Goal: Information Seeking & Learning: Learn about a topic

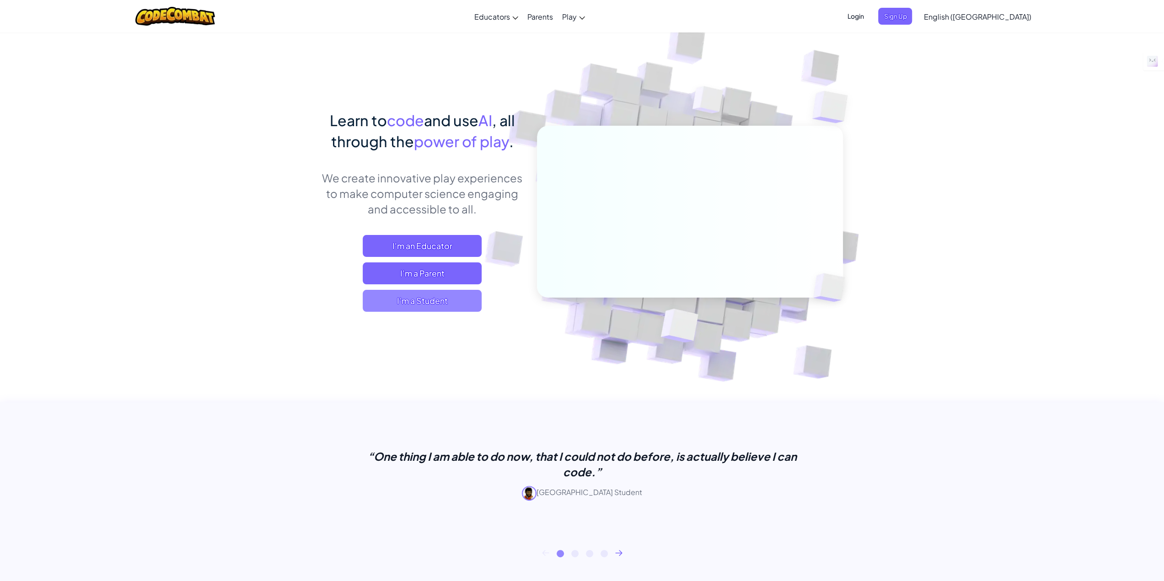
click at [422, 310] on span "I'm a Student" at bounding box center [422, 301] width 119 height 22
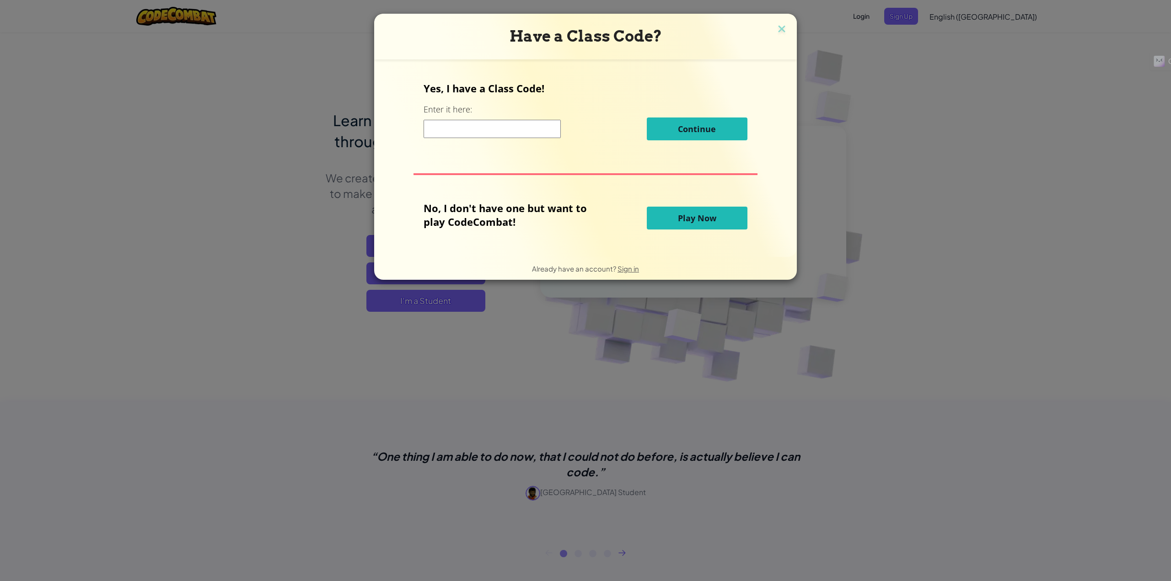
click at [458, 137] on input at bounding box center [491, 129] width 137 height 18
click at [752, 221] on div "Yes, I have a Class Code! Enter it here: Continue No, I don't have one but want…" at bounding box center [585, 158] width 404 height 179
click at [711, 219] on span "Play Now" at bounding box center [697, 218] width 38 height 11
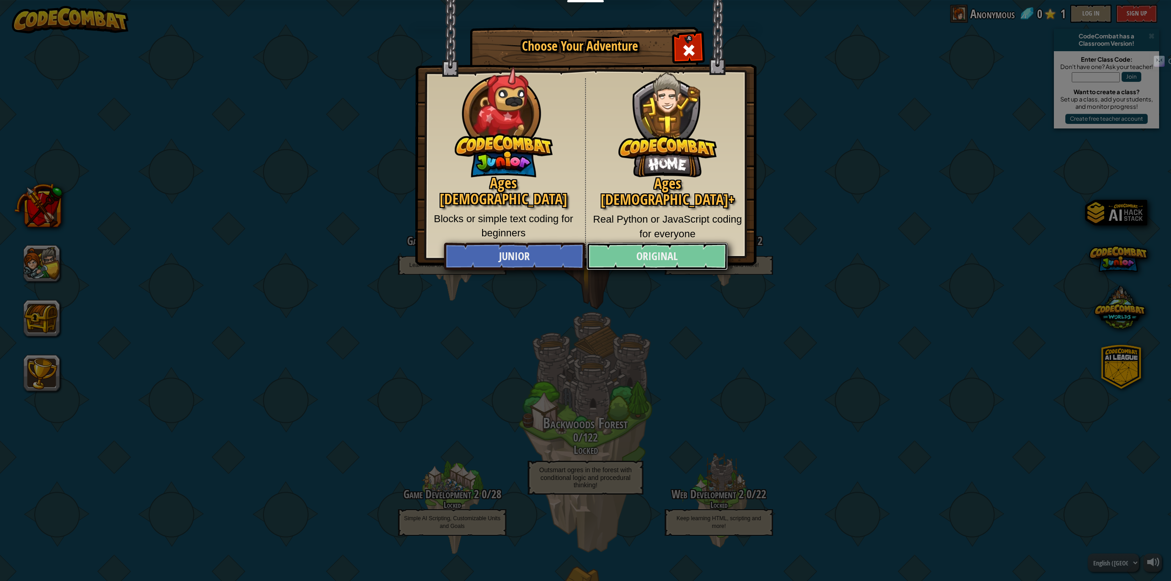
click at [658, 257] on link "Original" at bounding box center [656, 256] width 141 height 27
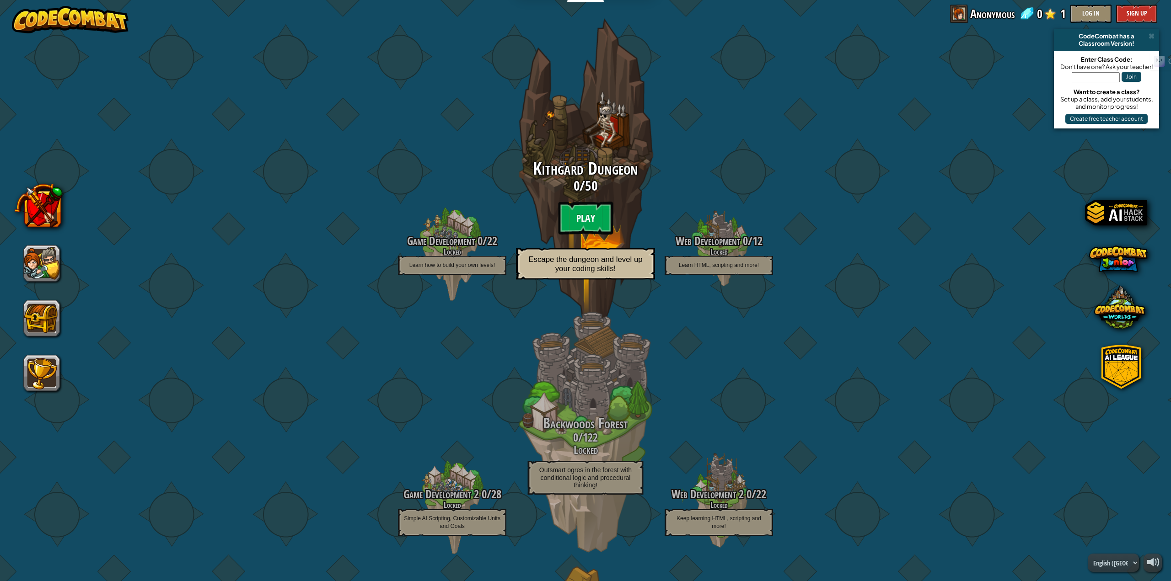
click at [581, 213] on btn "Play" at bounding box center [585, 218] width 55 height 33
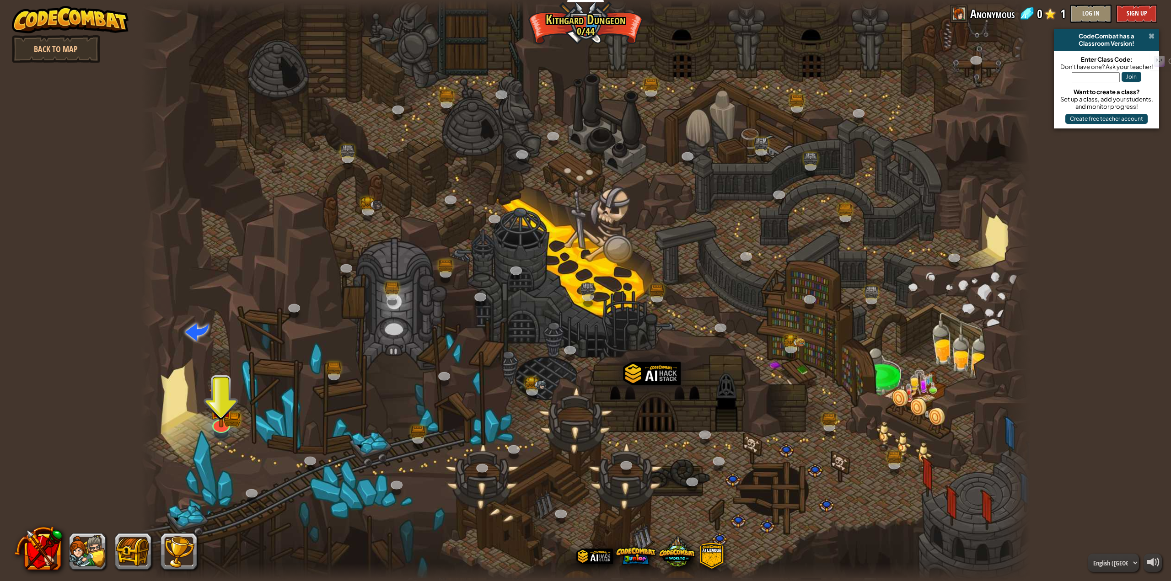
click at [1151, 36] on span at bounding box center [1151, 35] width 6 height 7
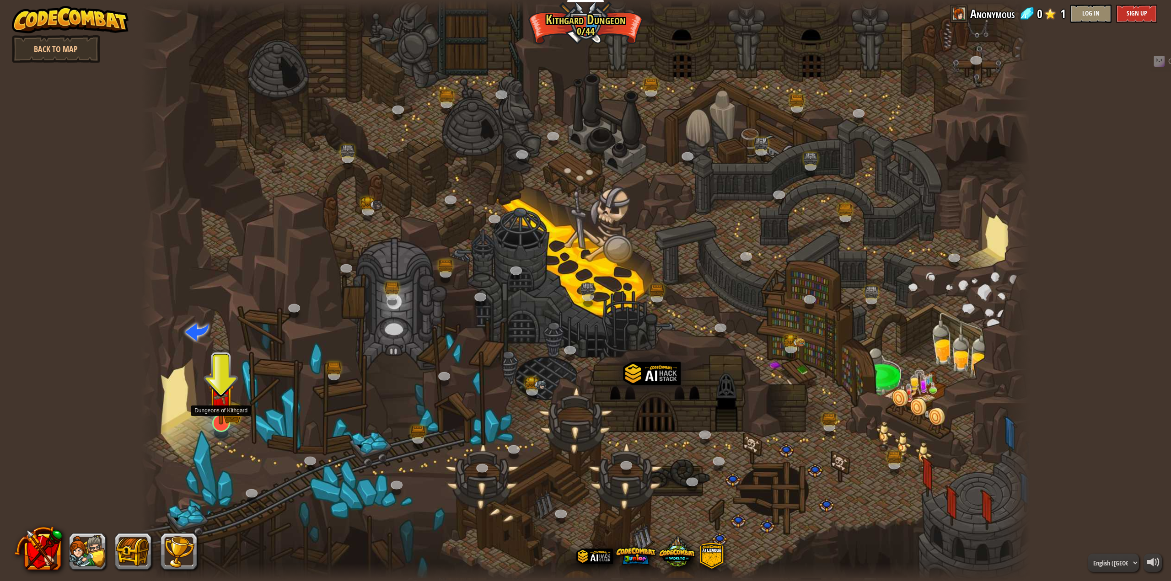
click at [222, 415] on img at bounding box center [221, 397] width 26 height 56
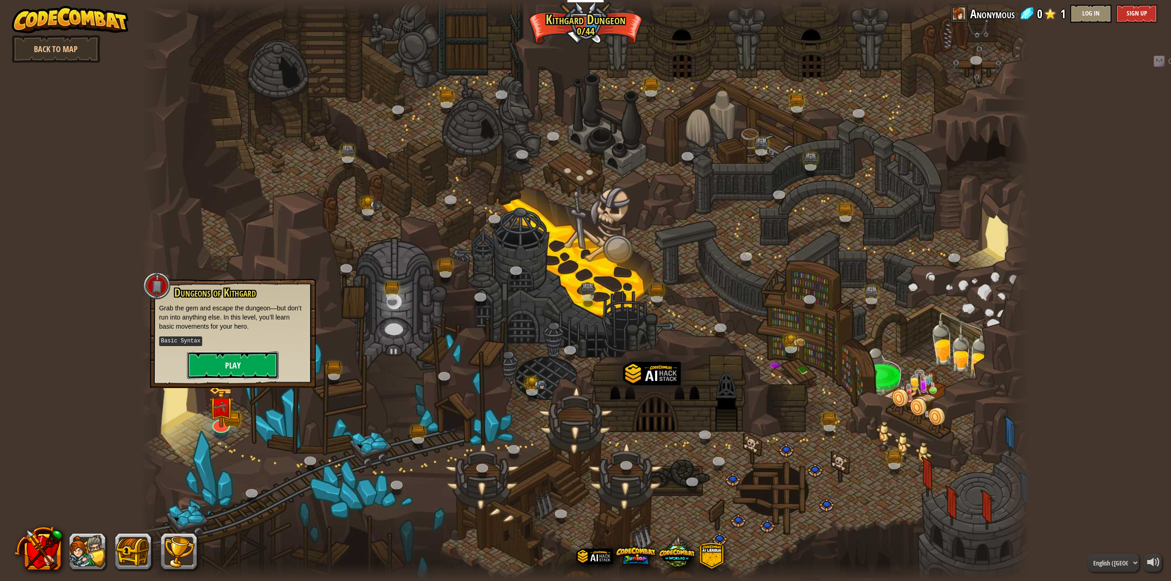
click at [259, 369] on button "Play" at bounding box center [232, 365] width 91 height 27
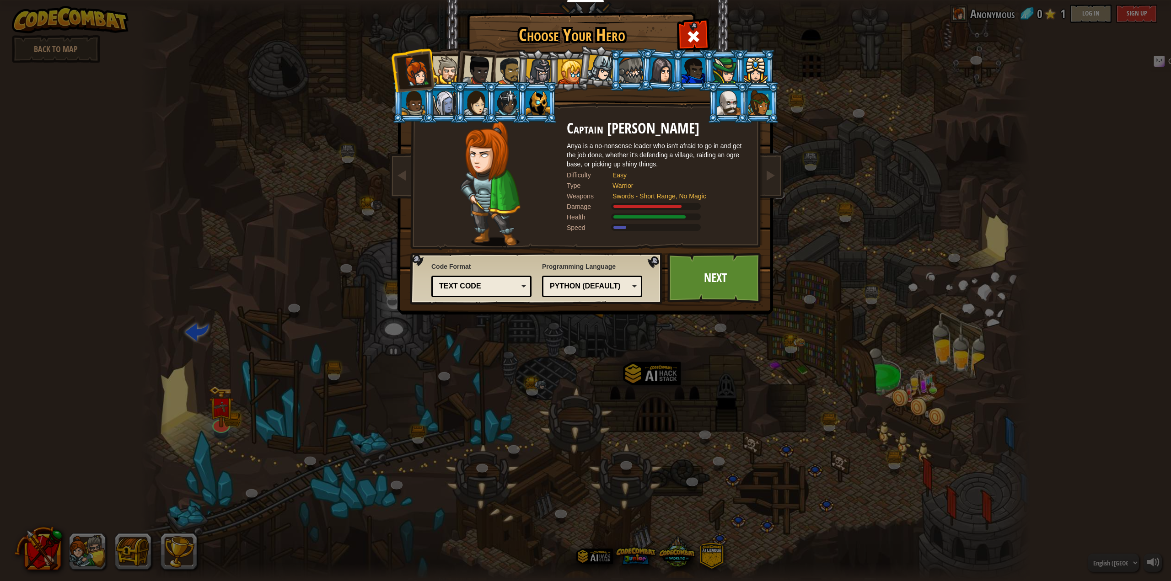
click at [484, 63] on div at bounding box center [477, 70] width 30 height 30
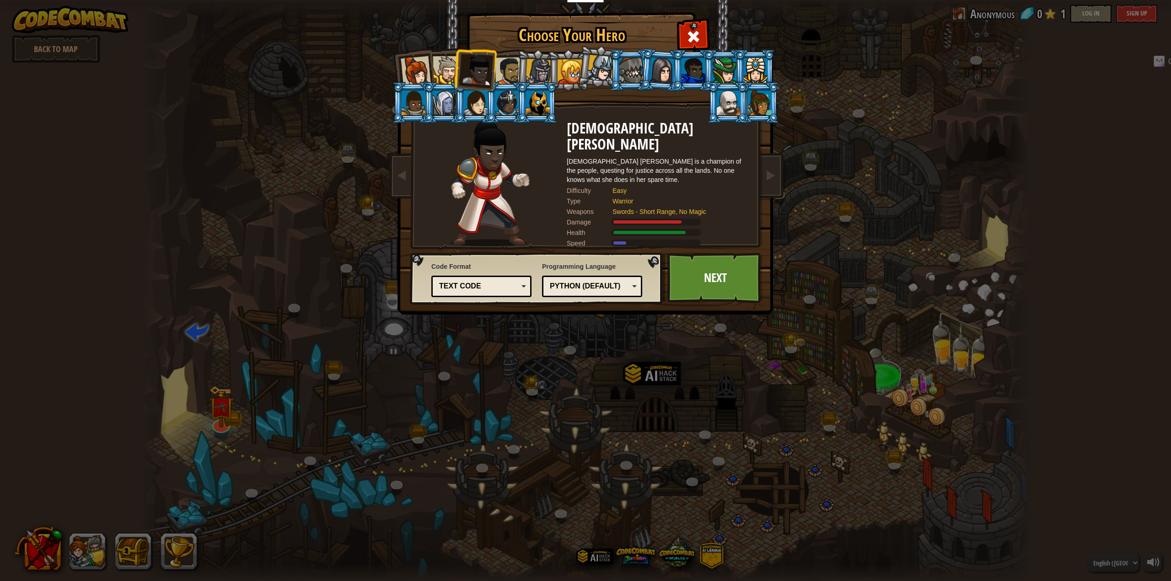
click at [450, 63] on div at bounding box center [447, 70] width 28 height 28
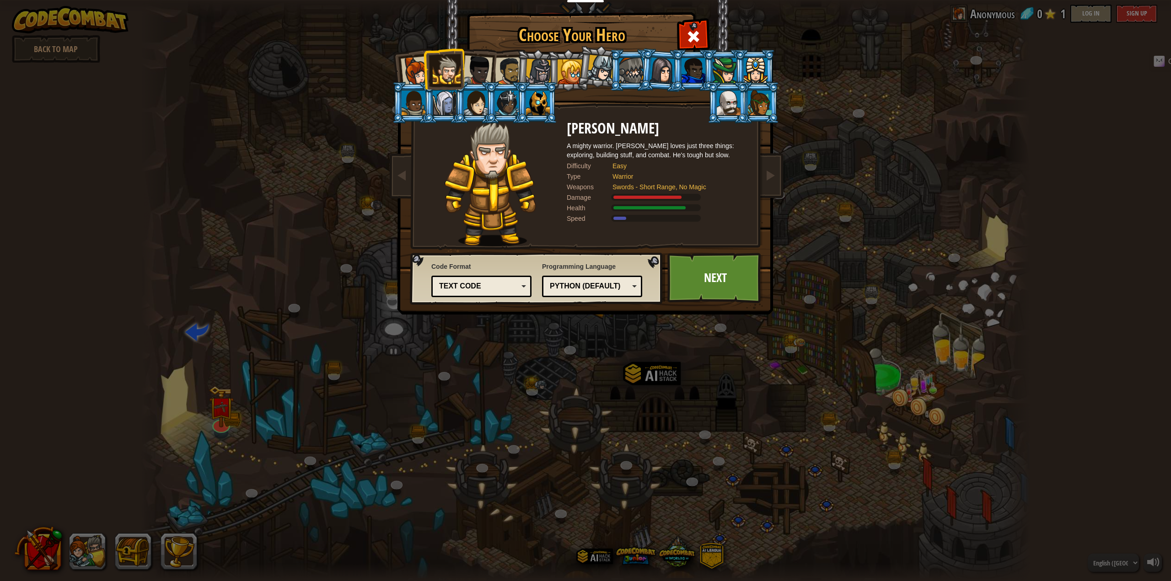
click at [478, 70] on div at bounding box center [477, 70] width 30 height 30
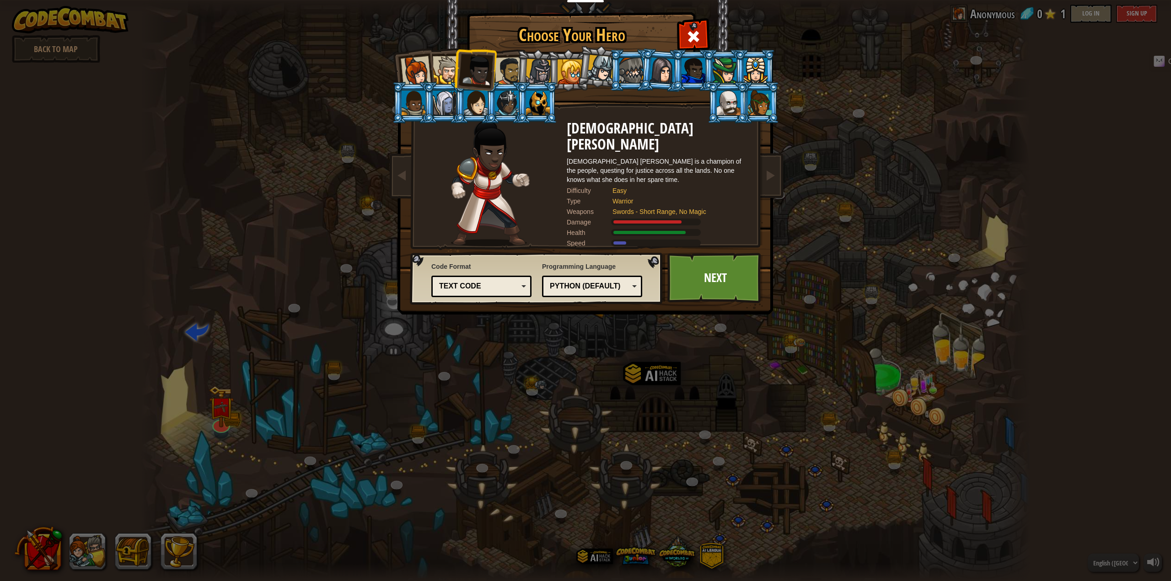
click at [566, 73] on div at bounding box center [569, 71] width 25 height 25
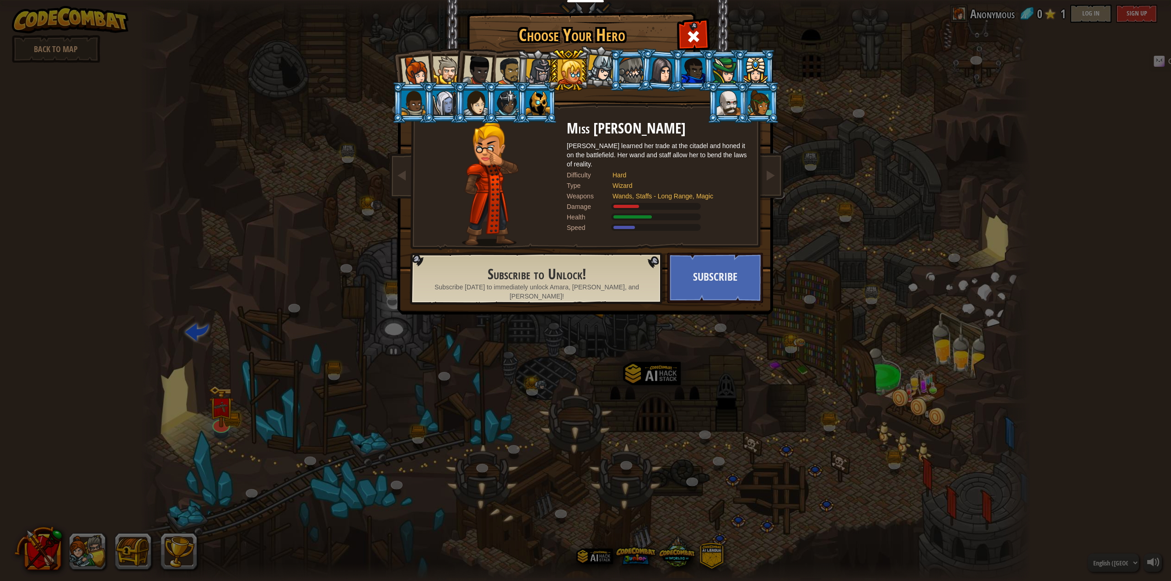
click at [531, 103] on div at bounding box center [538, 103] width 24 height 25
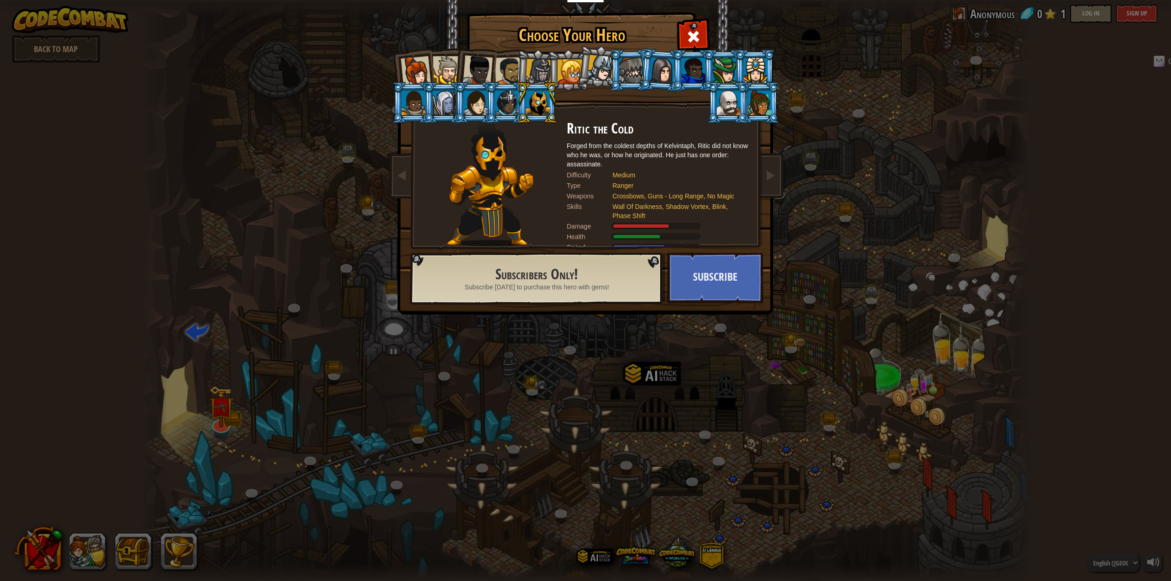
click at [508, 109] on div at bounding box center [507, 103] width 24 height 25
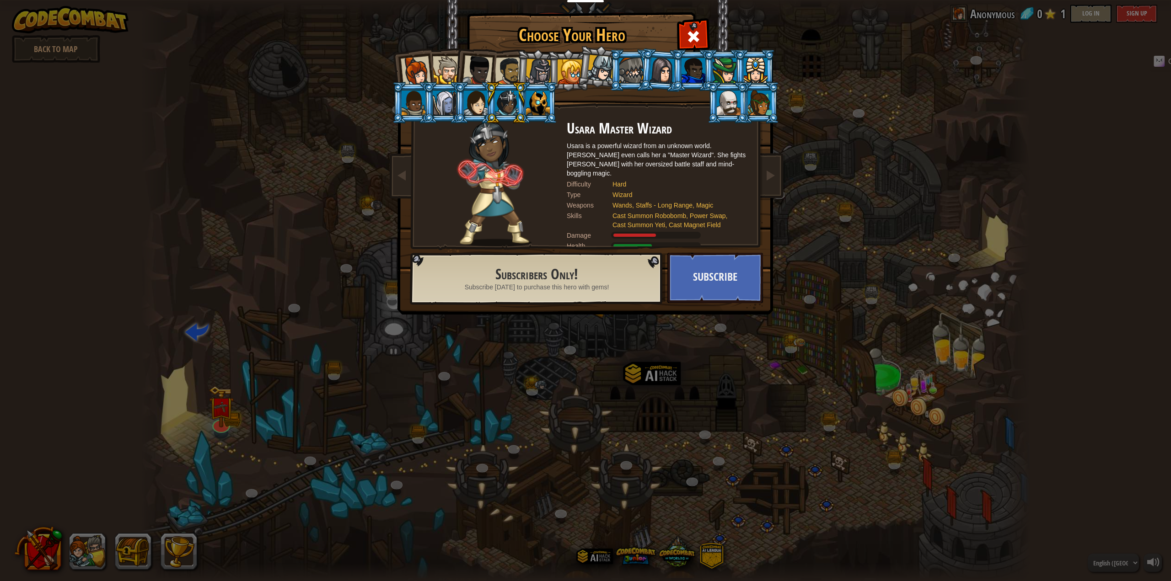
click at [469, 101] on div at bounding box center [476, 103] width 24 height 25
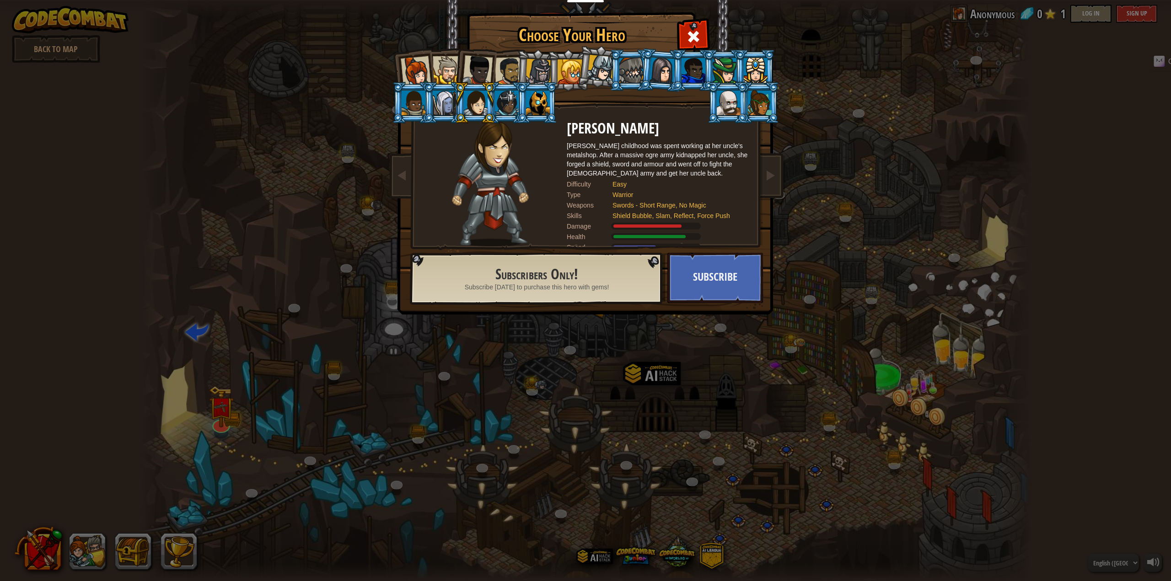
click at [738, 105] on div at bounding box center [729, 103] width 24 height 25
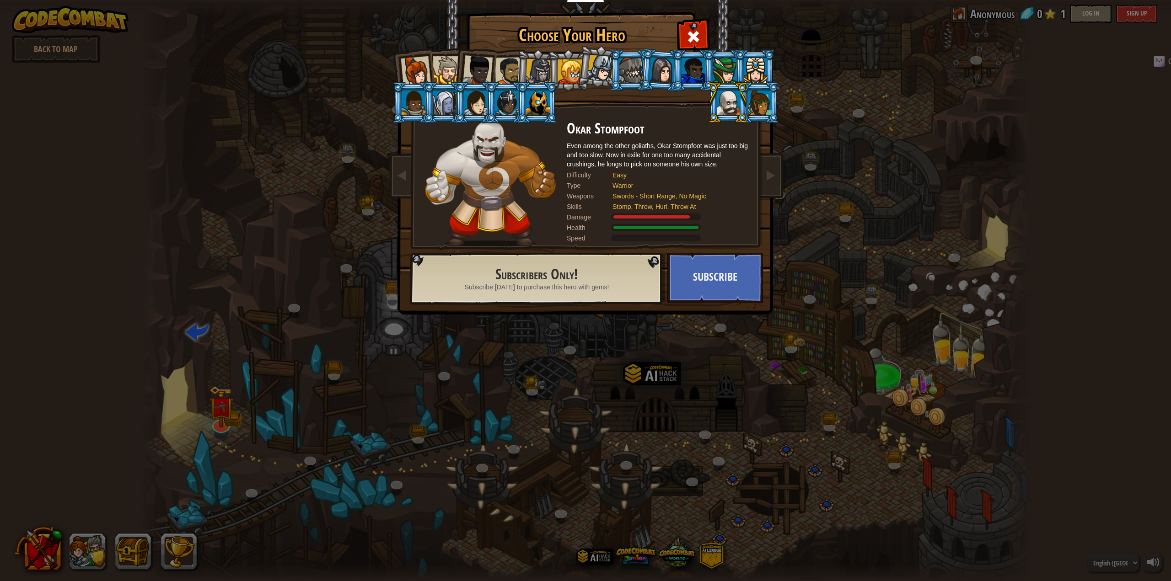
click at [756, 106] on div at bounding box center [760, 103] width 24 height 25
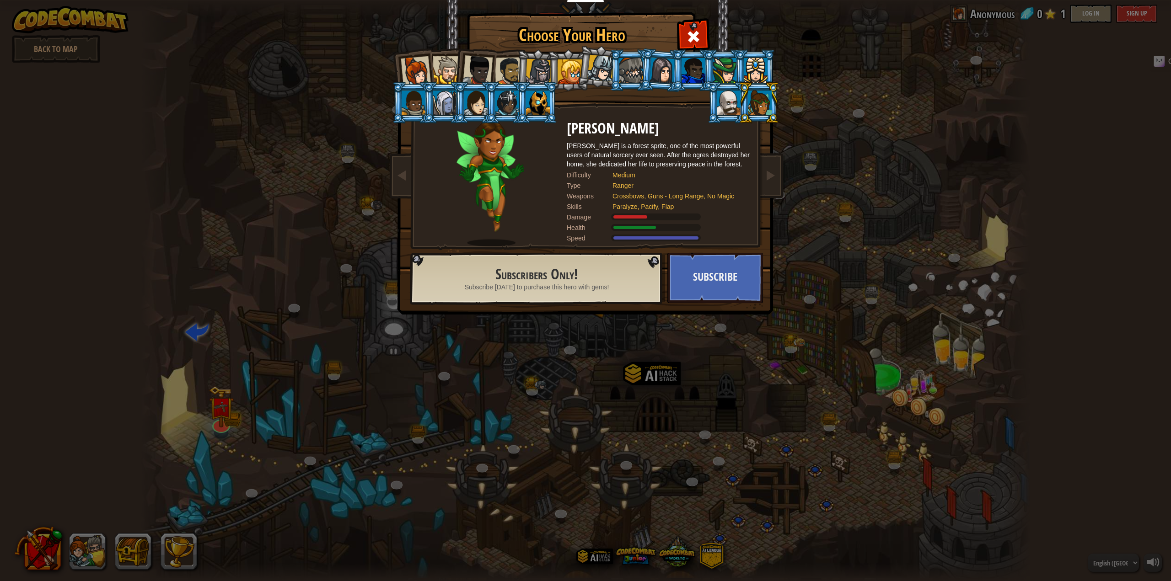
click at [757, 68] on div at bounding box center [756, 70] width 24 height 25
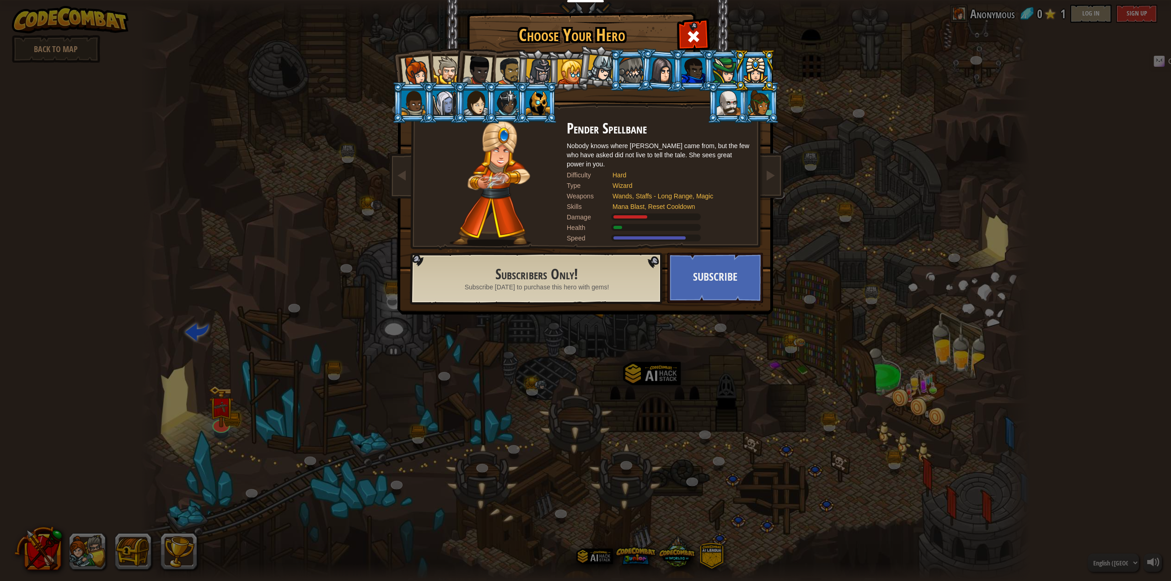
click at [659, 69] on div at bounding box center [662, 70] width 26 height 26
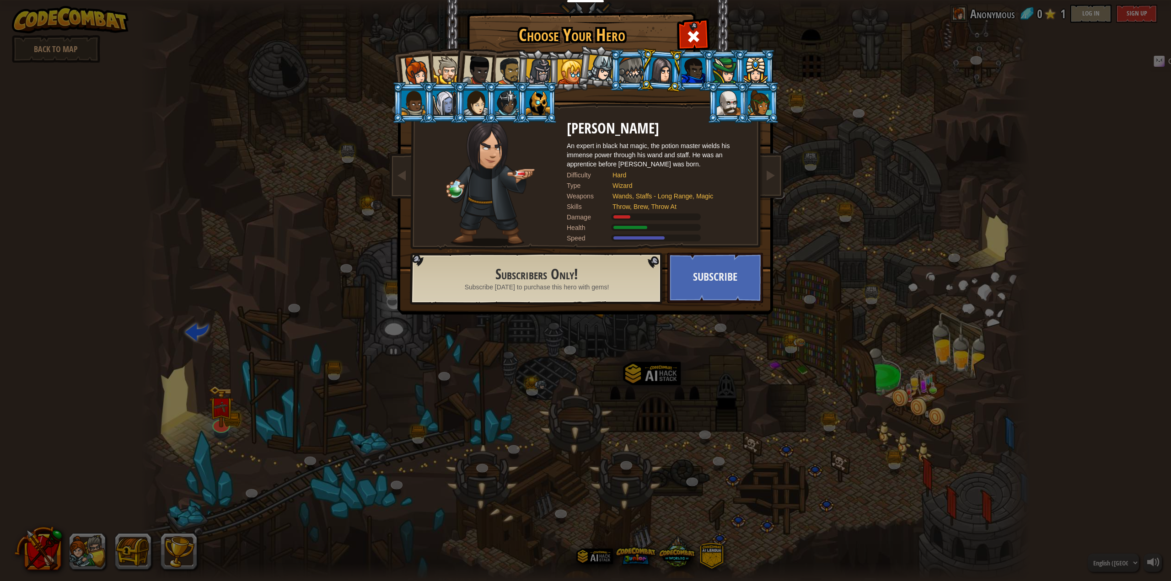
click at [603, 64] on div at bounding box center [600, 68] width 27 height 27
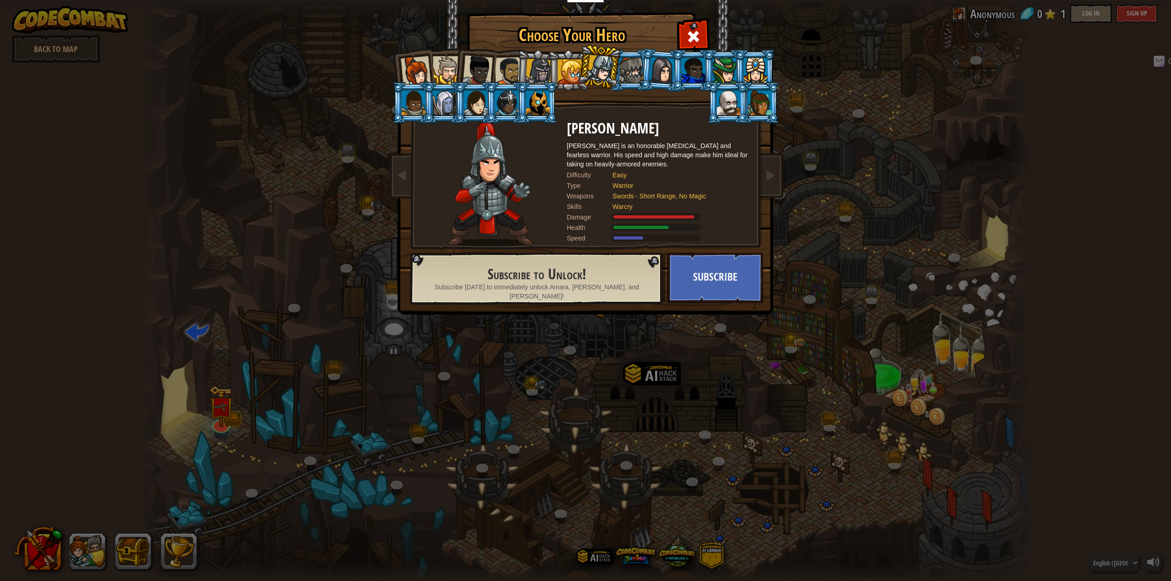
click at [559, 71] on div at bounding box center [569, 71] width 25 height 25
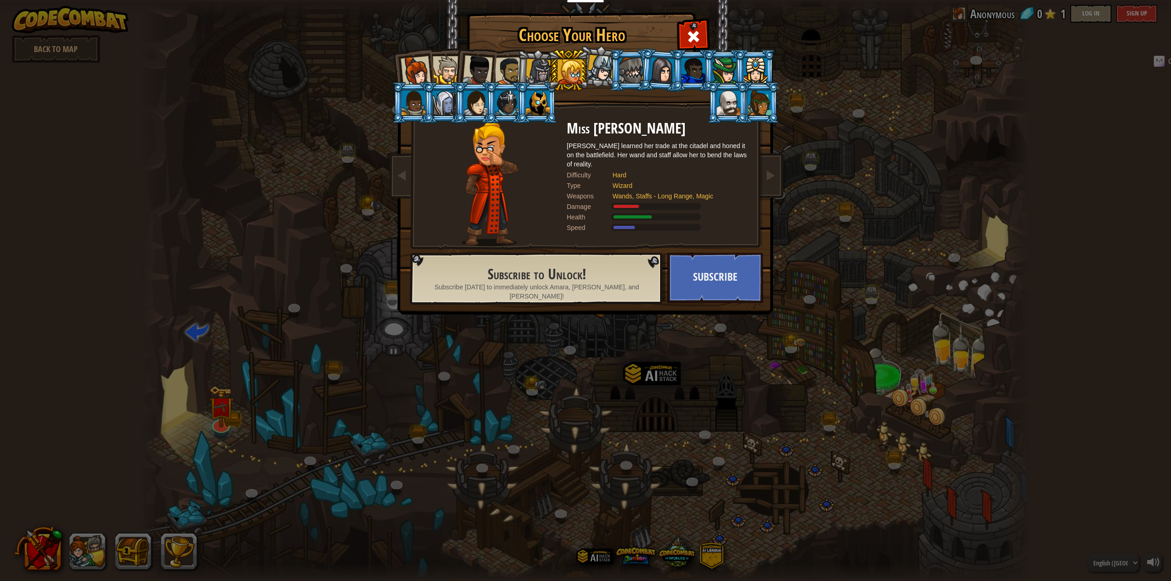
click at [442, 64] on div at bounding box center [447, 70] width 28 height 28
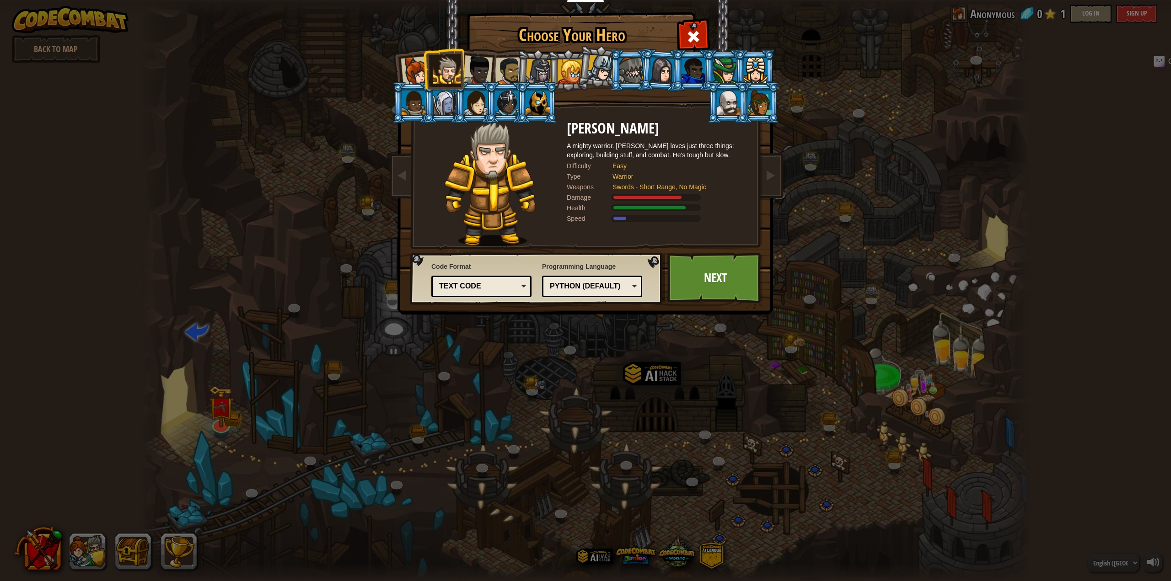
click at [476, 65] on div at bounding box center [477, 70] width 30 height 30
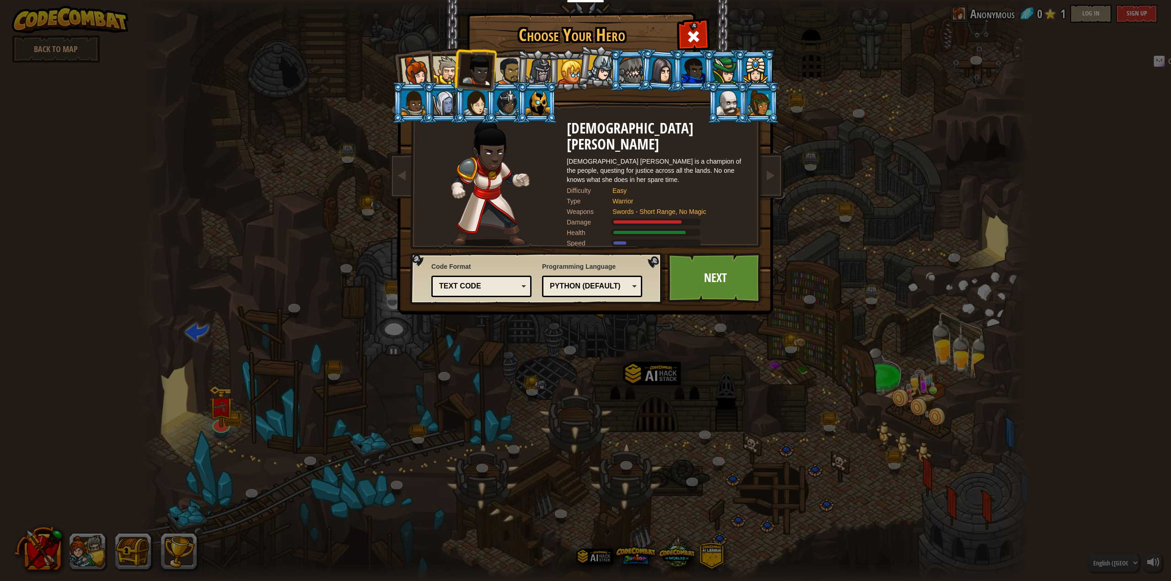
click at [509, 70] on div at bounding box center [509, 71] width 28 height 28
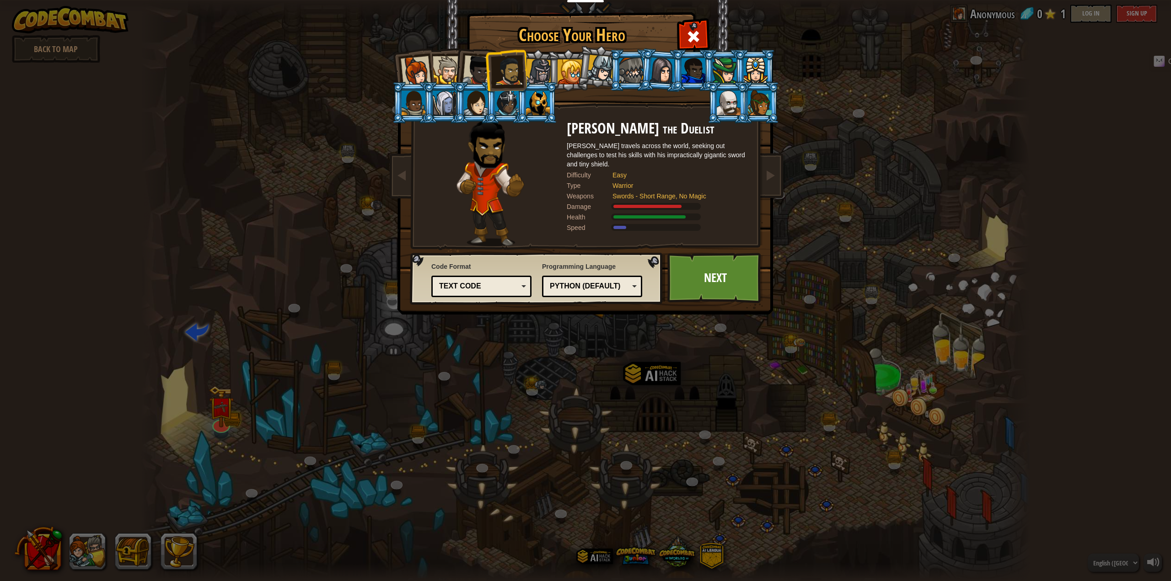
click at [593, 72] on div at bounding box center [600, 68] width 27 height 27
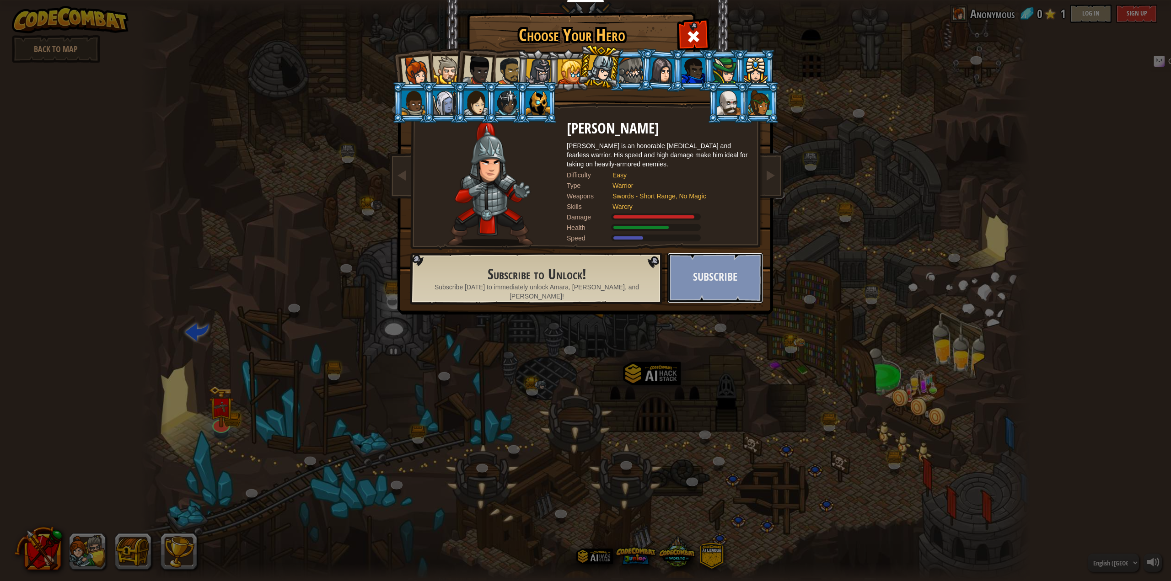
click at [700, 278] on button "Subscribe" at bounding box center [715, 278] width 96 height 50
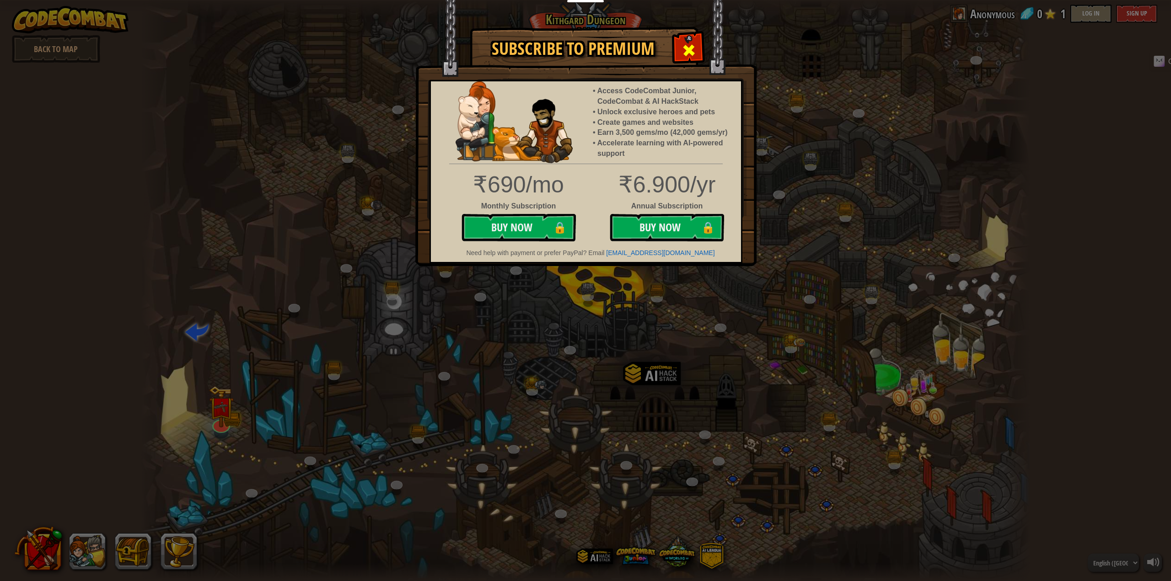
click at [688, 41] on div at bounding box center [688, 49] width 29 height 29
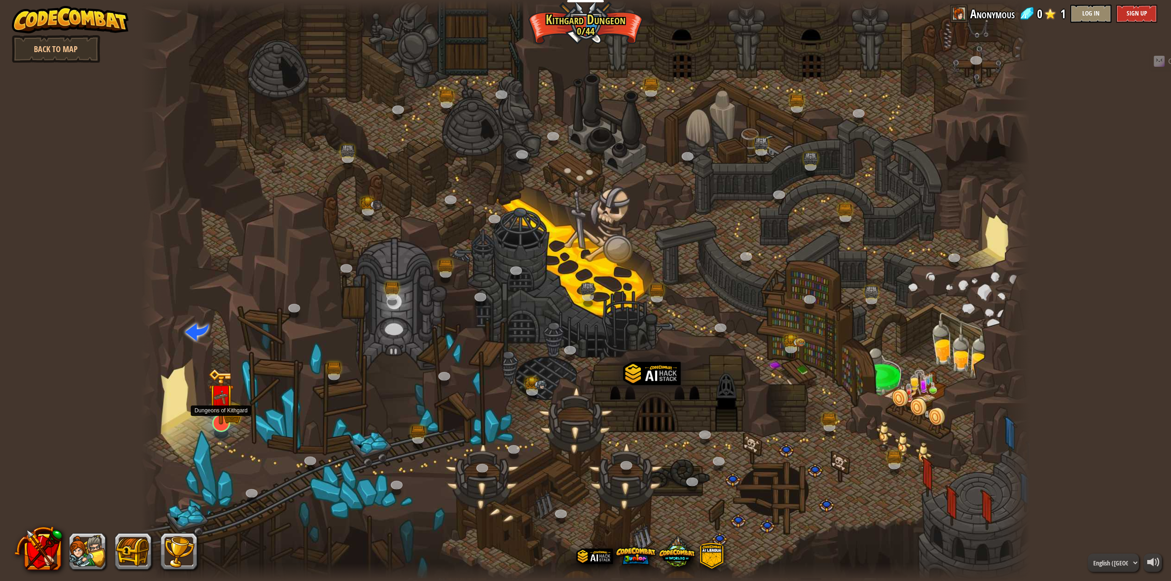
click at [221, 414] on div at bounding box center [221, 423] width 18 height 18
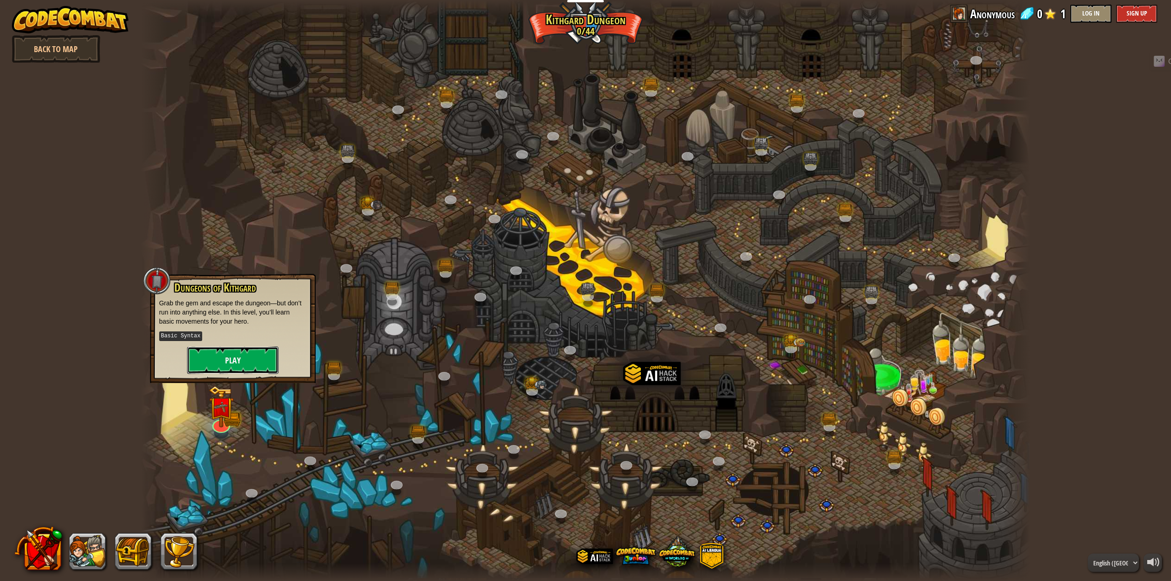
click at [241, 348] on button "Play" at bounding box center [232, 360] width 91 height 27
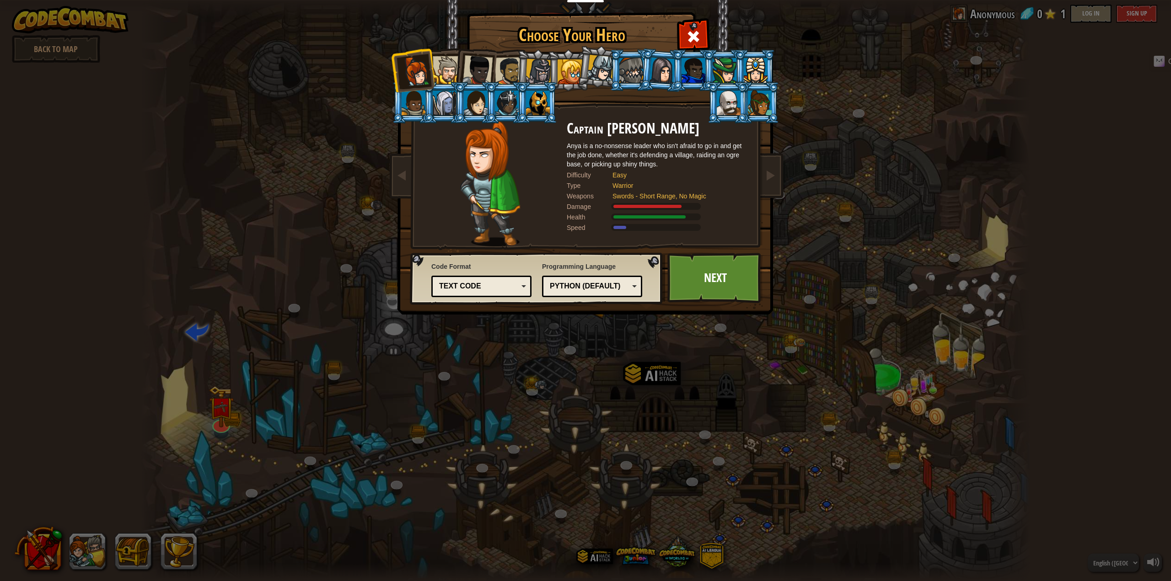
click at [446, 65] on div at bounding box center [447, 70] width 28 height 28
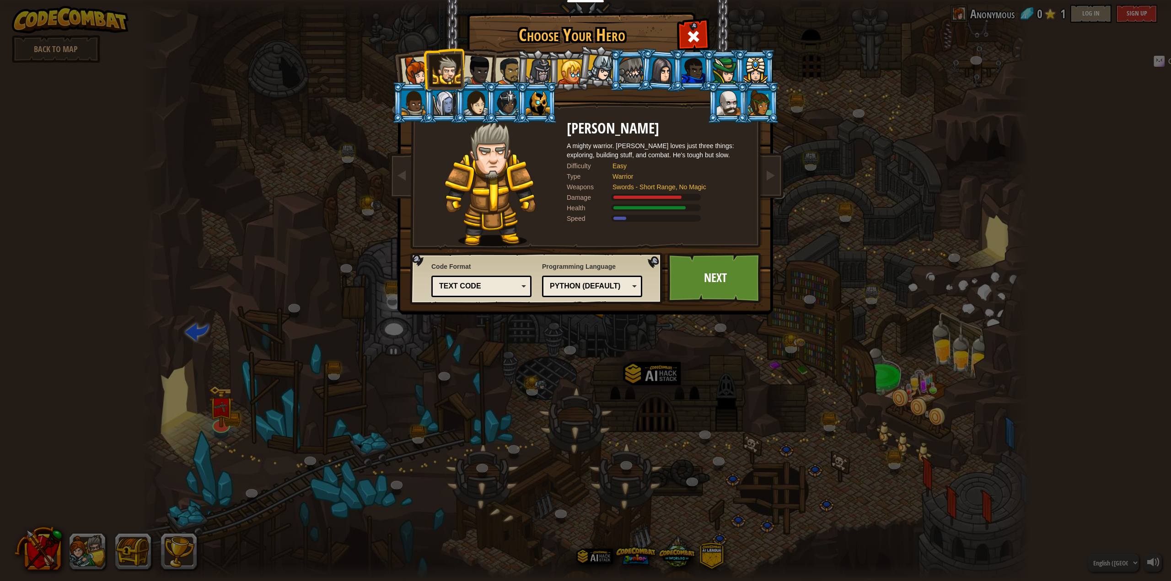
click at [486, 70] on div at bounding box center [477, 70] width 30 height 30
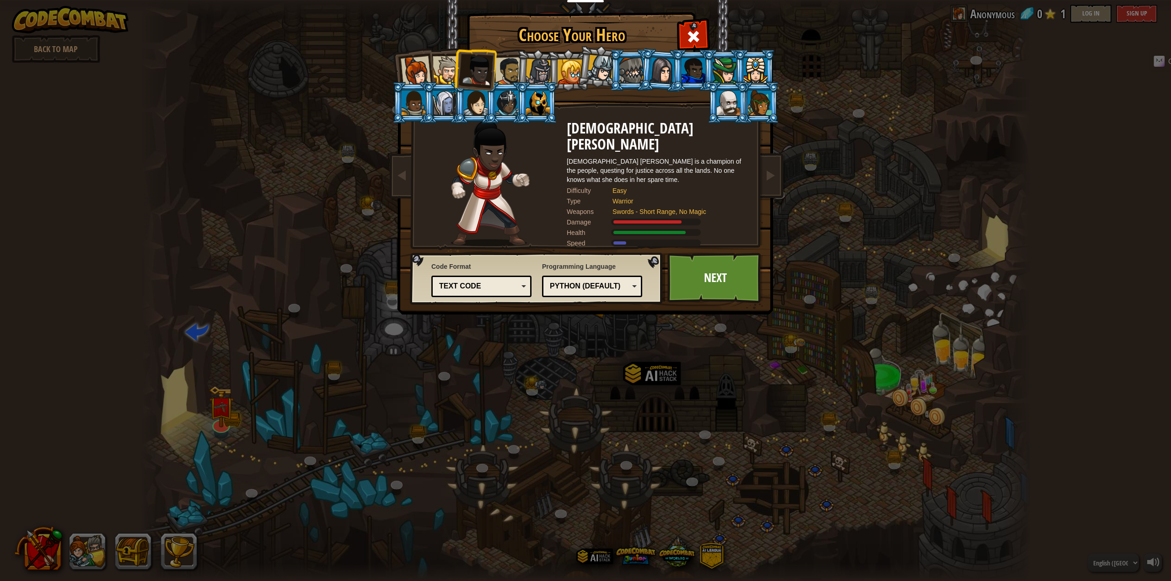
click at [508, 70] on div at bounding box center [509, 71] width 28 height 28
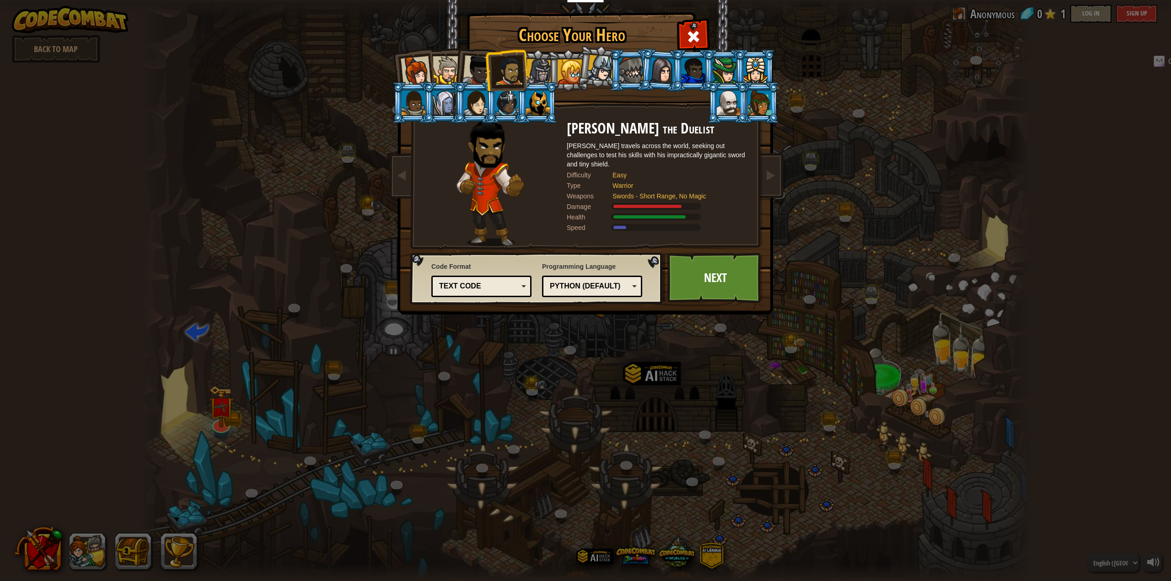
click at [454, 69] on li at bounding box center [474, 68] width 45 height 45
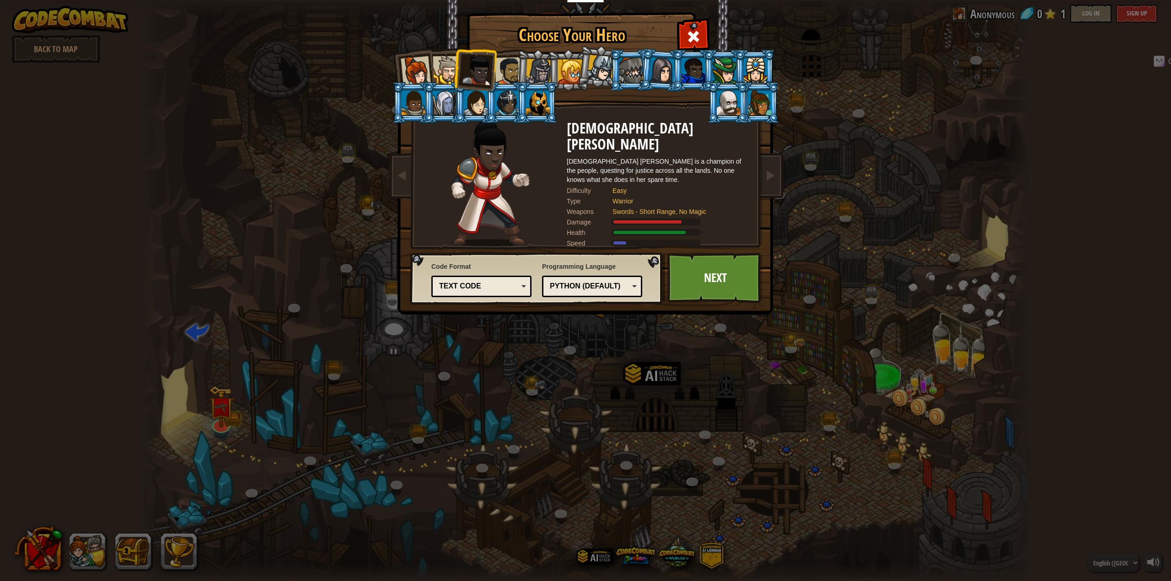
click at [431, 66] on li at bounding box center [412, 70] width 45 height 45
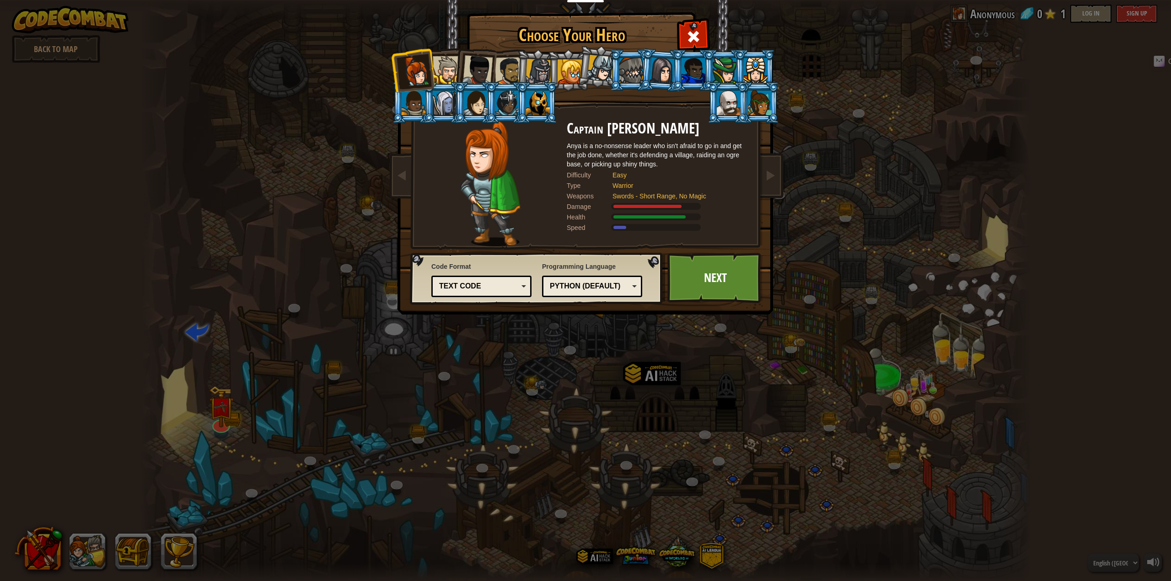
click at [447, 69] on div at bounding box center [447, 70] width 28 height 28
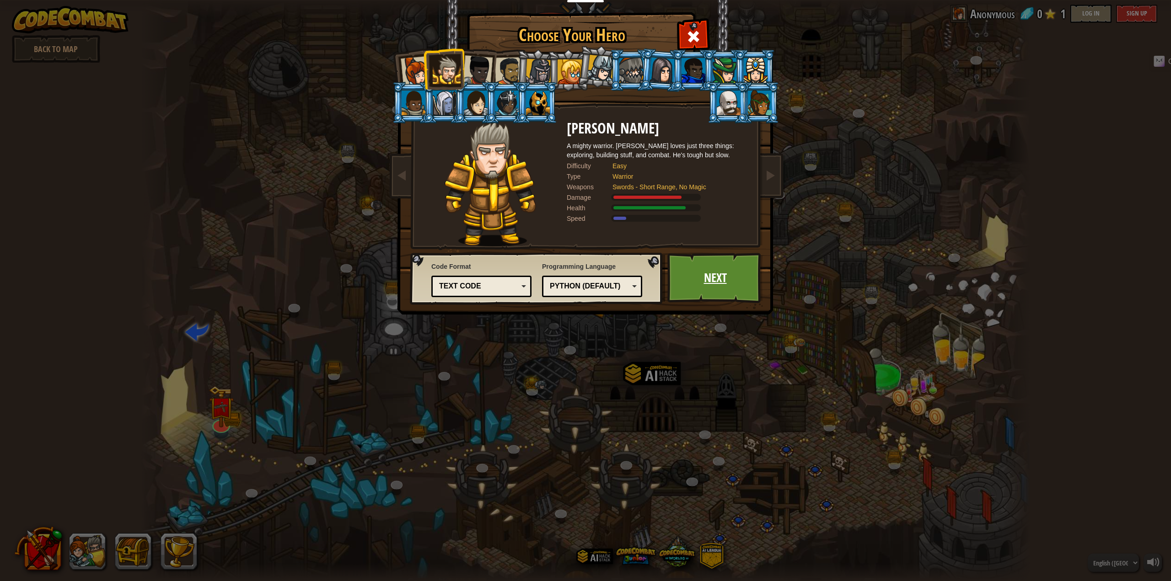
click at [728, 288] on link "Next" at bounding box center [715, 278] width 96 height 50
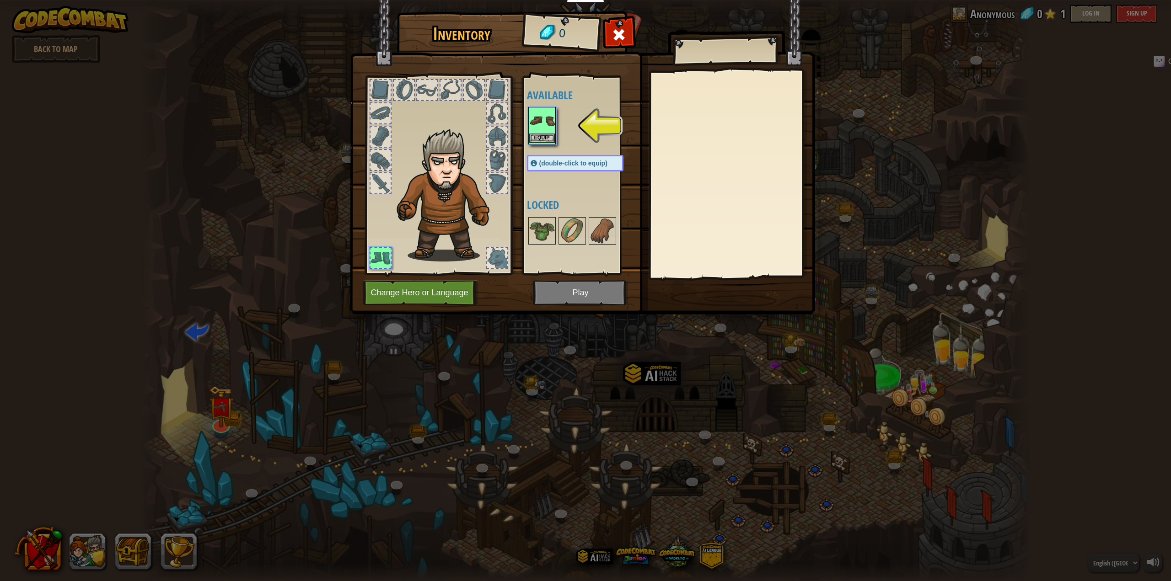
click at [542, 118] on img at bounding box center [542, 121] width 26 height 26
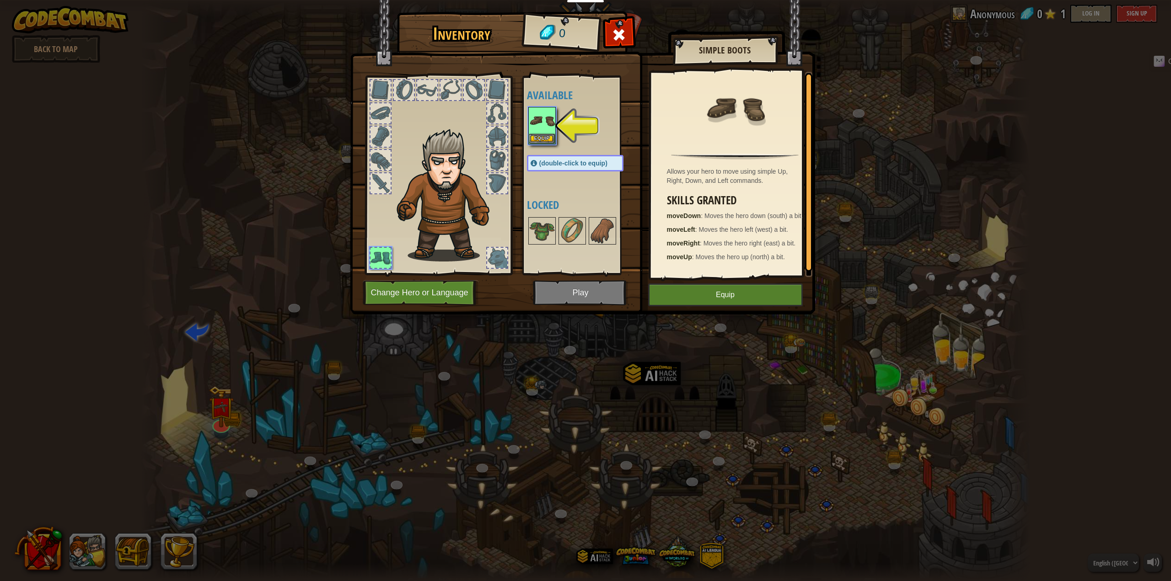
click at [578, 164] on span "(double-click to equip)" at bounding box center [573, 163] width 68 height 7
click at [541, 120] on img at bounding box center [542, 121] width 26 height 26
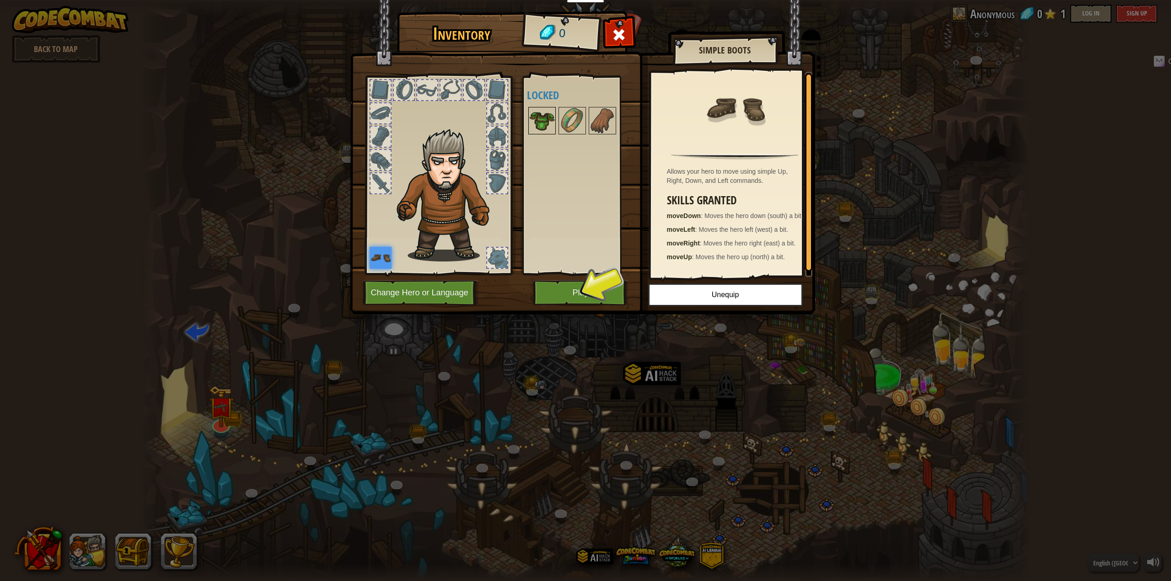
click at [539, 124] on img at bounding box center [542, 121] width 26 height 26
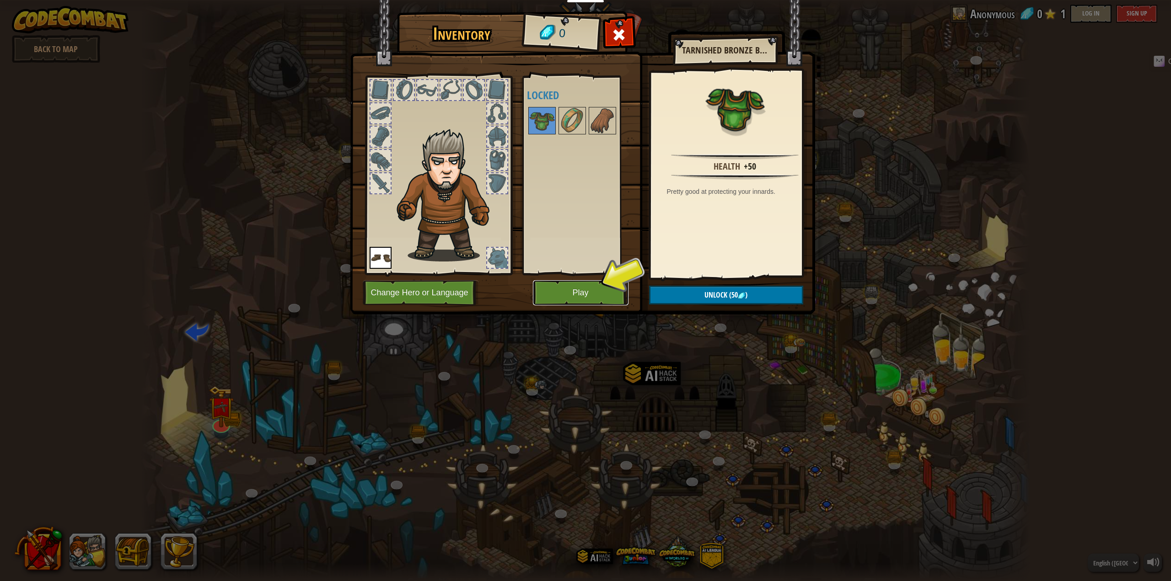
click at [577, 297] on button "Play" at bounding box center [581, 292] width 96 height 25
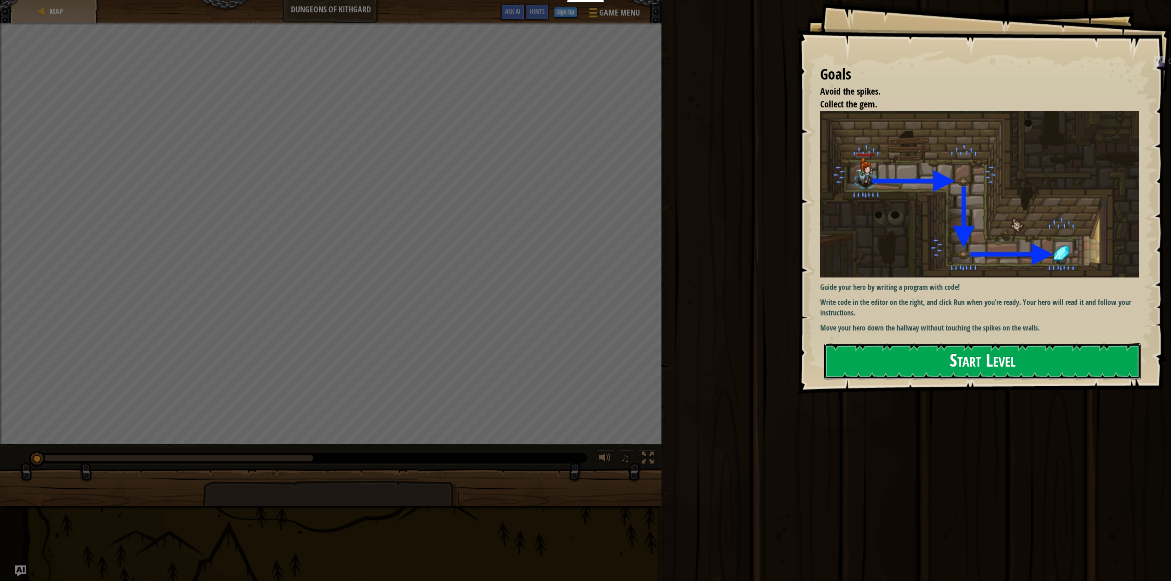
click at [865, 357] on button "Start Level" at bounding box center [982, 361] width 317 height 36
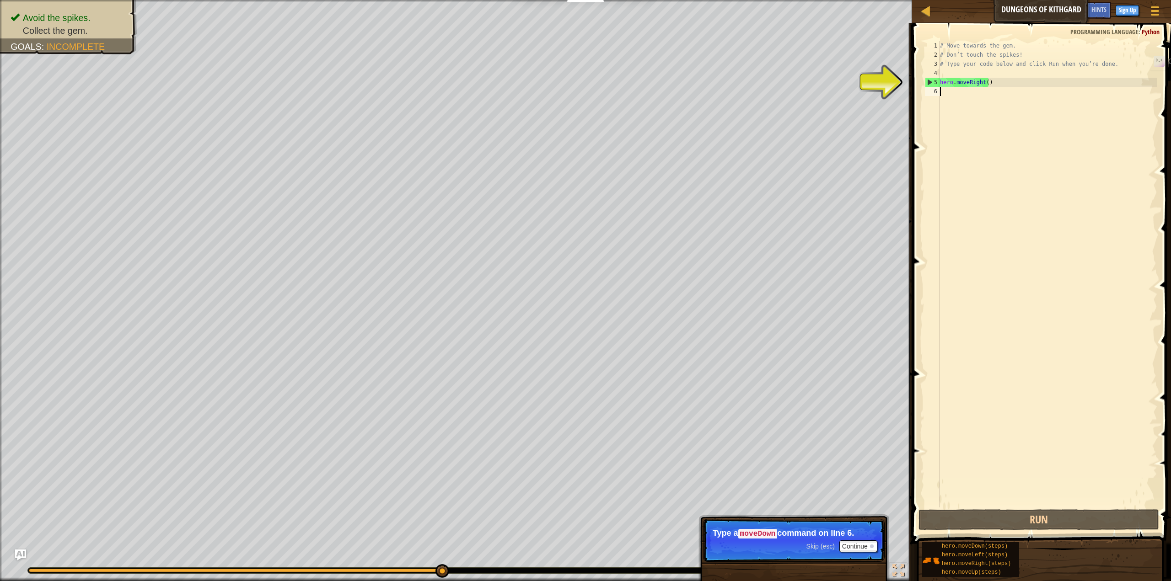
click at [983, 81] on div "# Move towards the gem. # Don’t touch the spikes! # Type your code below and cl…" at bounding box center [1047, 283] width 219 height 485
click at [985, 82] on div "# Move towards the gem. # Don’t touch the spikes! # Type your code below and cl…" at bounding box center [1047, 283] width 219 height 485
click at [980, 81] on div "# Move towards the gem. # Don’t touch the spikes! # Type your code below and cl…" at bounding box center [1047, 283] width 219 height 485
click at [981, 81] on div "# Move towards the gem. # Don’t touch the spikes! # Type your code below and cl…" at bounding box center [1047, 283] width 219 height 485
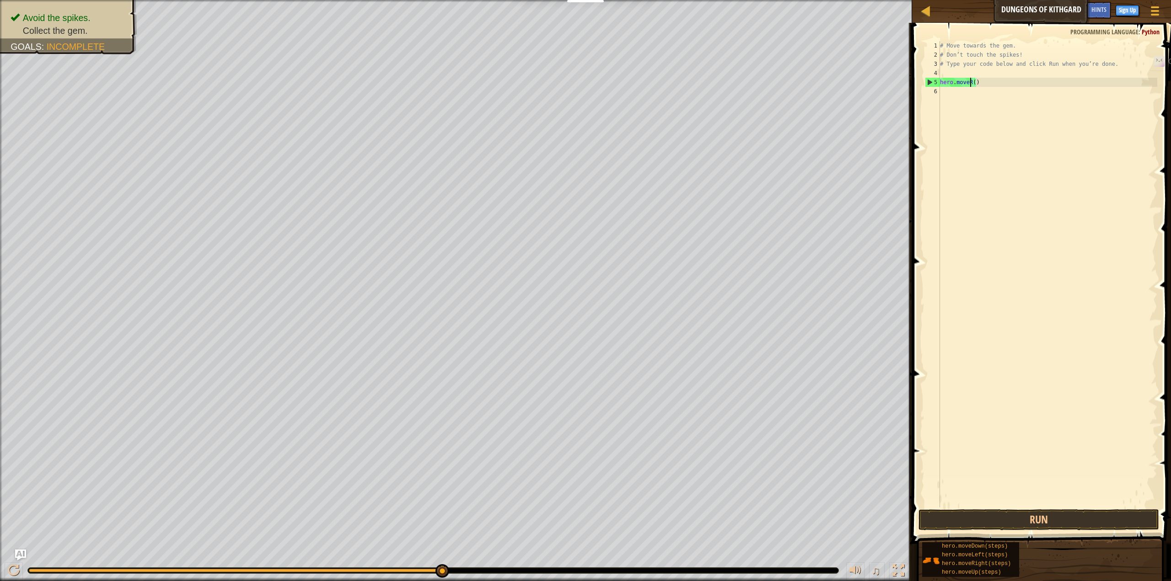
type textarea "hero.move()"
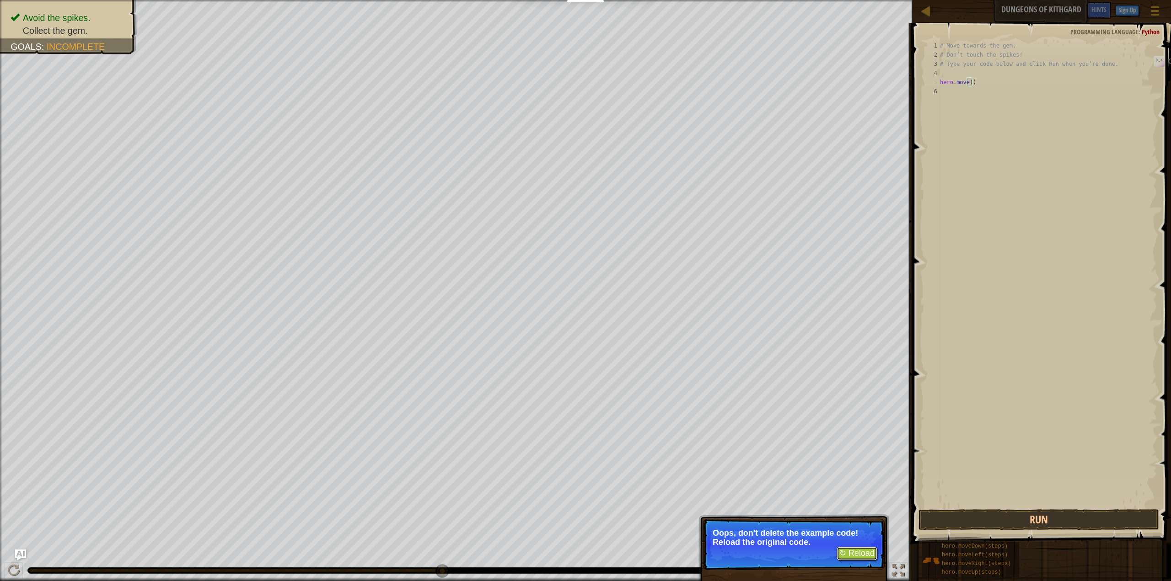
click at [862, 552] on button "↻ Reload" at bounding box center [856, 554] width 41 height 14
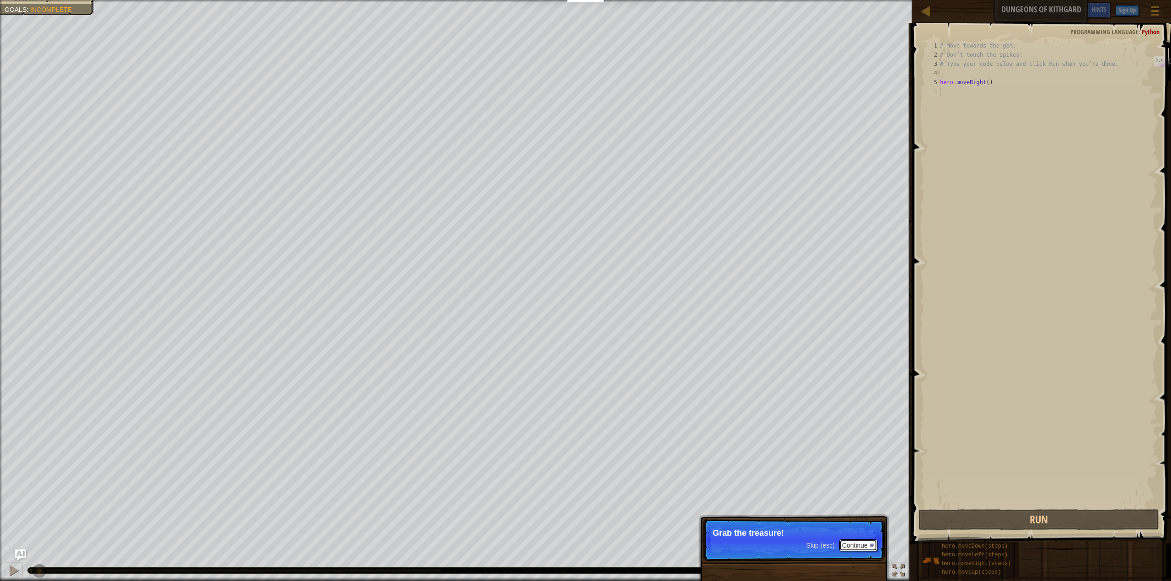
click at [860, 547] on button "Continue" at bounding box center [858, 546] width 38 height 12
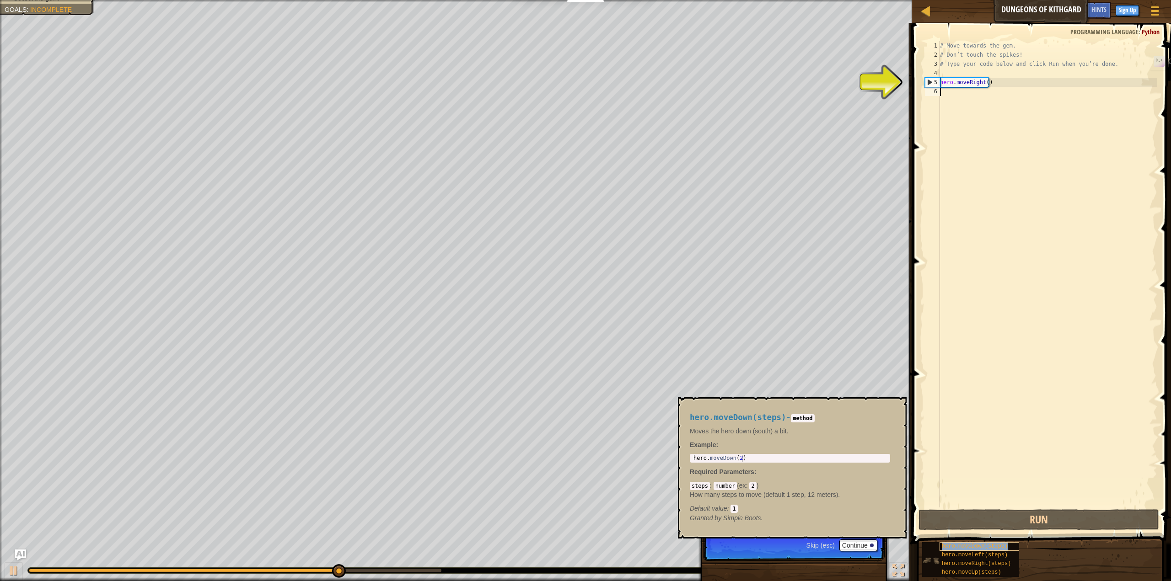
click at [966, 549] on span "hero.moveDown(steps)" at bounding box center [975, 546] width 66 height 6
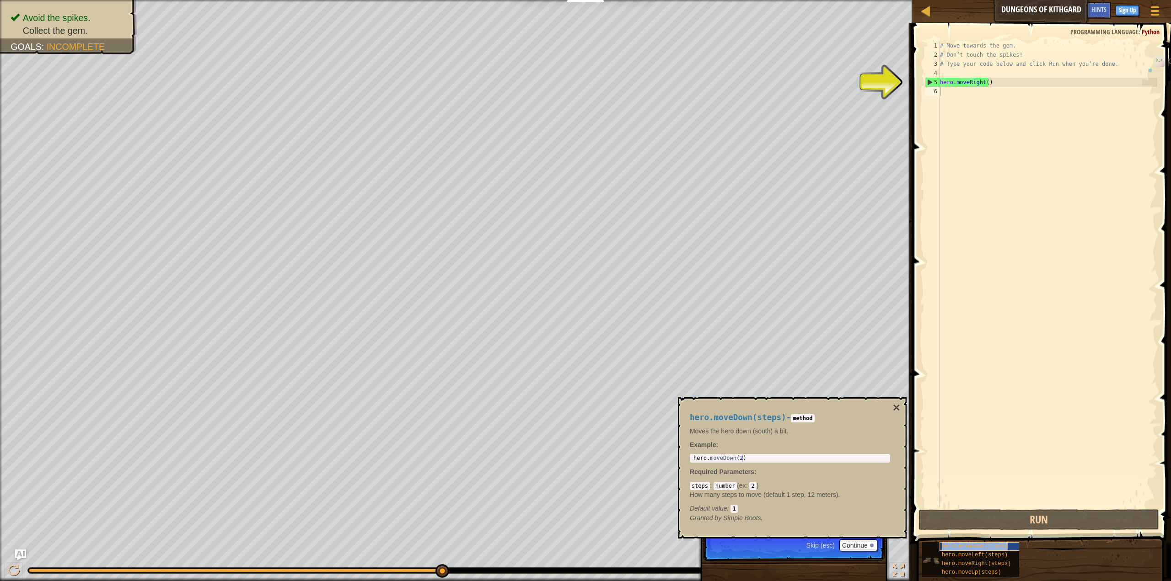
click at [990, 546] on span "hero.moveDown(steps)" at bounding box center [975, 546] width 66 height 6
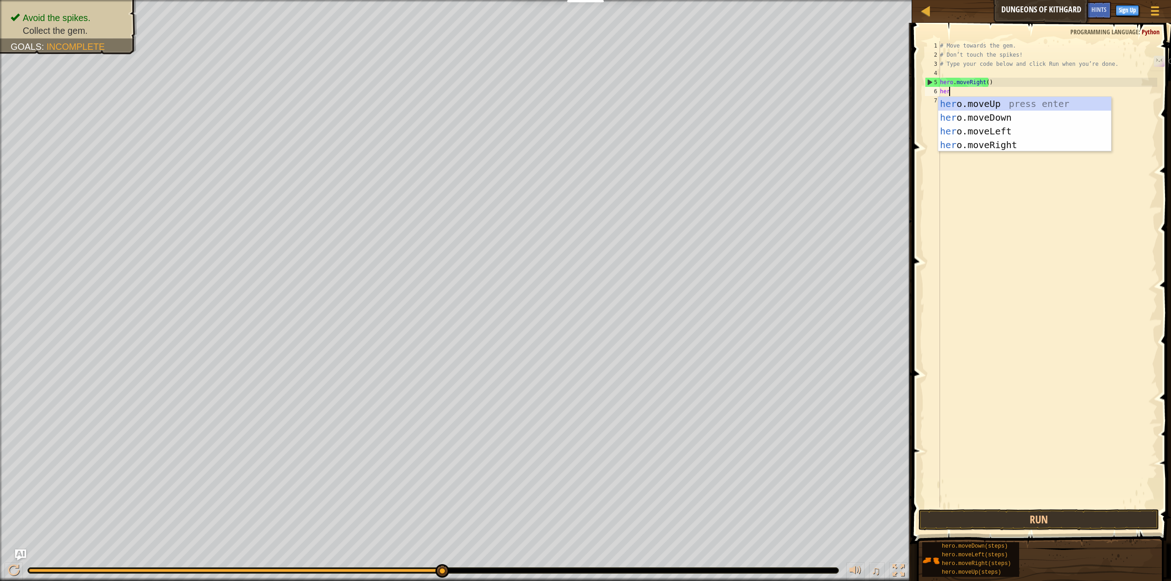
type textarea "hero"
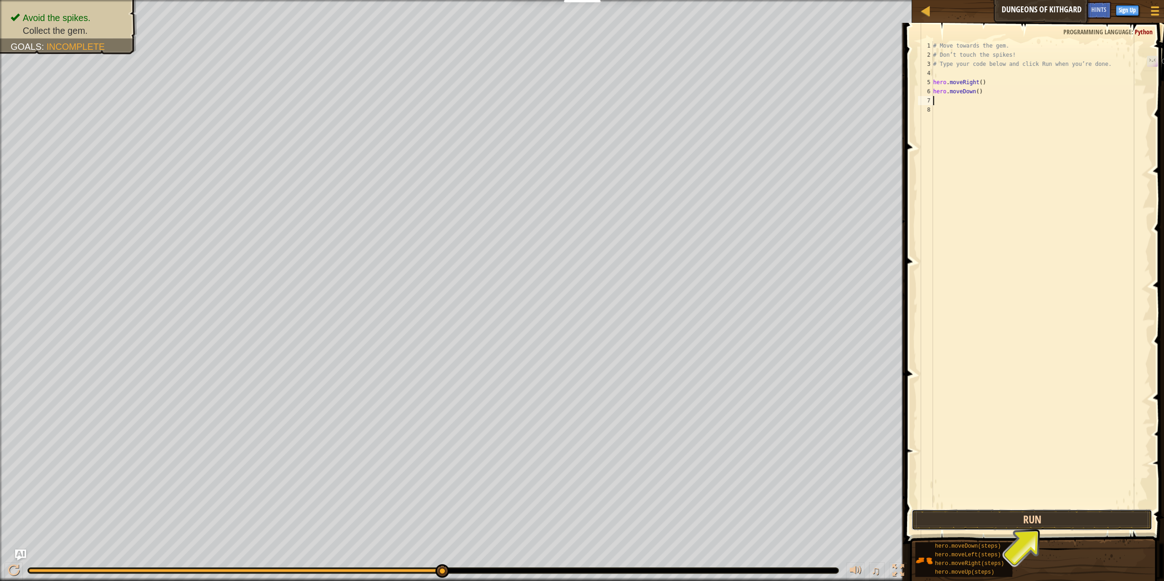
click at [1033, 518] on button "Run" at bounding box center [1031, 519] width 241 height 21
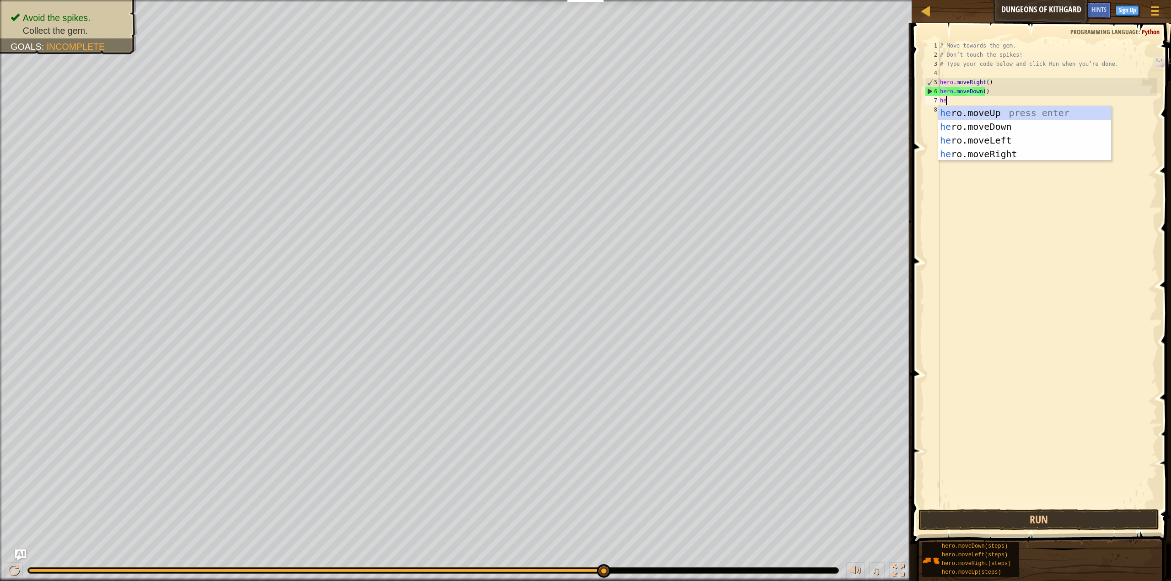
type textarea "hero"
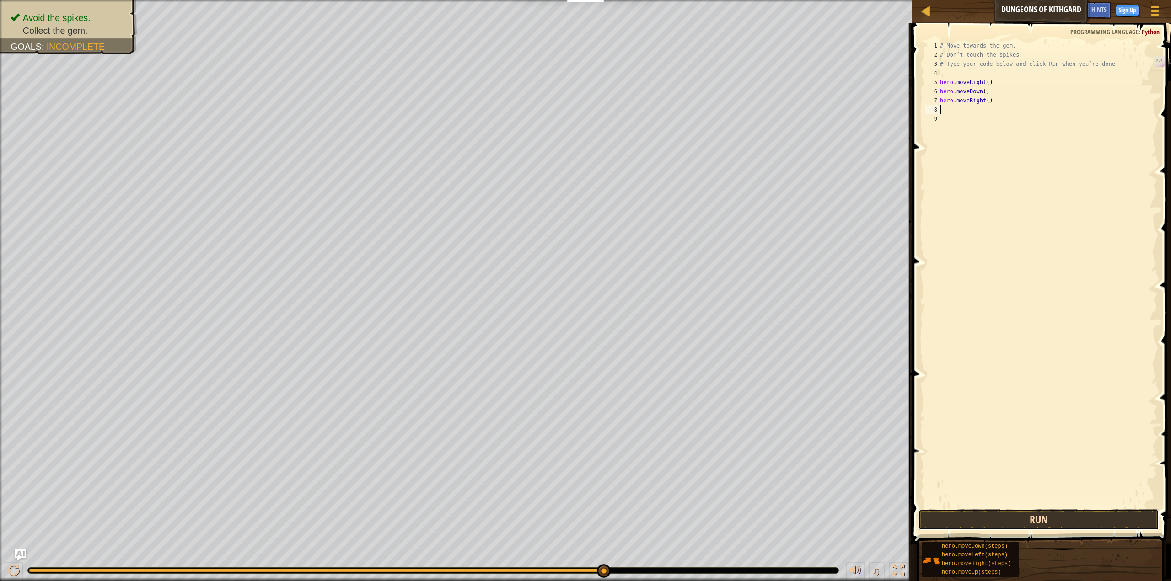
click at [1095, 520] on button "Run" at bounding box center [1038, 519] width 241 height 21
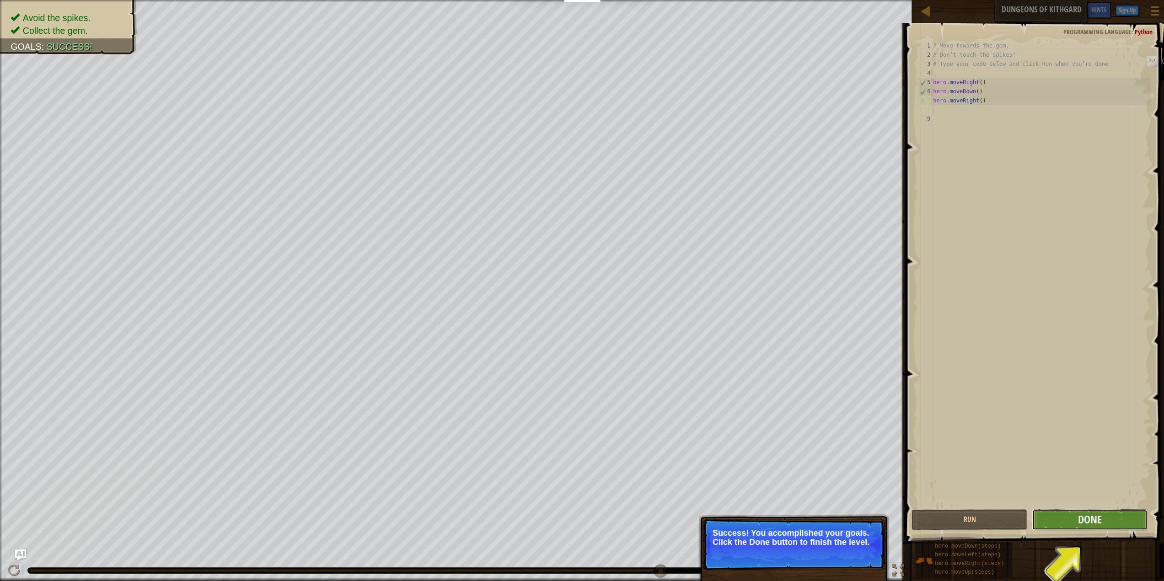
click at [1053, 521] on button "Done" at bounding box center [1090, 519] width 116 height 21
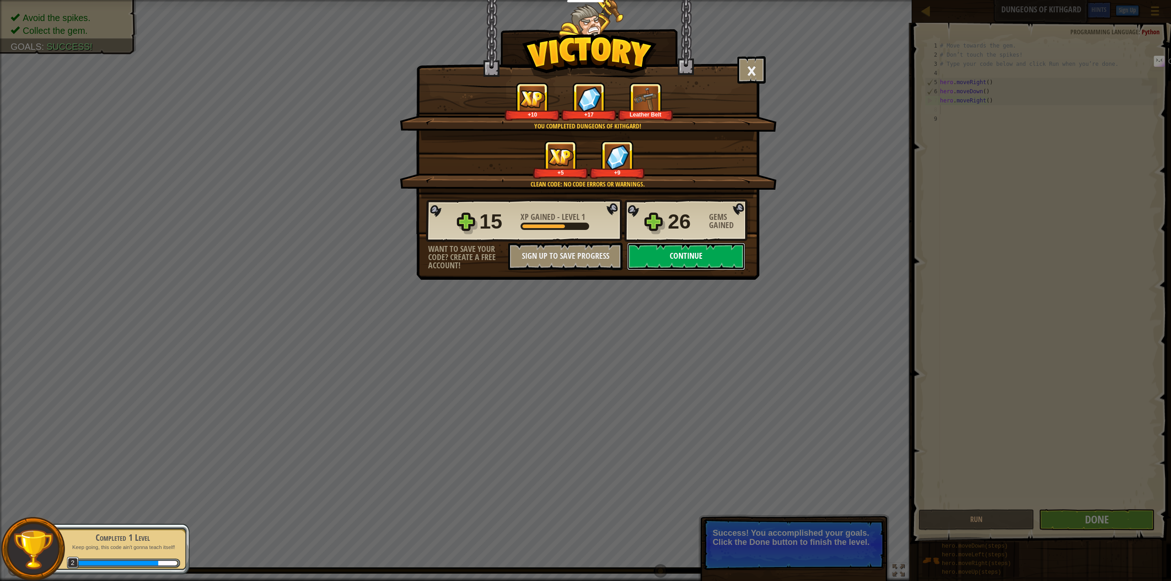
click at [696, 254] on button "Continue" at bounding box center [686, 256] width 118 height 27
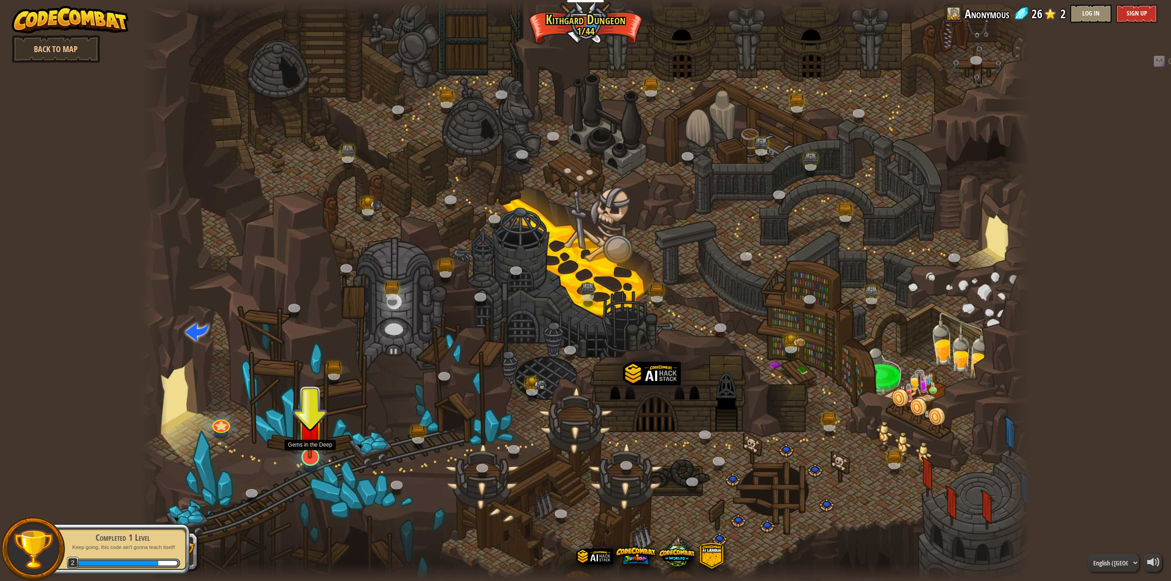
click at [312, 452] on img at bounding box center [310, 430] width 26 height 59
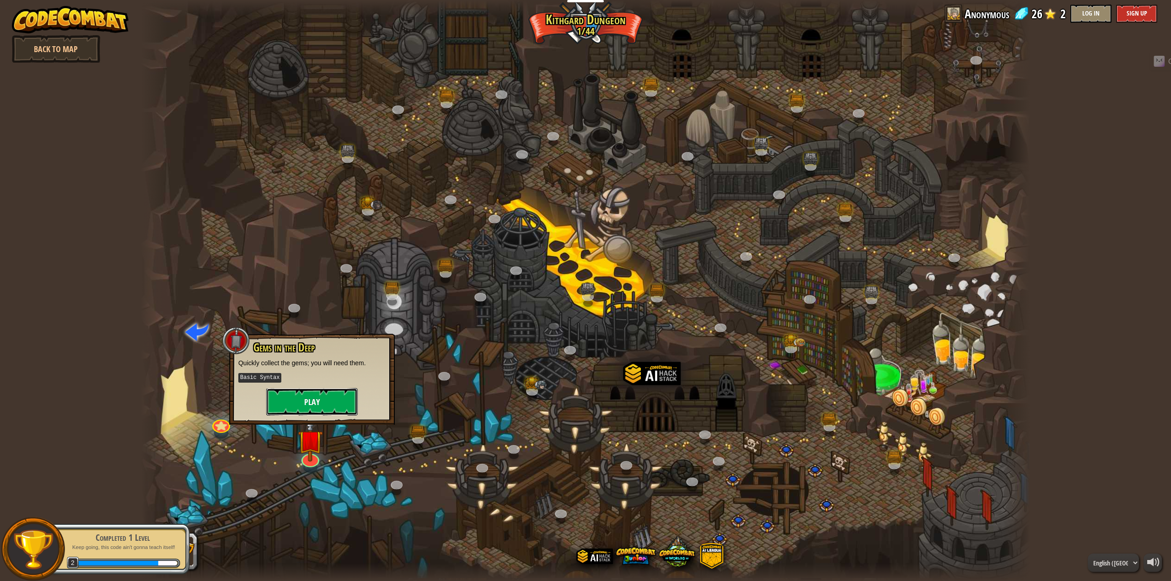
click at [320, 397] on button "Play" at bounding box center [311, 401] width 91 height 27
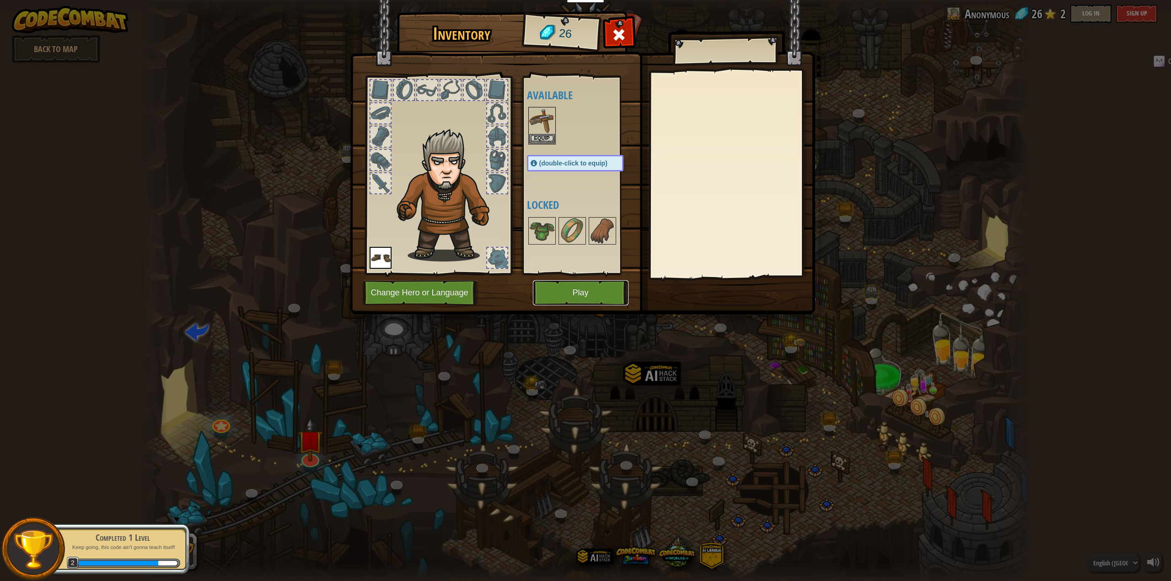
click at [578, 286] on button "Play" at bounding box center [581, 292] width 96 height 25
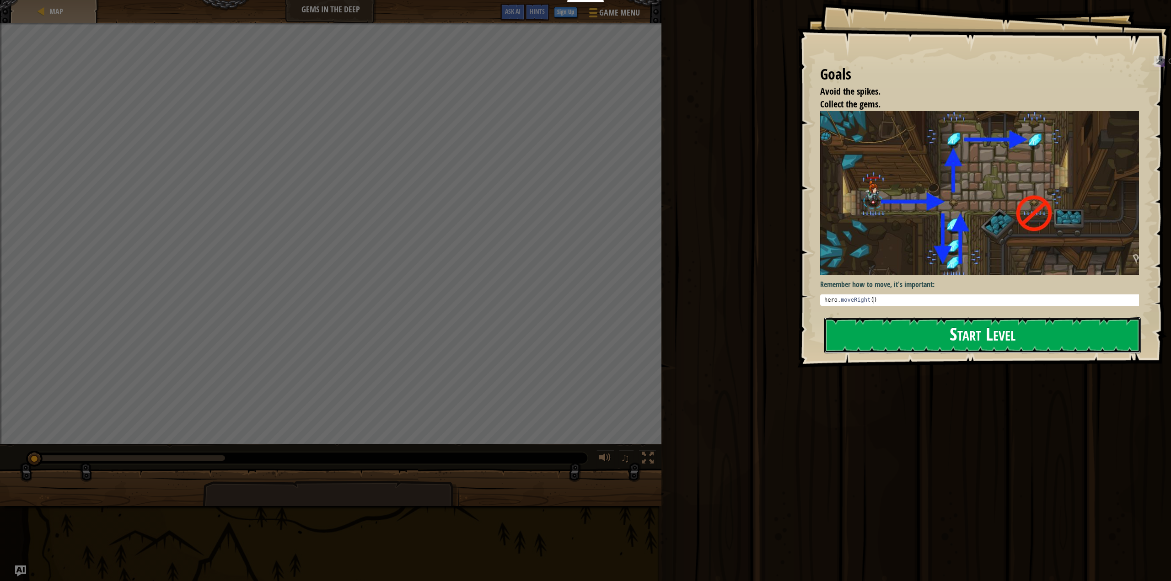
click at [973, 325] on button "Start Level" at bounding box center [982, 335] width 317 height 36
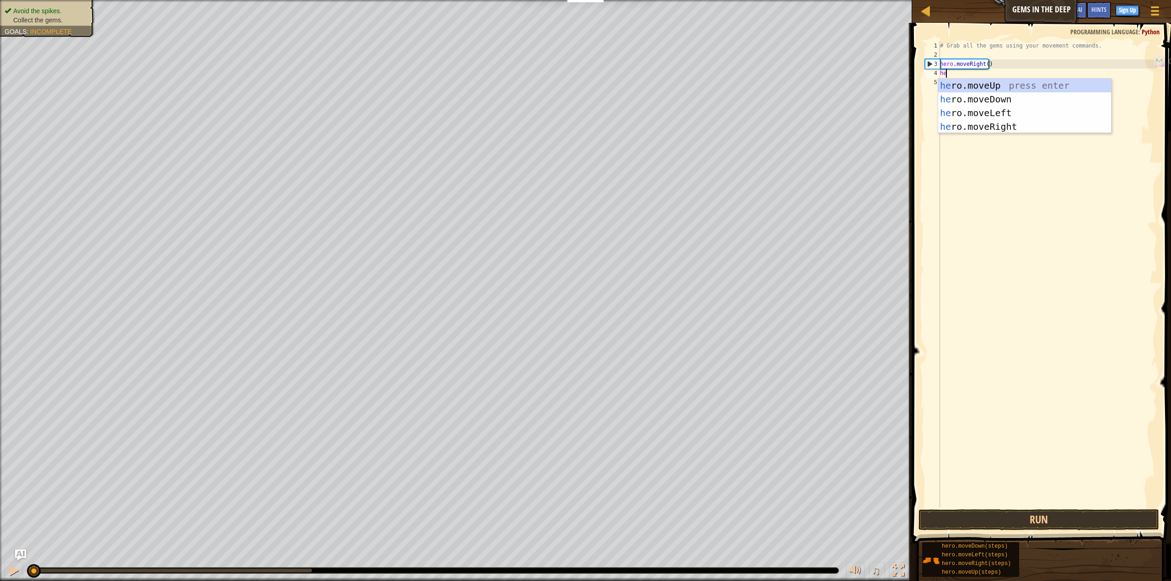
scroll to position [4, 0]
type textarea "hero"
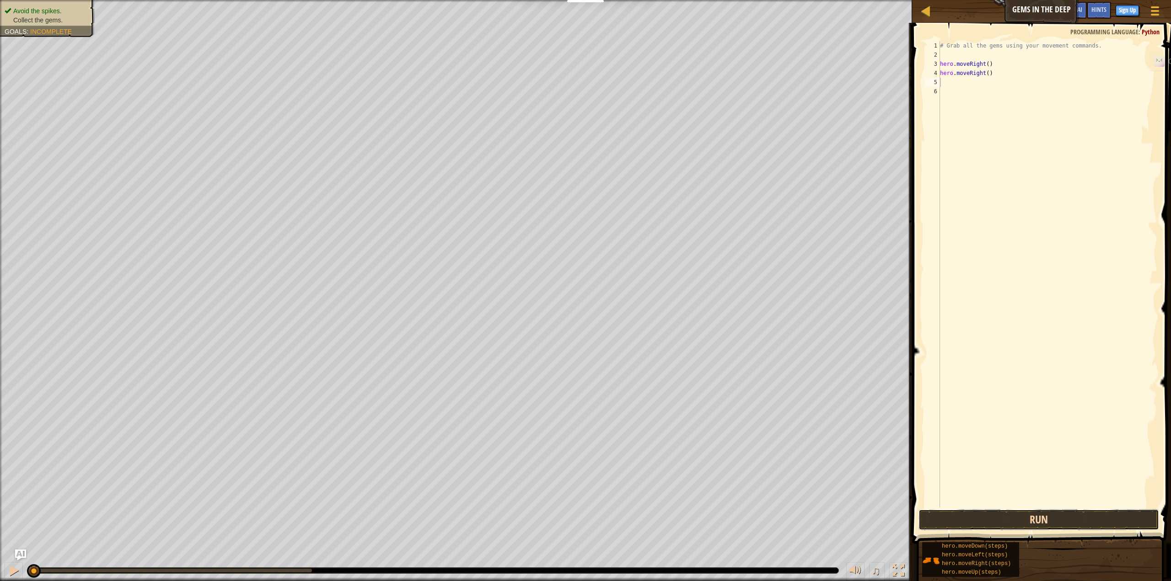
click at [1028, 523] on button "Run" at bounding box center [1038, 519] width 241 height 21
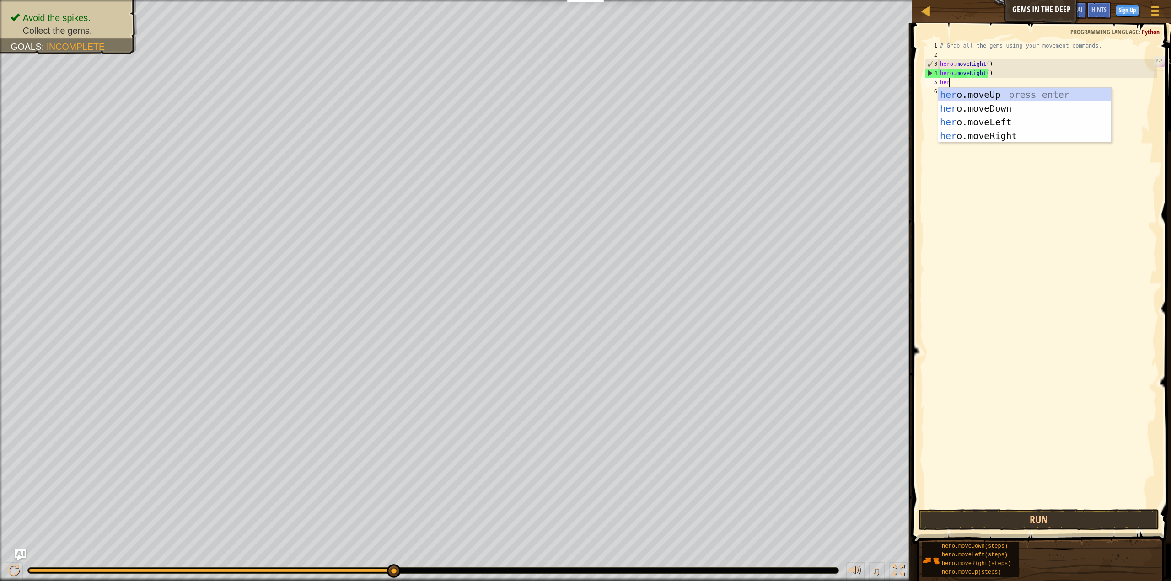
type textarea "hero"
click at [988, 117] on div "hero .moveUp press enter hero .moveDown press enter hero .moveLeft press enter …" at bounding box center [1024, 129] width 173 height 82
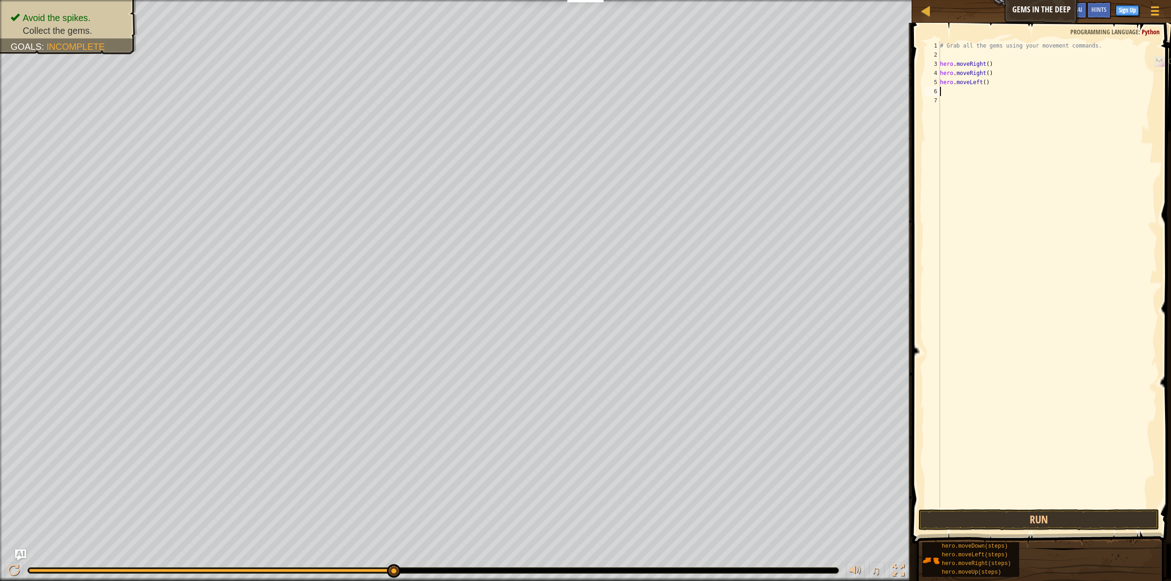
click at [982, 82] on div "# Grab all the gems using your movement commands. hero . moveRight ( ) hero . m…" at bounding box center [1047, 283] width 219 height 485
click at [1071, 521] on button "Run" at bounding box center [1038, 519] width 241 height 21
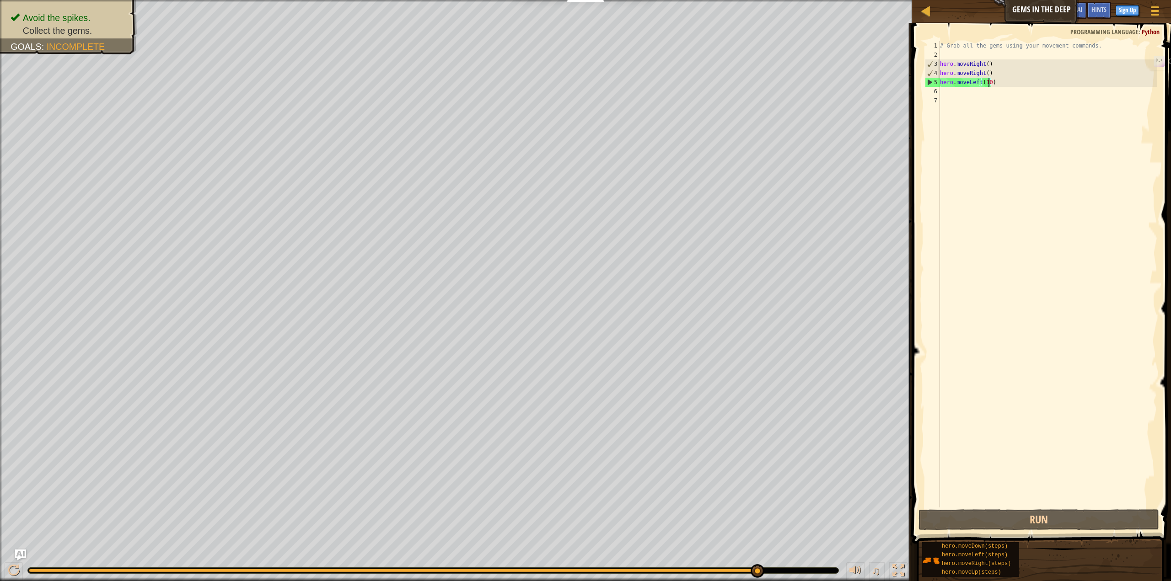
click at [1000, 82] on div "# Grab all the gems using your movement commands. hero . moveRight ( ) hero . m…" at bounding box center [1047, 283] width 219 height 485
type textarea "h"
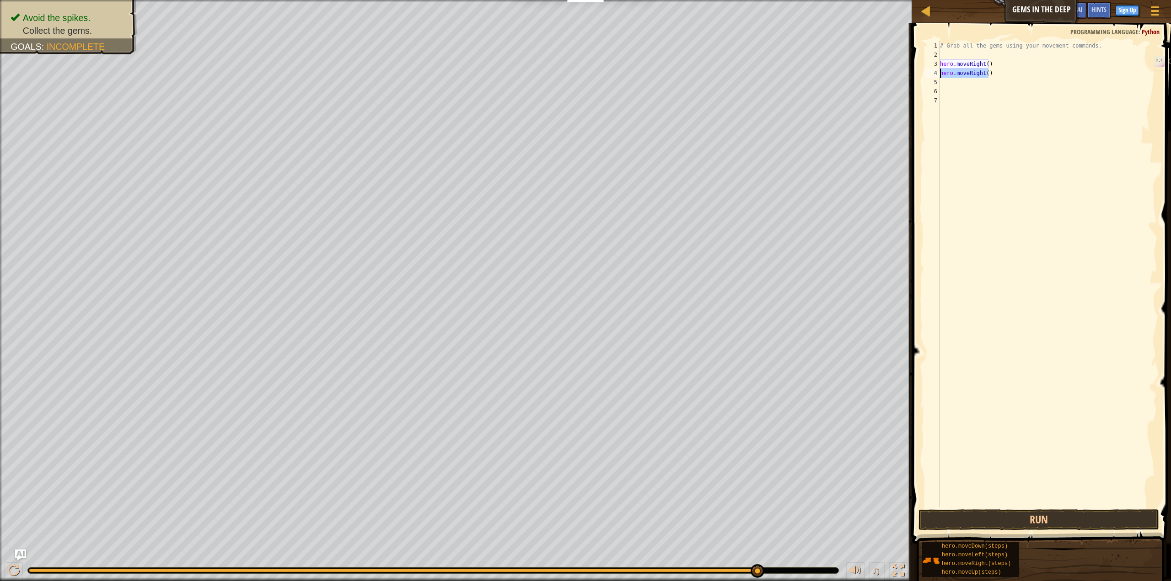
drag, startPoint x: 992, startPoint y: 75, endPoint x: 940, endPoint y: 75, distance: 52.1
click at [940, 75] on div "# Grab all the gems using your movement commands. hero . moveRight ( ) hero . m…" at bounding box center [1047, 283] width 219 height 485
type textarea "hero.moveRight()"
click at [1051, 513] on button "Run" at bounding box center [1038, 519] width 241 height 21
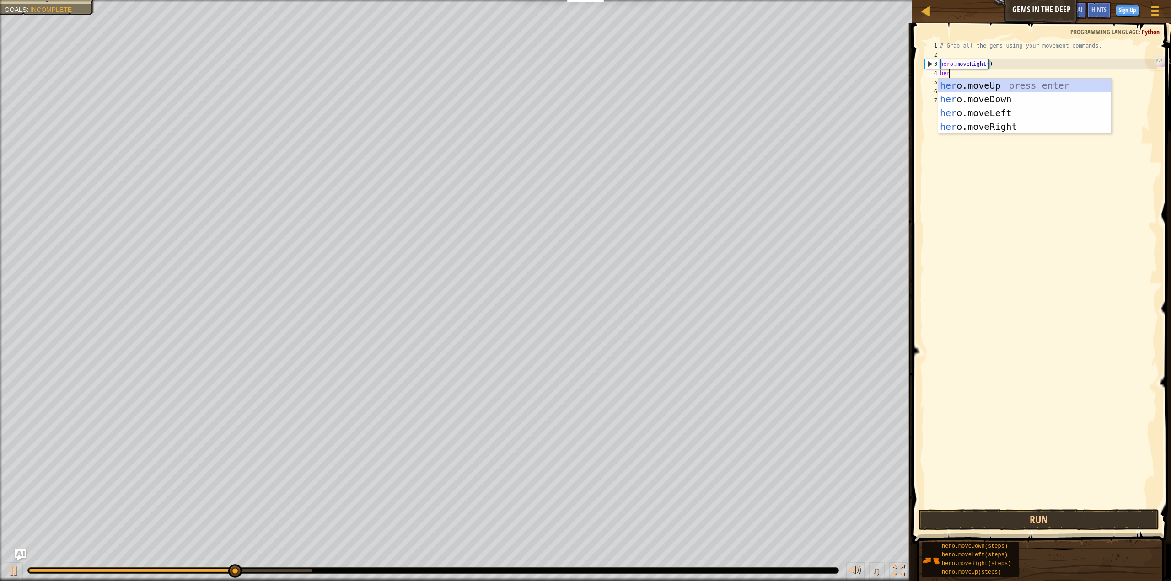
type textarea "hero"
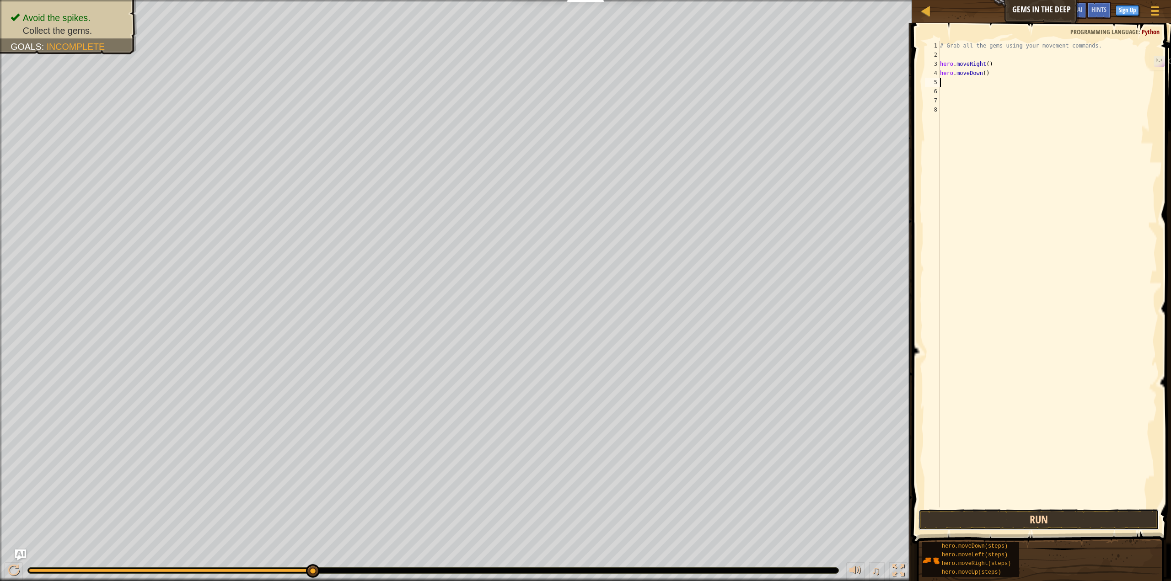
click at [1006, 519] on button "Run" at bounding box center [1038, 519] width 241 height 21
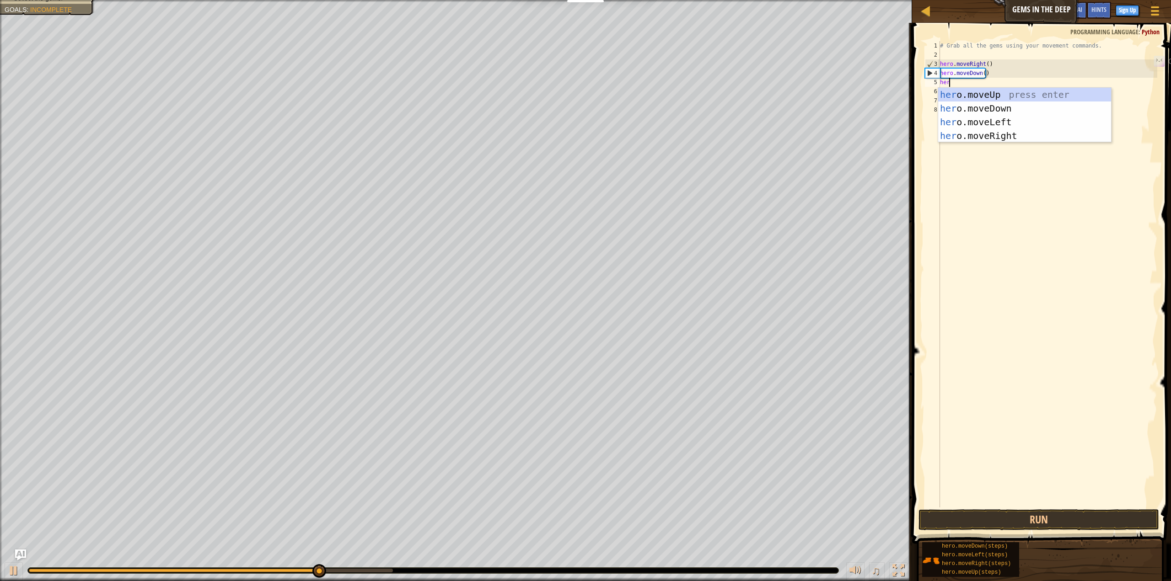
type textarea "hero"
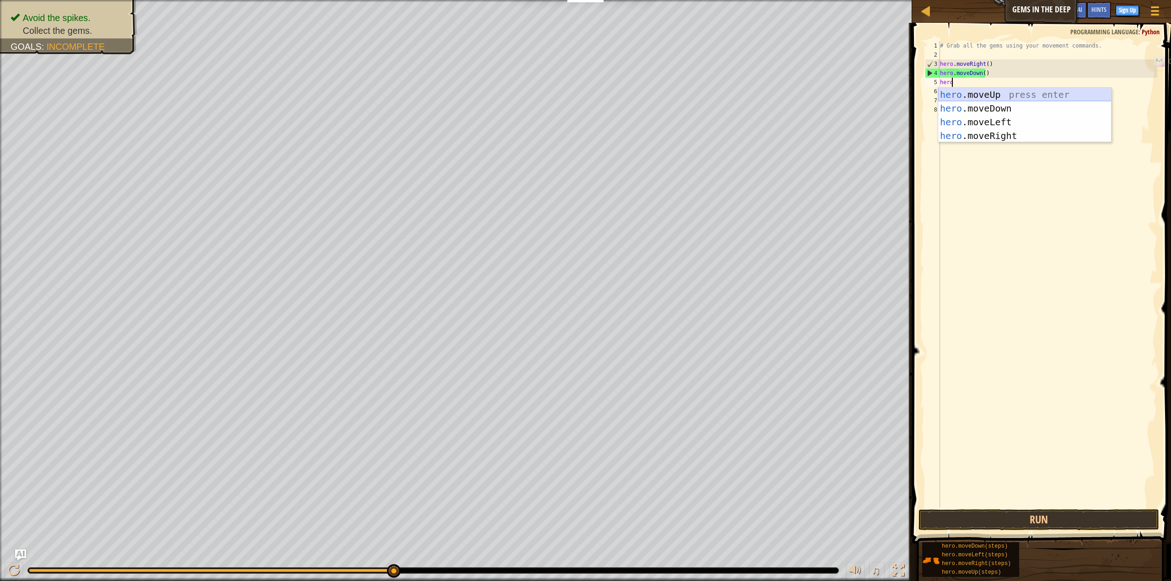
click at [1027, 96] on div "hero .moveUp press enter hero .moveDown press enter hero .moveLeft press enter …" at bounding box center [1024, 129] width 173 height 82
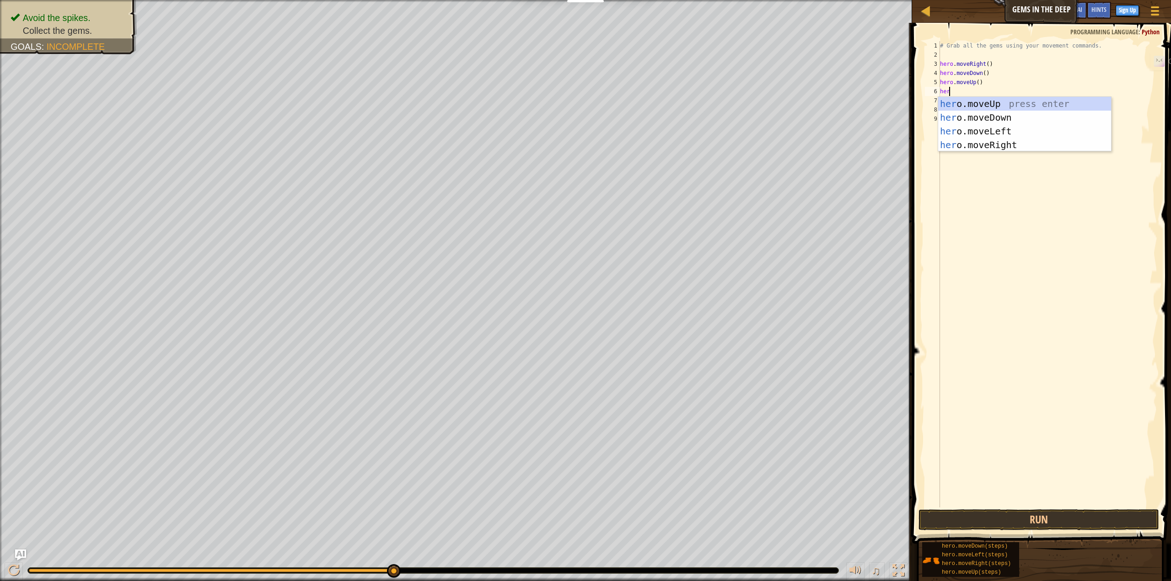
type textarea "hero"
click at [989, 140] on div "hero .moveUp press enter hero .moveDown press enter hero .moveLeft press enter …" at bounding box center [1024, 138] width 173 height 82
type textarea "hero"
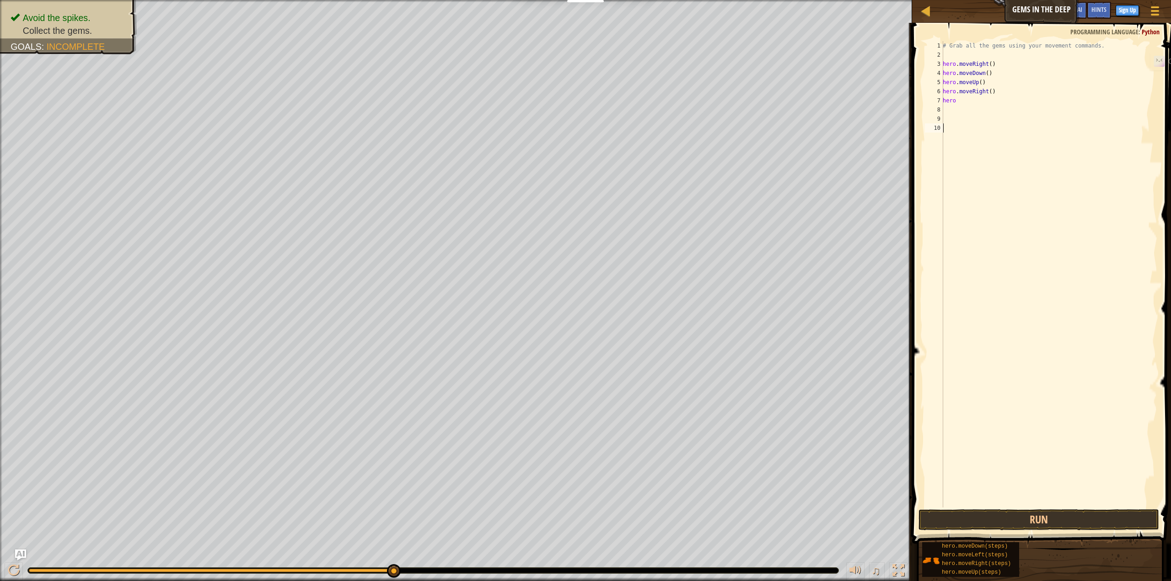
click at [1009, 202] on div "# Grab all the gems using your movement commands. hero . moveRight ( ) hero . m…" at bounding box center [1049, 283] width 216 height 485
click at [963, 97] on div "# Grab all the gems using your movement commands. hero . moveRight ( ) hero . m…" at bounding box center [1049, 283] width 216 height 485
type textarea "hero."
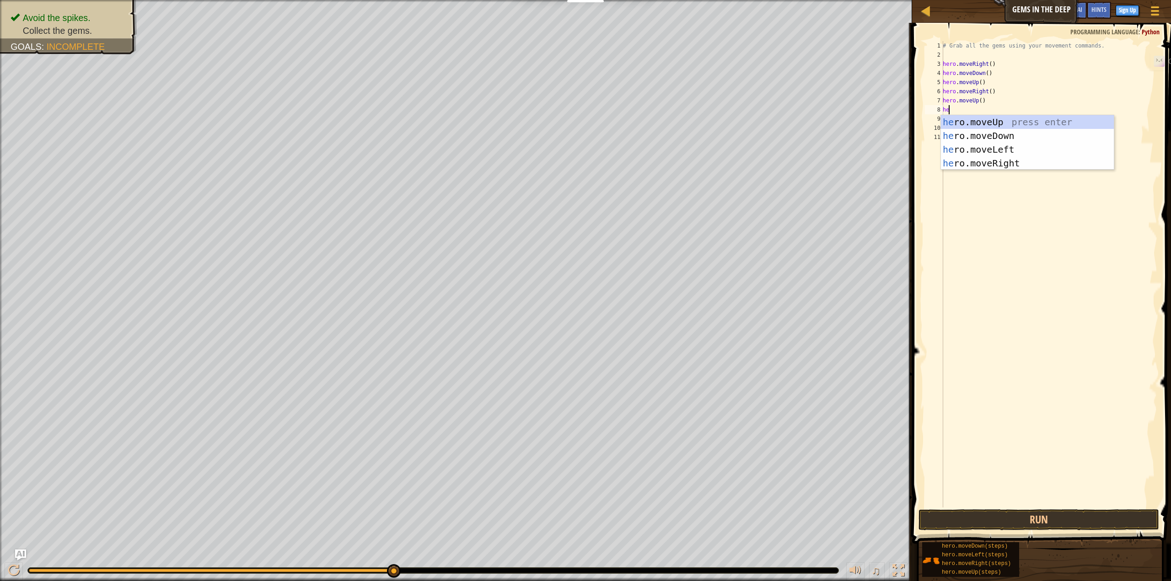
type textarea "hero"
click at [986, 150] on div "hero .moveUp press enter hero .moveDown press enter hero .moveLeft press enter …" at bounding box center [1027, 156] width 173 height 82
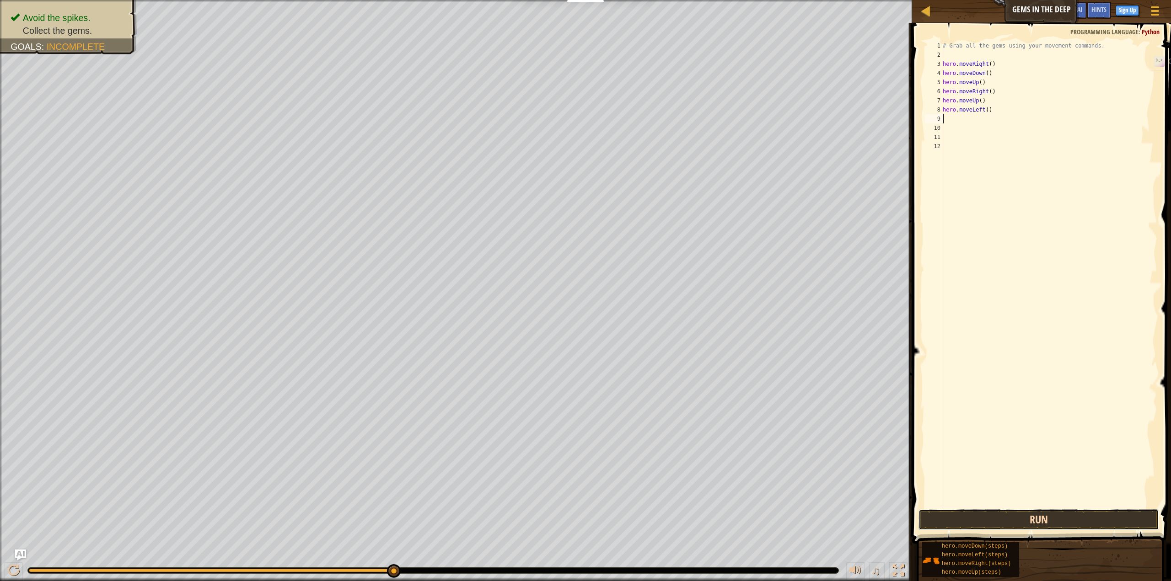
click at [1073, 516] on button "Run" at bounding box center [1038, 519] width 241 height 21
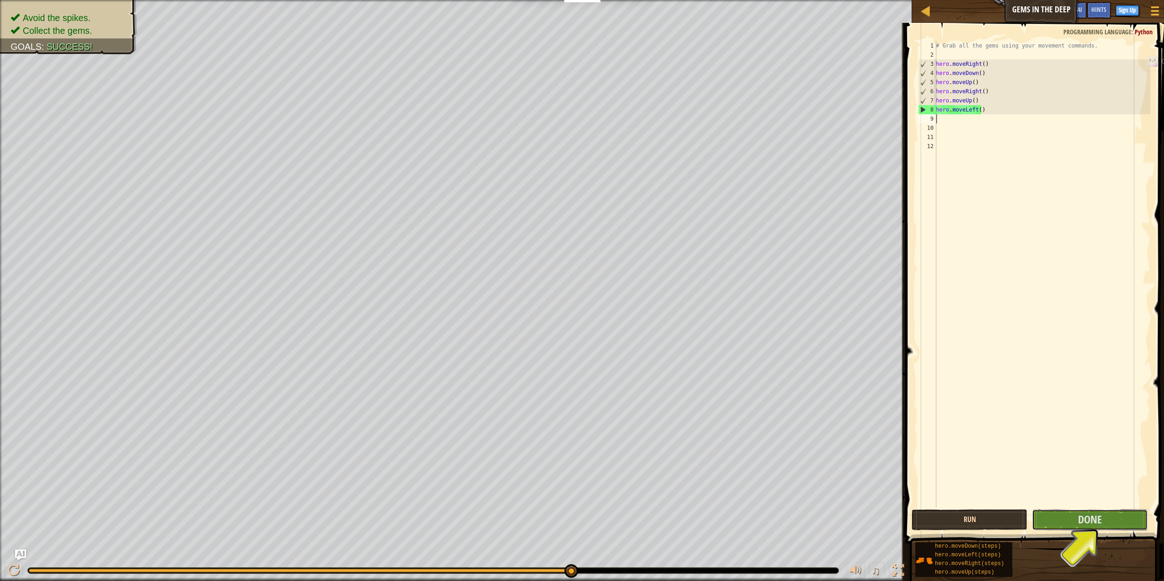
click at [1073, 516] on button "Done" at bounding box center [1090, 519] width 116 height 21
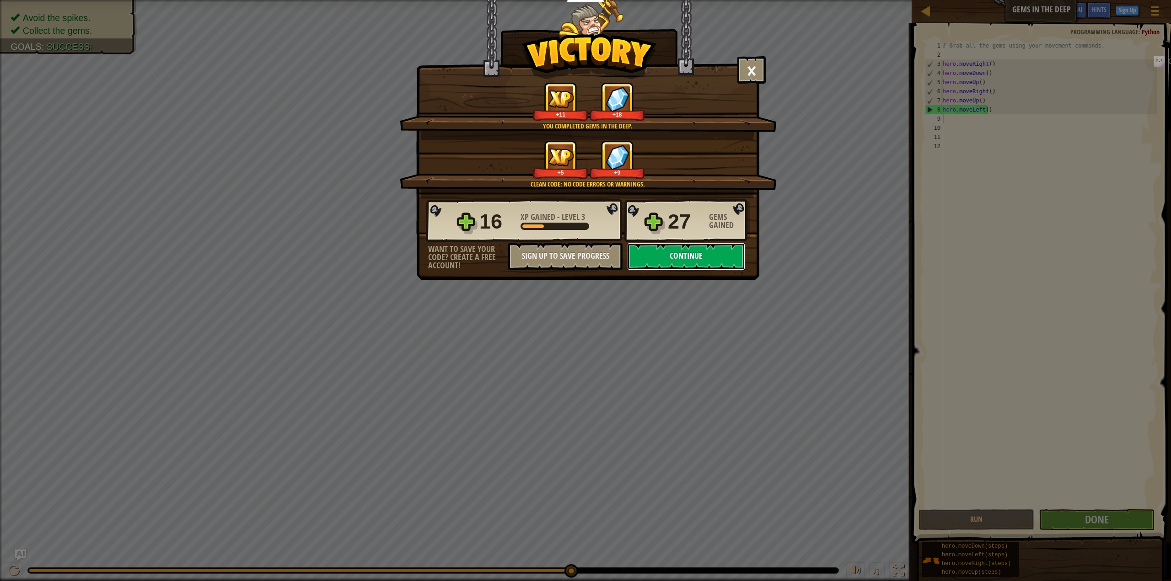
click at [654, 256] on button "Continue" at bounding box center [686, 256] width 118 height 27
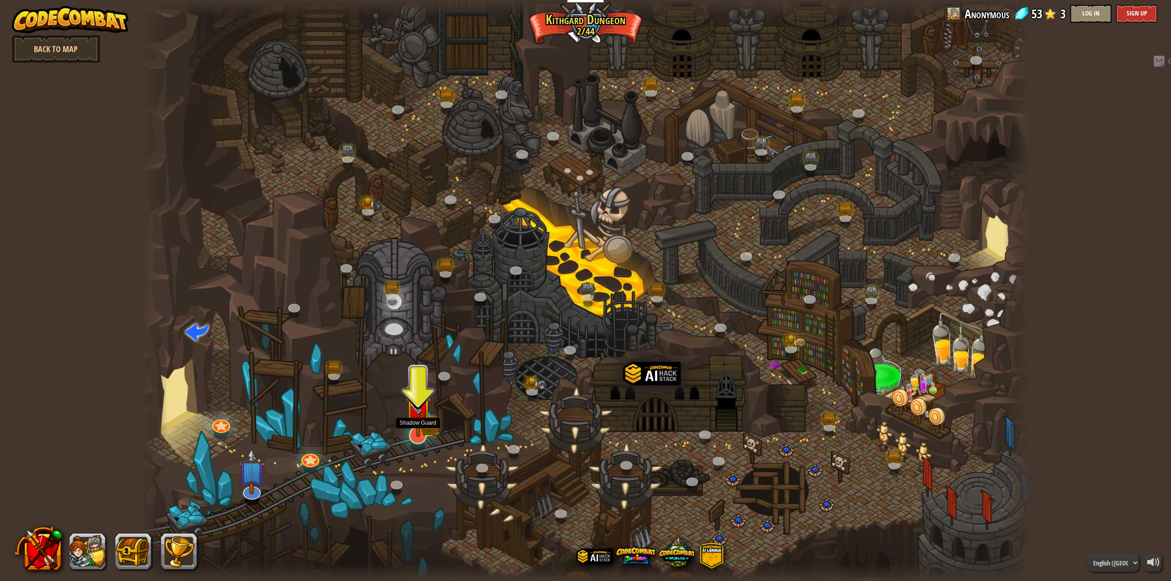
click at [423, 435] on img at bounding box center [418, 409] width 26 height 56
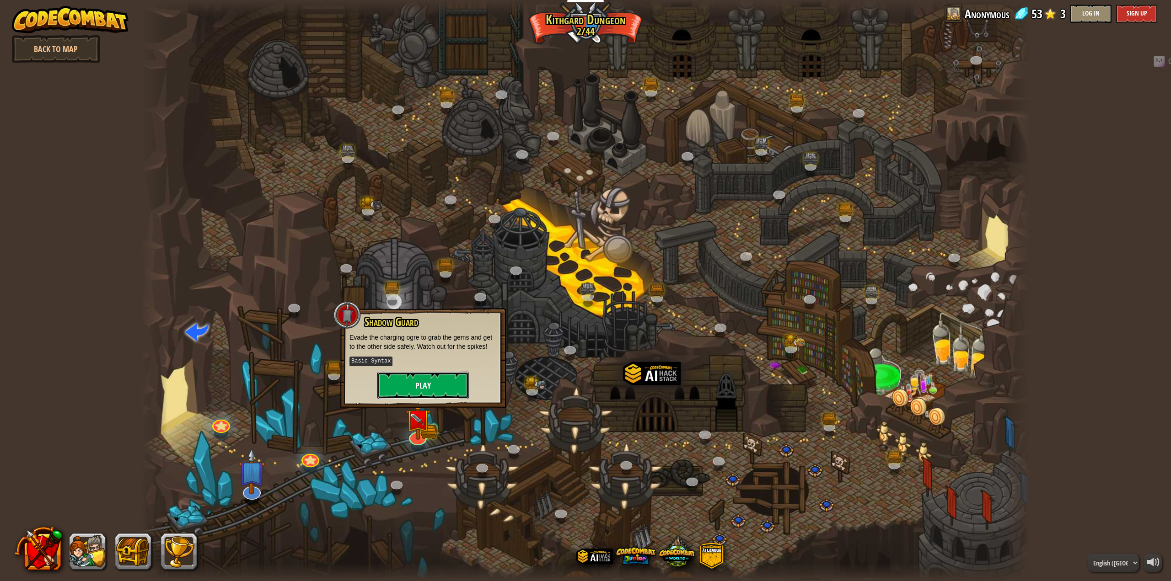
click at [434, 386] on button "Play" at bounding box center [422, 385] width 91 height 27
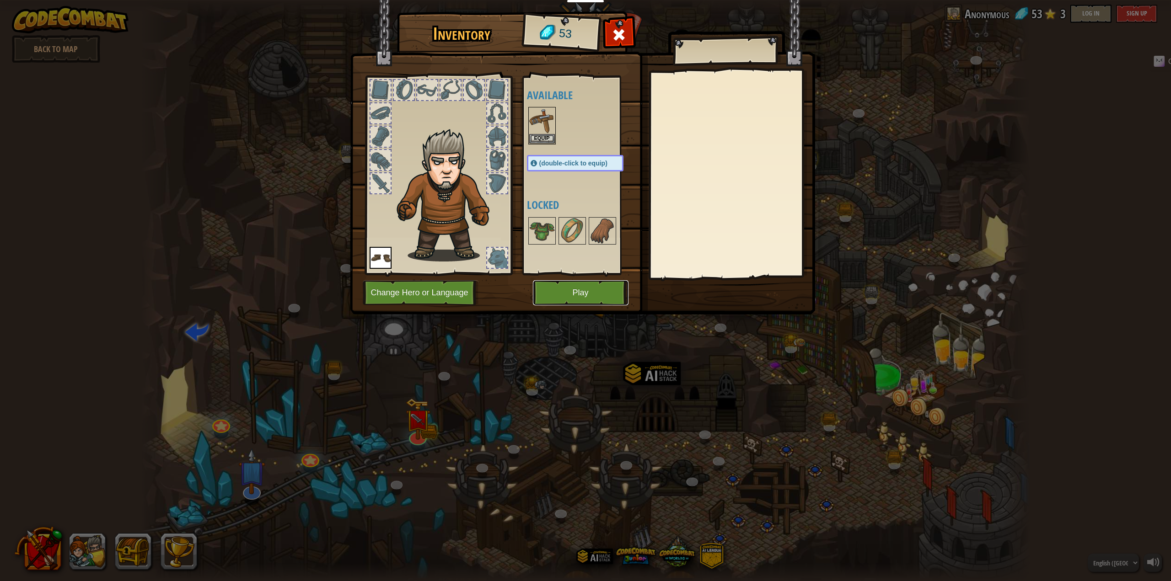
click at [596, 285] on button "Play" at bounding box center [581, 292] width 96 height 25
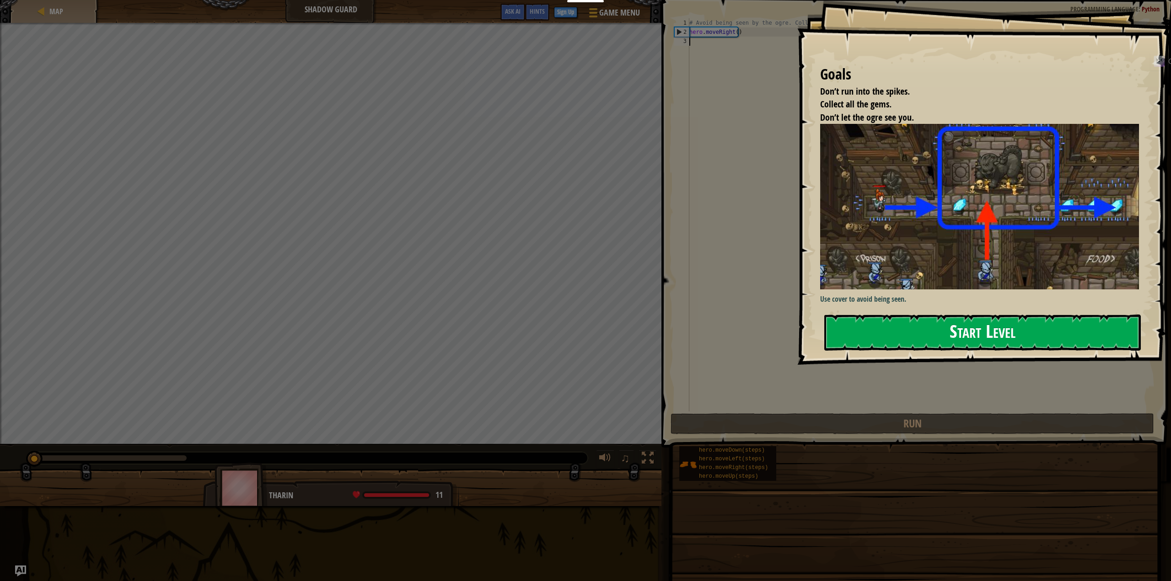
click at [890, 329] on button "Start Level" at bounding box center [982, 333] width 317 height 36
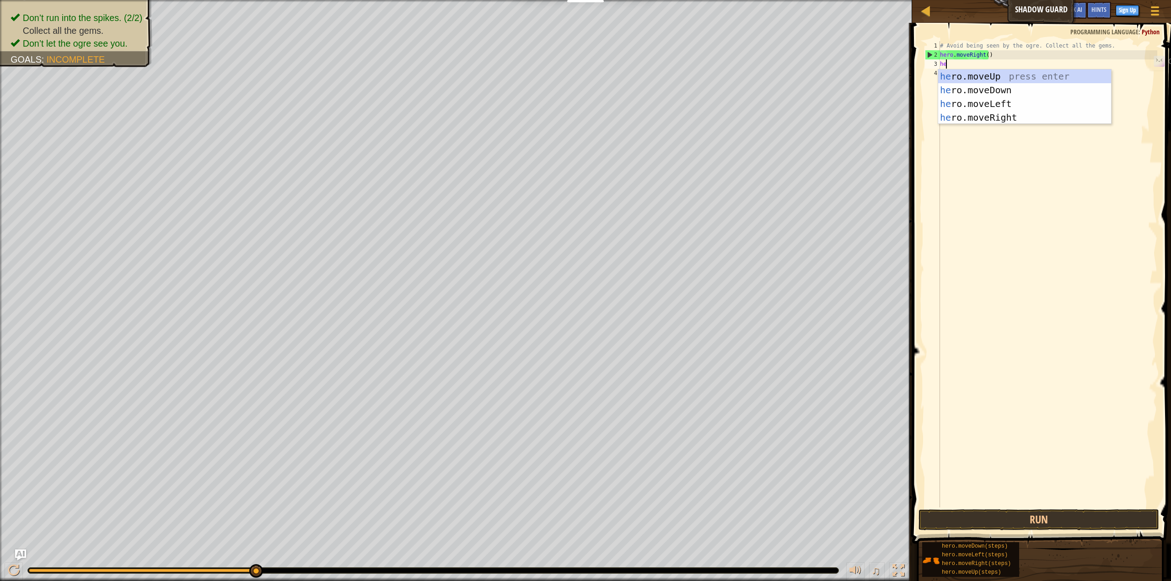
type textarea "her"
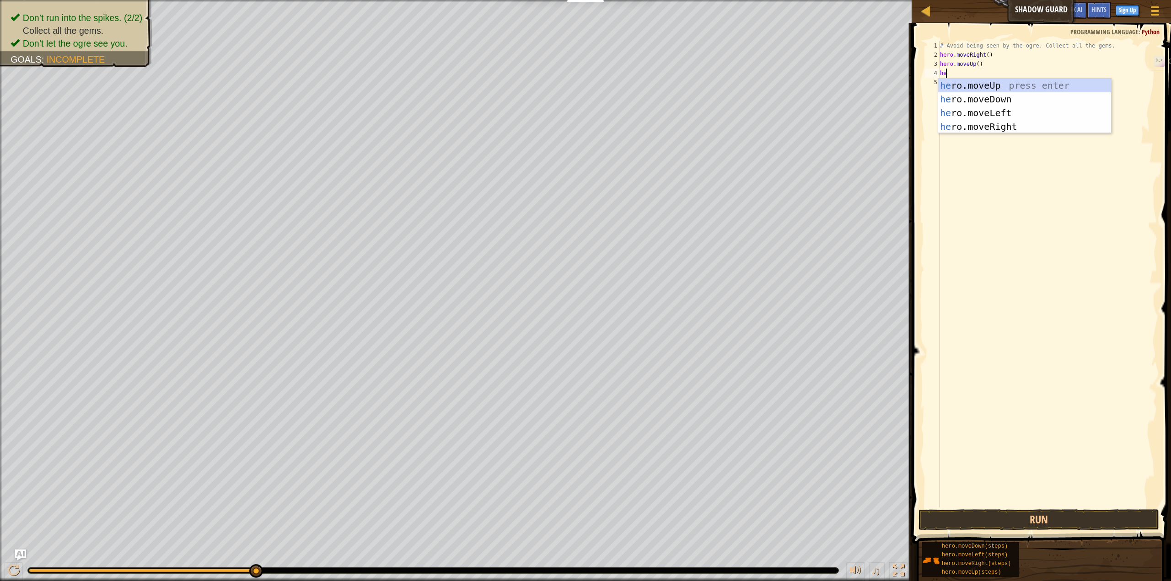
scroll to position [4, 0]
type textarea "hero"
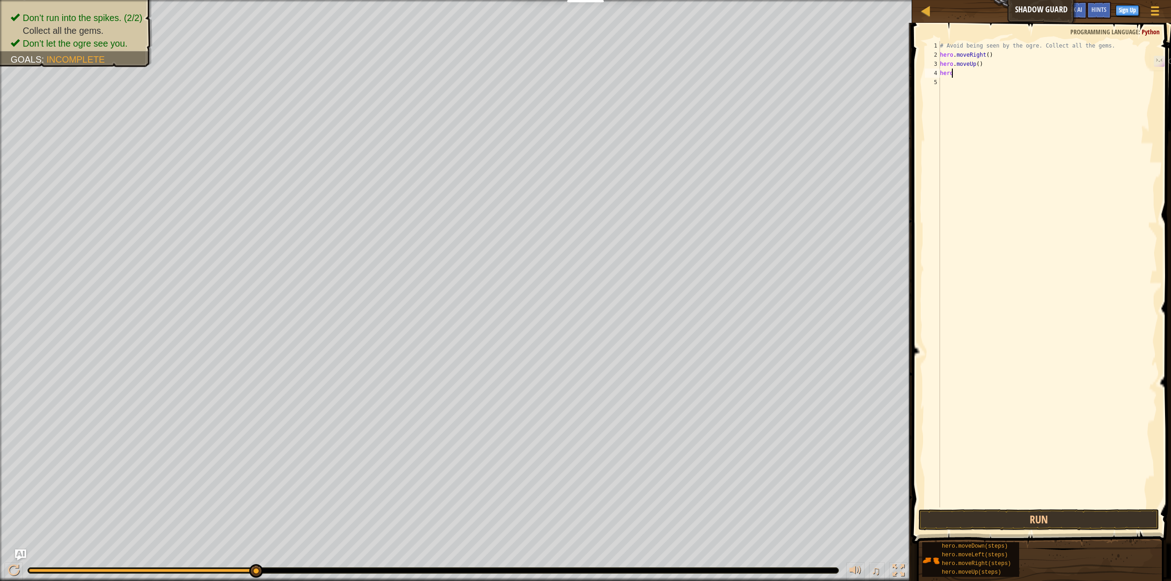
type textarea "hero."
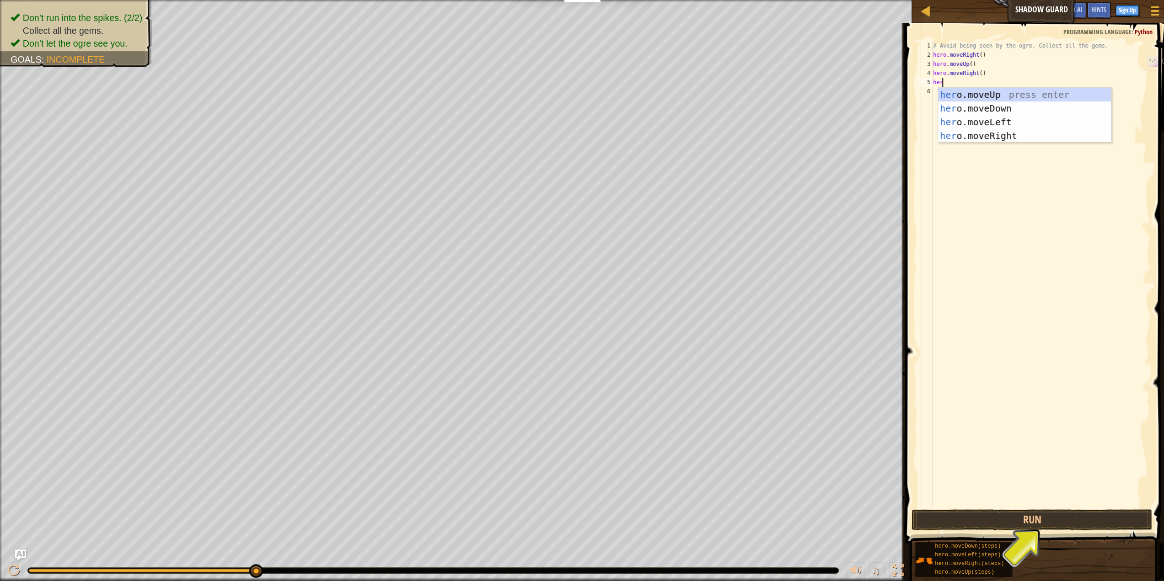
type textarea "her."
click at [981, 109] on div "her o . moveUp press enter her o . moveDown press enter her o . moveLeft press …" at bounding box center [1017, 129] width 173 height 82
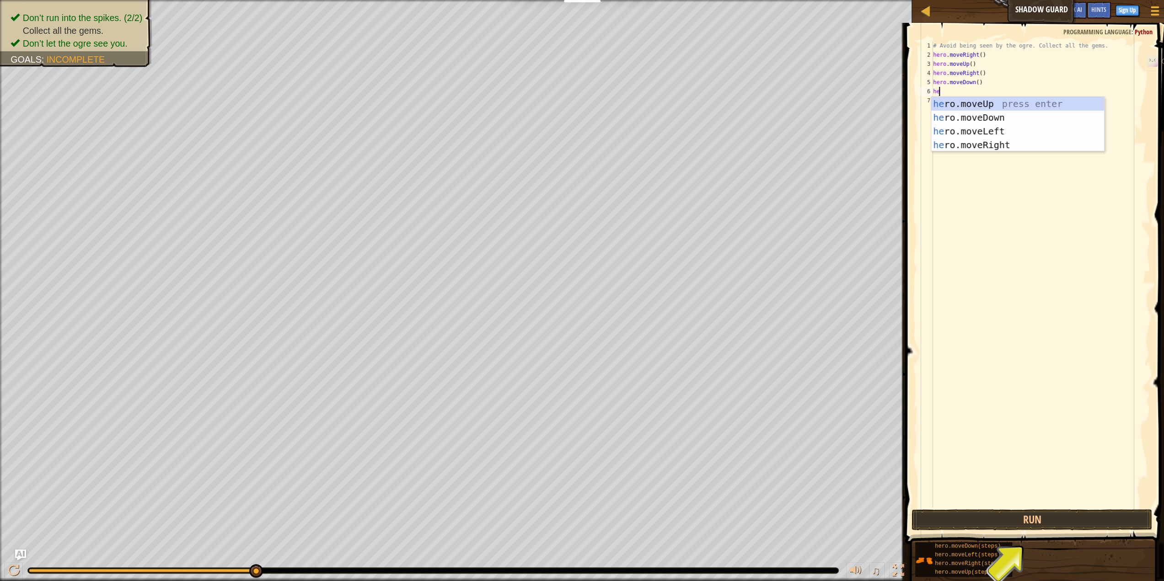
type textarea "her"
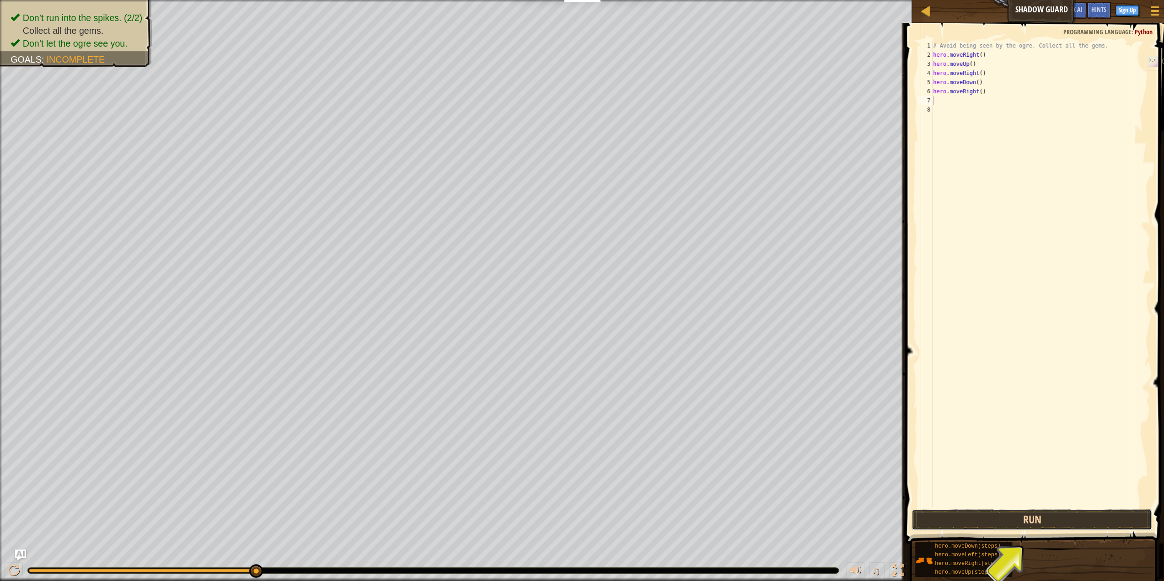
click at [1044, 514] on button "Run" at bounding box center [1031, 519] width 241 height 21
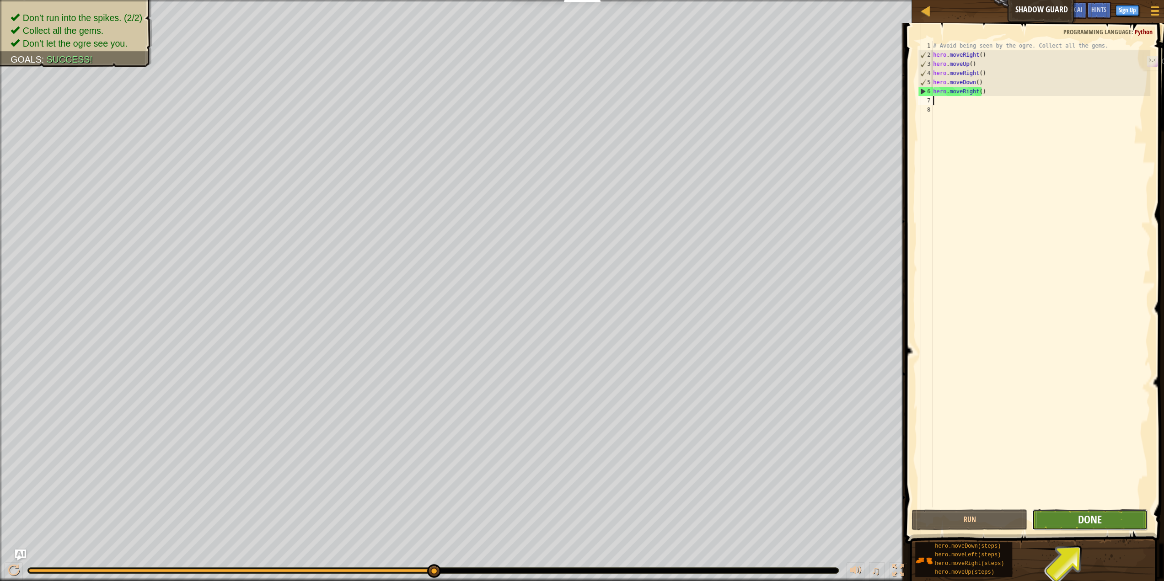
click at [1084, 519] on span "Done" at bounding box center [1090, 519] width 24 height 15
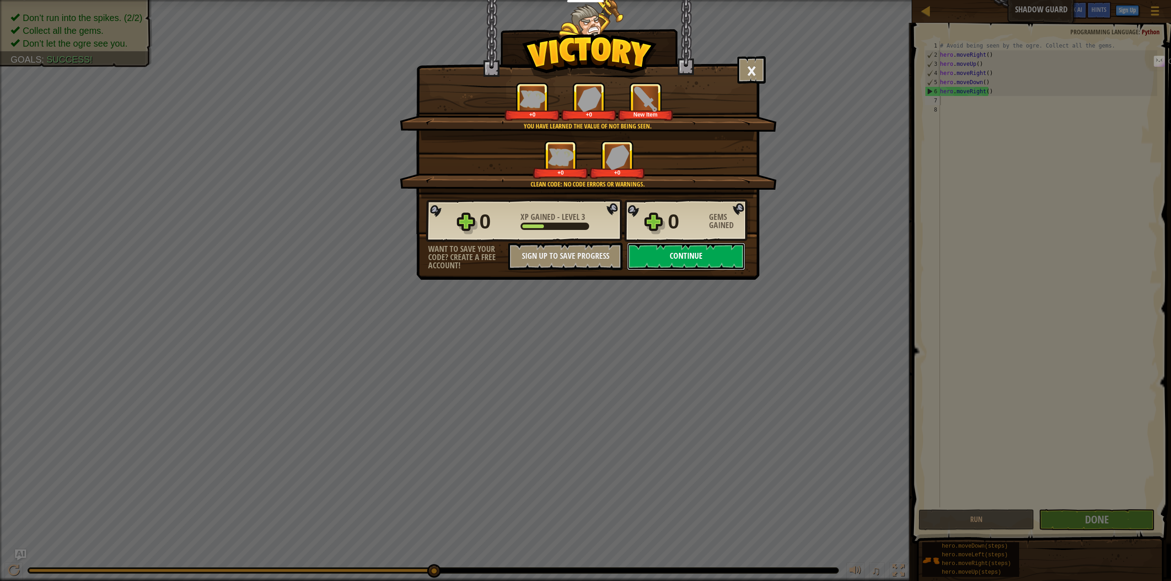
click at [669, 260] on button "Continue" at bounding box center [686, 256] width 118 height 27
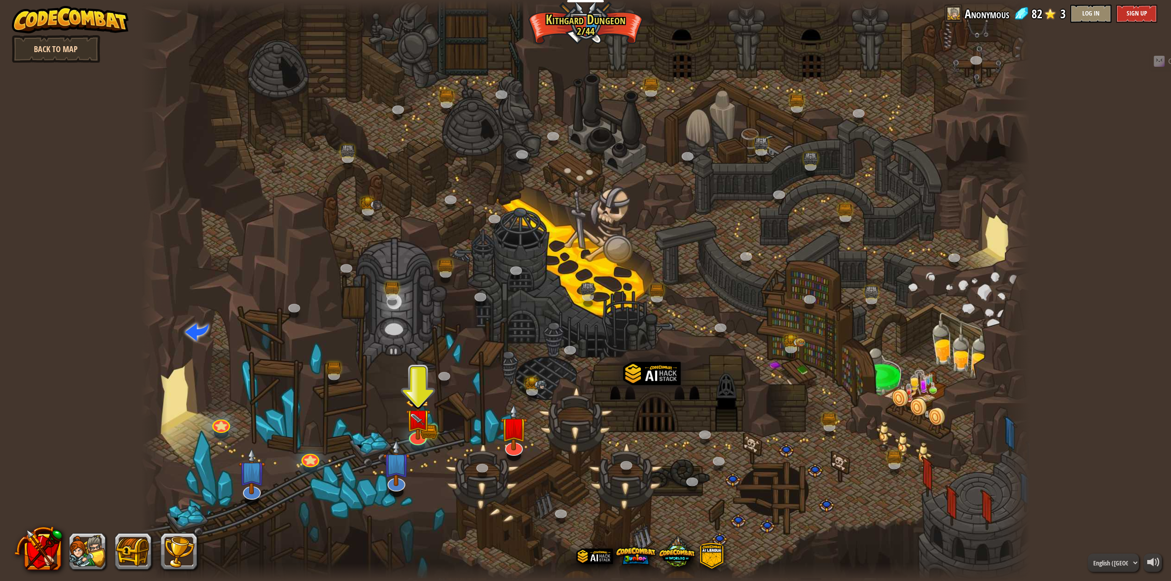
click at [41, 47] on link "Back to Map" at bounding box center [56, 48] width 88 height 27
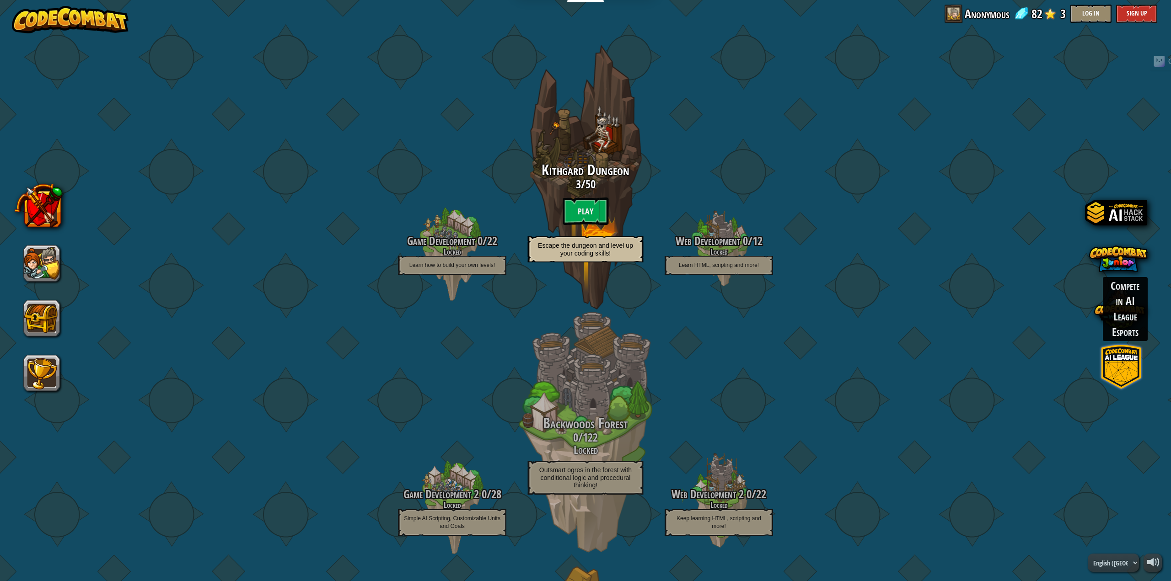
click at [1124, 361] on span at bounding box center [1121, 367] width 44 height 44
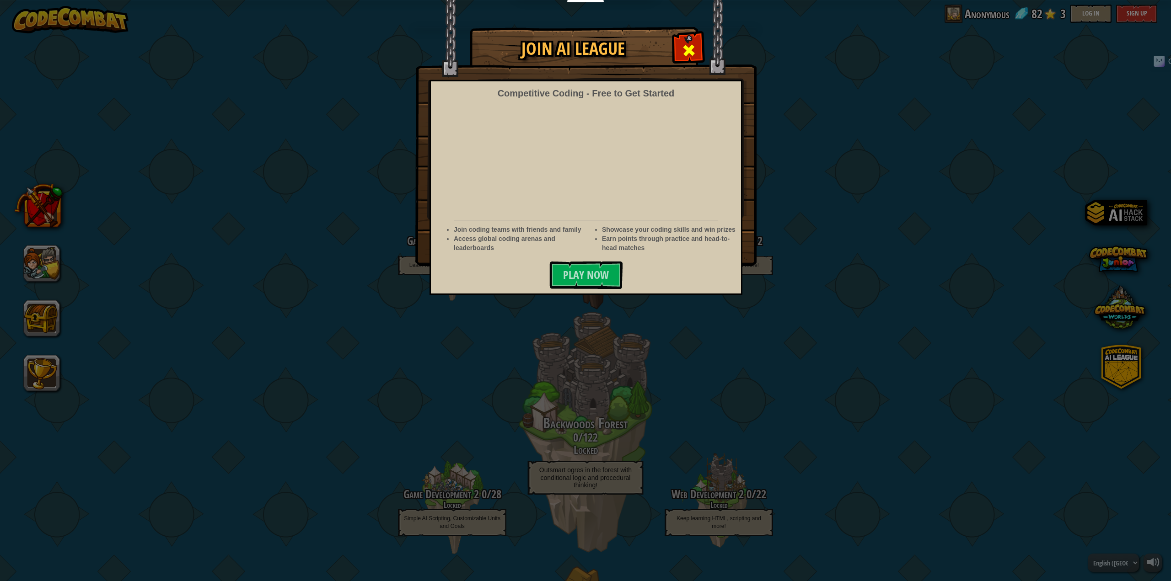
click at [692, 49] on span at bounding box center [688, 50] width 15 height 15
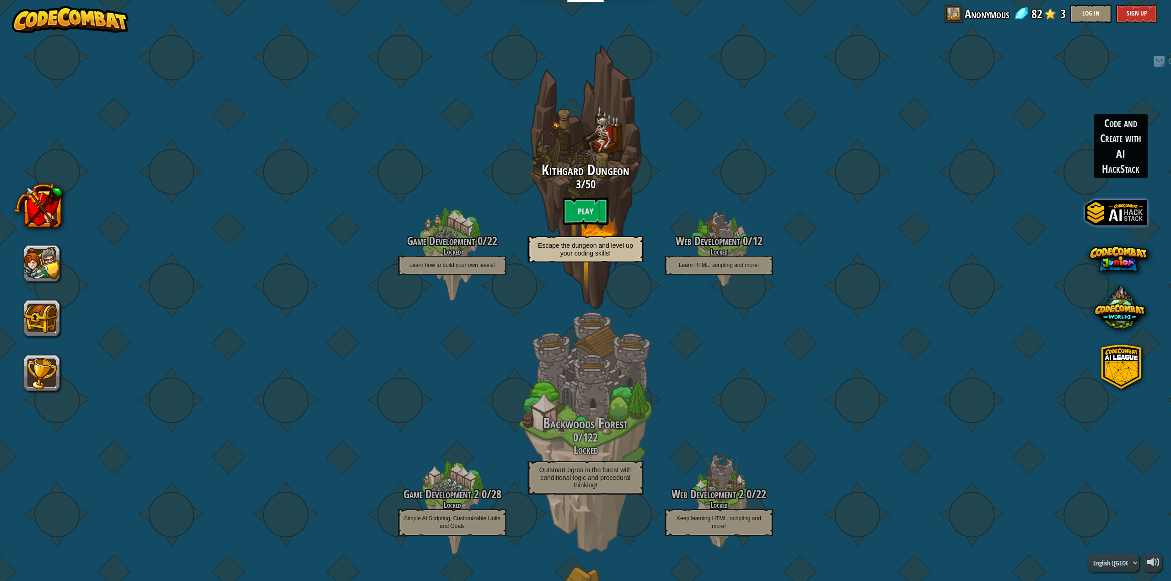
click at [1119, 209] on span at bounding box center [1116, 213] width 62 height 62
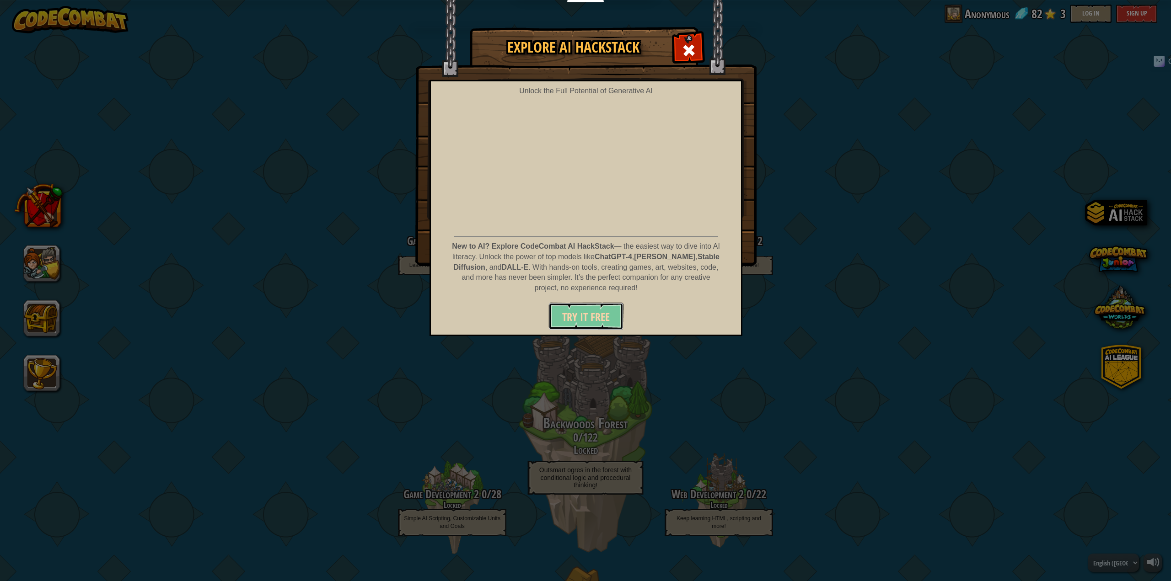
click at [589, 305] on button "Try It Free" at bounding box center [585, 316] width 75 height 27
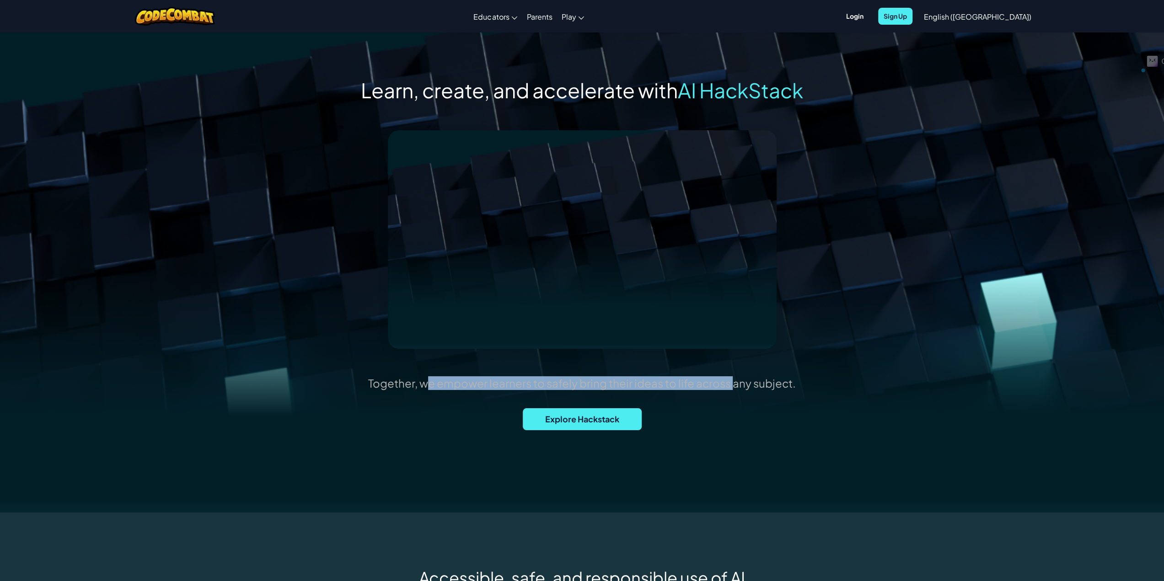
drag, startPoint x: 397, startPoint y: 383, endPoint x: 697, endPoint y: 382, distance: 300.0
click at [697, 382] on p "Together, we empower learners to safely bring their ideas to life across any su…" at bounding box center [582, 383] width 428 height 14
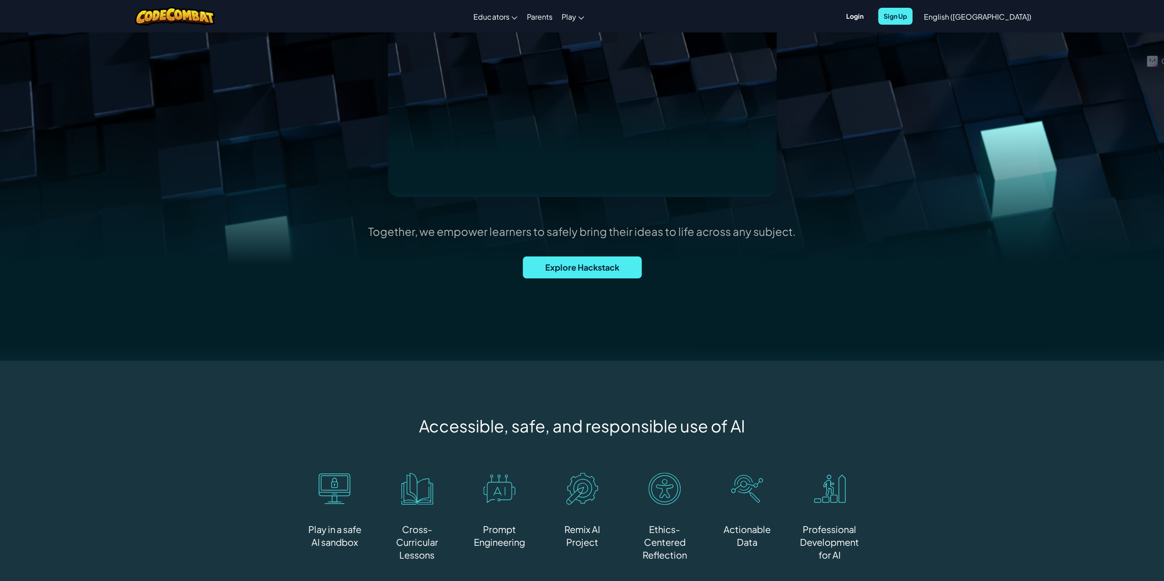
scroll to position [183, 0]
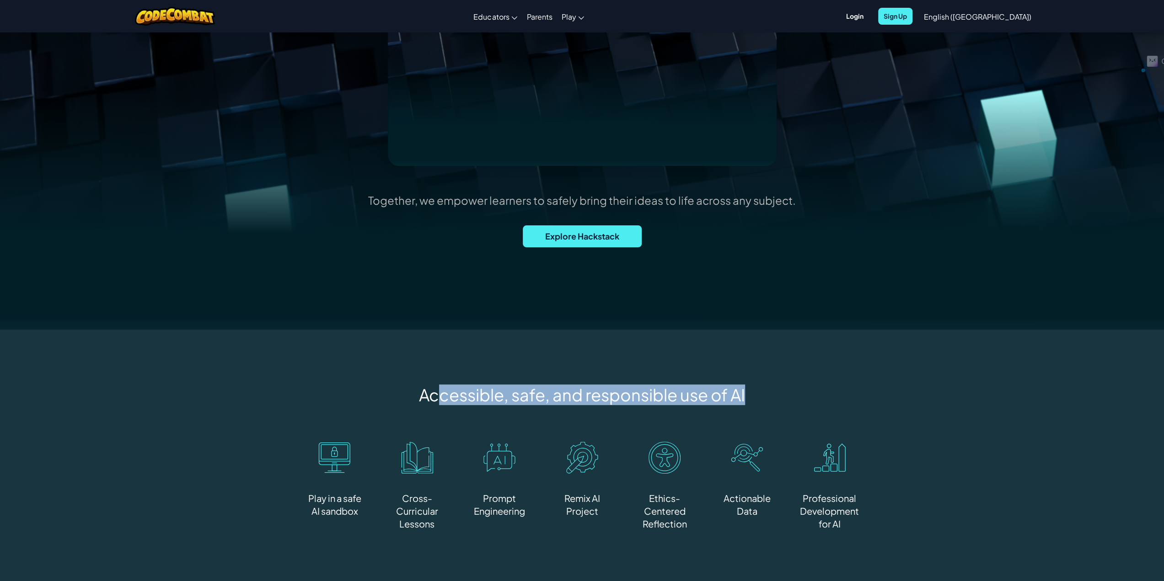
drag, startPoint x: 438, startPoint y: 400, endPoint x: 750, endPoint y: 401, distance: 312.3
click at [750, 401] on div "Accessible, safe, and responsible use of AI" at bounding box center [582, 395] width 555 height 21
click at [751, 401] on div "Accessible, safe, and responsible use of AI" at bounding box center [582, 395] width 555 height 21
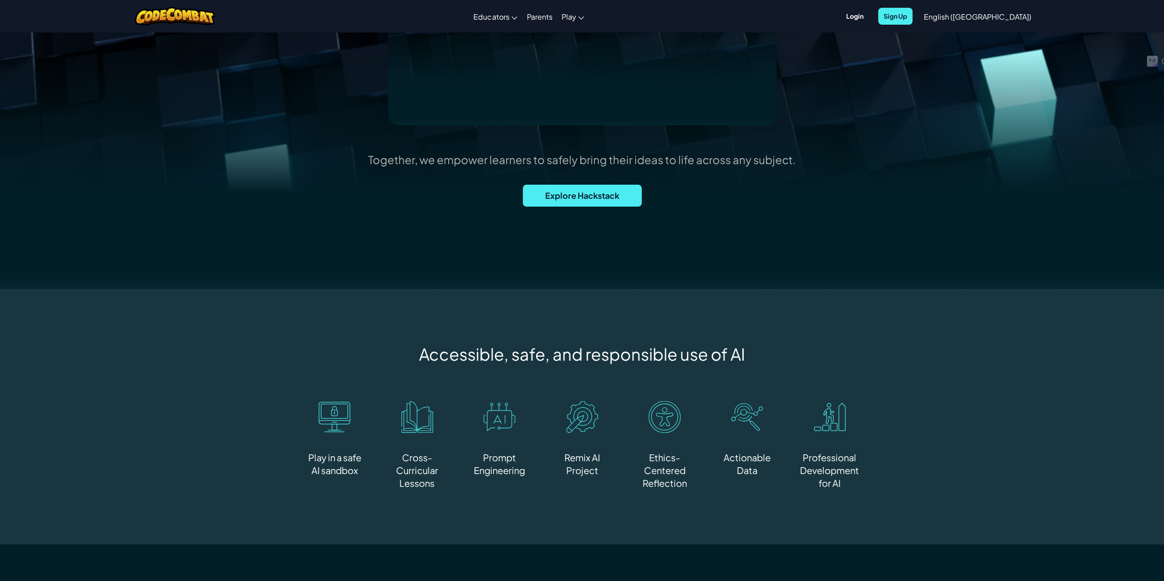
scroll to position [274, 0]
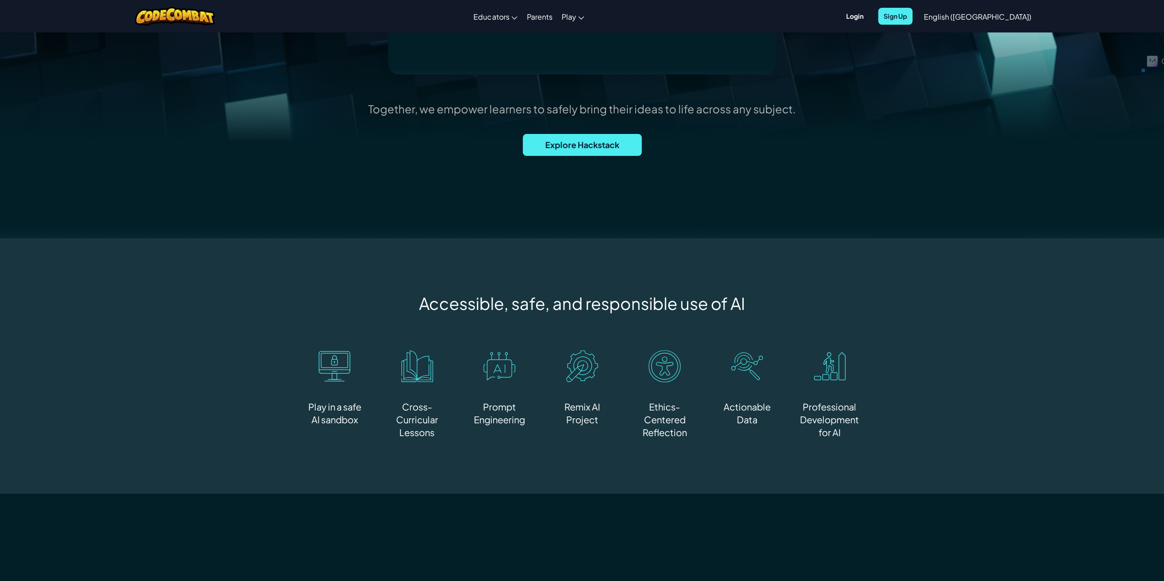
drag, startPoint x: 368, startPoint y: 426, endPoint x: 314, endPoint y: 408, distance: 56.8
click at [314, 408] on div "Play in a safe AI sandbox Cross- Curricular Lessons Prompt Engineering Remix AI…" at bounding box center [582, 394] width 555 height 89
drag, startPoint x: 392, startPoint y: 407, endPoint x: 438, endPoint y: 438, distance: 54.4
click at [438, 438] on div "Cross- Curricular Lessons" at bounding box center [416, 420] width 59 height 38
click at [453, 434] on div "Play in a safe AI sandbox Cross- Curricular Lessons Prompt Engineering Remix AI…" at bounding box center [582, 394] width 555 height 89
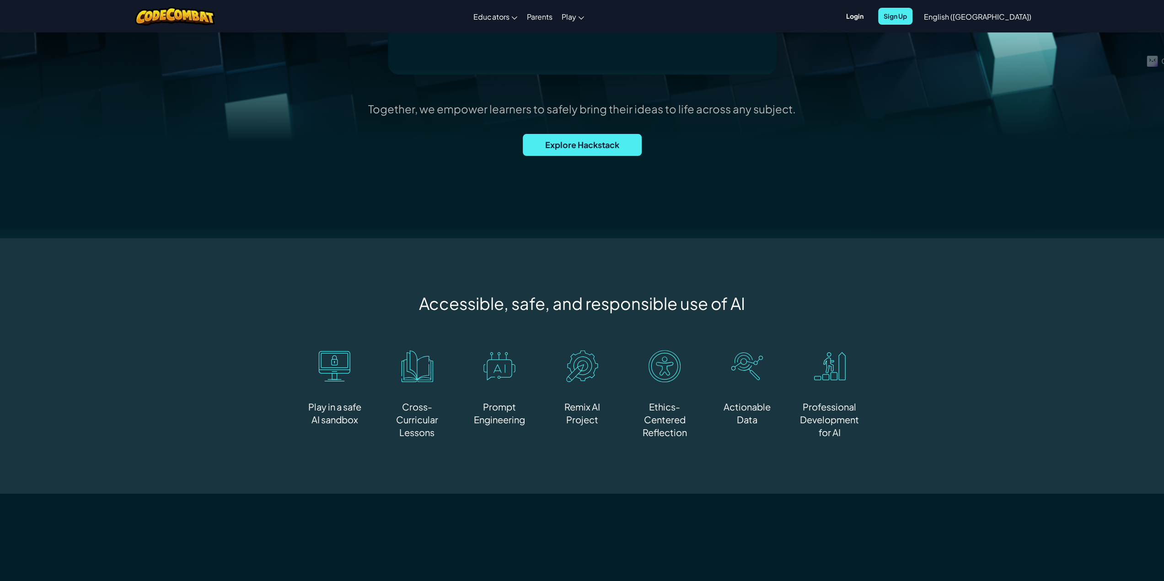
drag, startPoint x: 473, startPoint y: 403, endPoint x: 536, endPoint y: 419, distance: 64.8
click at [535, 419] on div "Play in a safe AI sandbox Cross- Curricular Lessons Prompt Engineering Remix AI…" at bounding box center [582, 394] width 555 height 89
drag, startPoint x: 566, startPoint y: 407, endPoint x: 613, endPoint y: 425, distance: 50.2
click at [596, 424] on div "Remix AI Project" at bounding box center [581, 414] width 59 height 26
drag, startPoint x: 649, startPoint y: 403, endPoint x: 725, endPoint y: 434, distance: 81.9
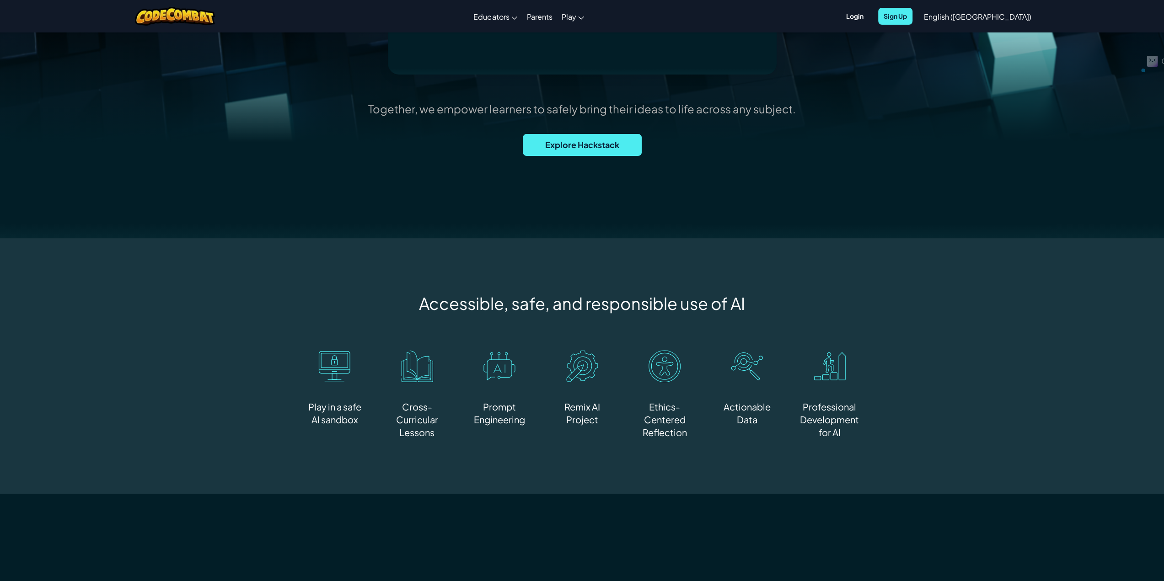
click at [690, 450] on div "Accessible, safe, and responsible use of AI Play in a safe AI sandbox Cross- Cu…" at bounding box center [582, 366] width 1164 height 256
drag, startPoint x: 723, startPoint y: 404, endPoint x: 795, endPoint y: 436, distance: 79.2
click at [791, 437] on div "Play in a safe AI sandbox Cross- Curricular Lessons Prompt Engineering Remix AI…" at bounding box center [582, 394] width 555 height 89
click at [881, 439] on div "Accessible, safe, and responsible use of AI Play in a safe AI sandbox Cross- Cu…" at bounding box center [582, 366] width 658 height 146
drag, startPoint x: 854, startPoint y: 432, endPoint x: 801, endPoint y: 416, distance: 55.8
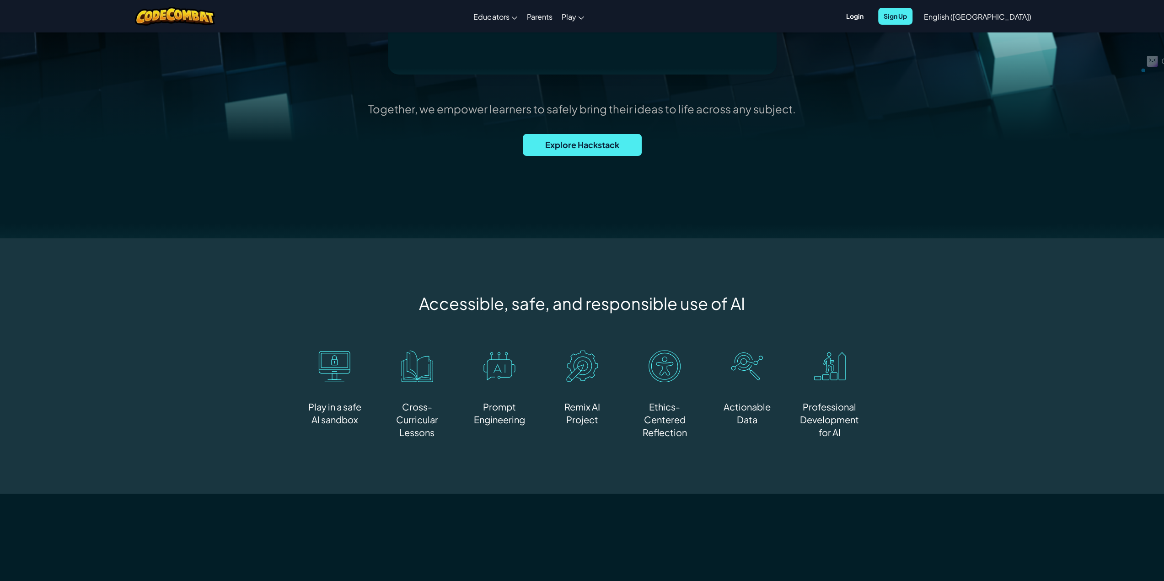
click at [801, 416] on div "Accessible, safe, and responsible use of AI Play in a safe AI sandbox Cross- Cu…" at bounding box center [582, 366] width 658 height 146
click at [801, 416] on div "Professional Development for AI" at bounding box center [828, 420] width 59 height 38
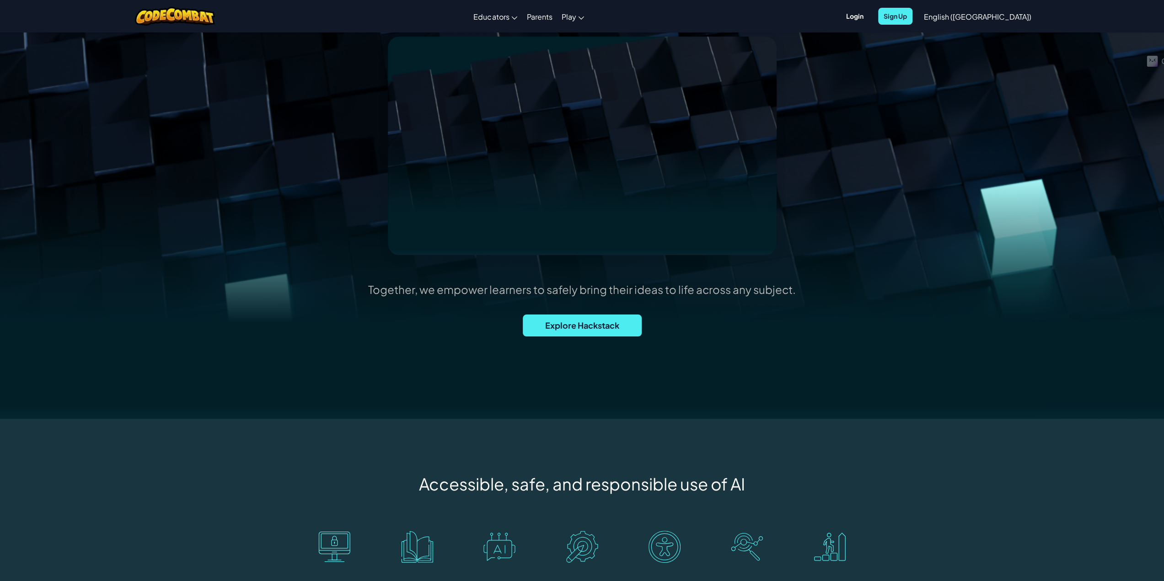
scroll to position [91, 0]
click at [589, 331] on span "Explore Hackstack" at bounding box center [582, 328] width 119 height 22
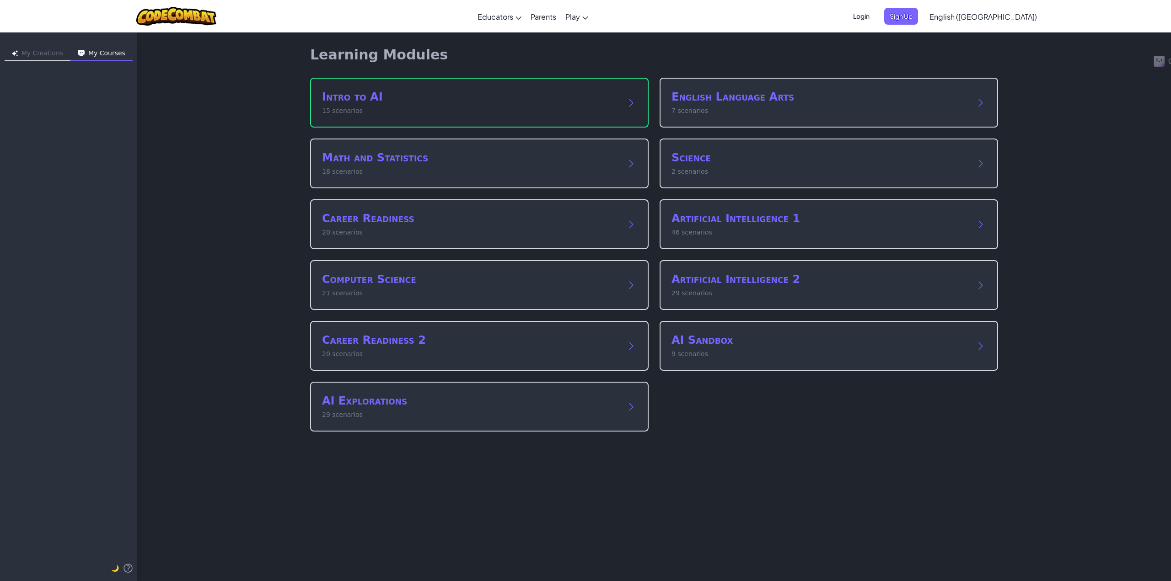
click at [484, 96] on h2 "Intro to AI" at bounding box center [470, 97] width 296 height 15
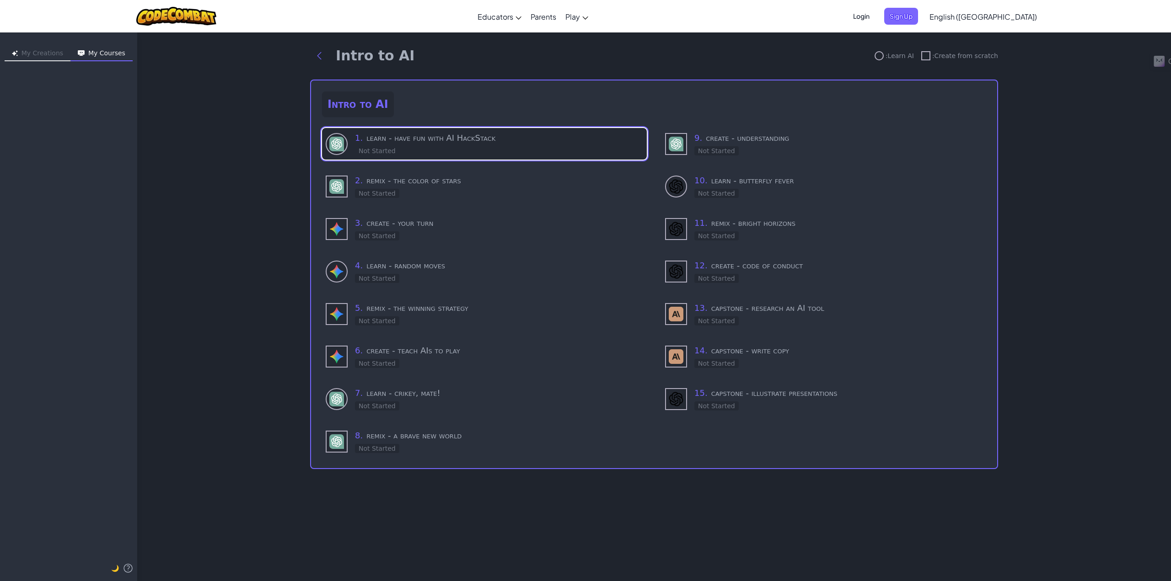
click at [447, 145] on div "1 . learn - have fun with AI HackStack Not Started" at bounding box center [499, 144] width 288 height 24
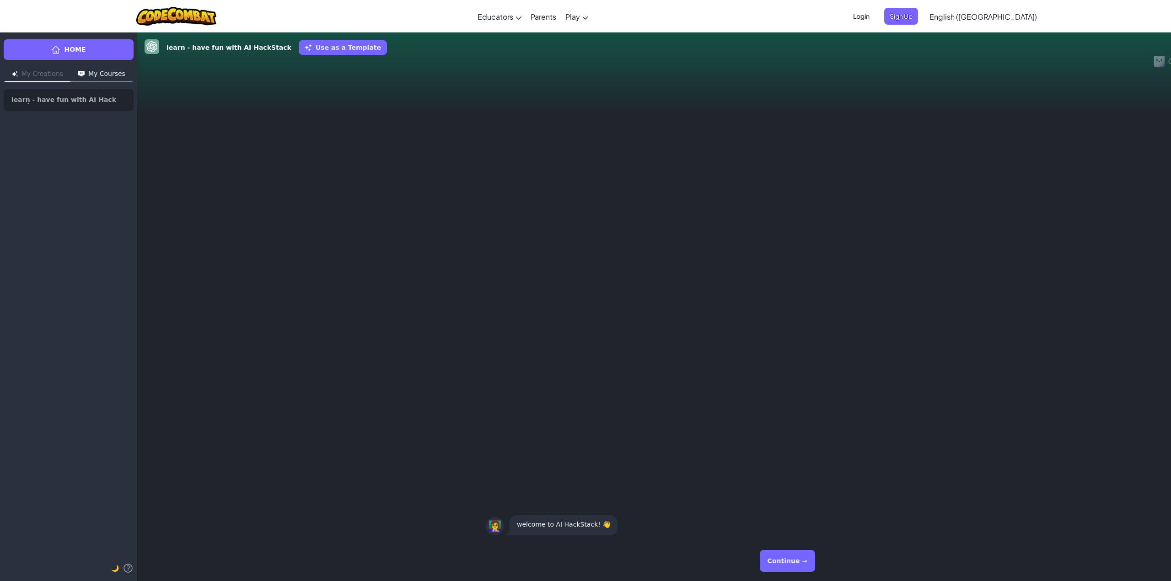
click at [803, 556] on button "Continue →" at bounding box center [787, 561] width 55 height 22
click at [772, 553] on button "Continue →" at bounding box center [787, 561] width 55 height 22
click at [771, 554] on button "Continue →" at bounding box center [787, 561] width 55 height 22
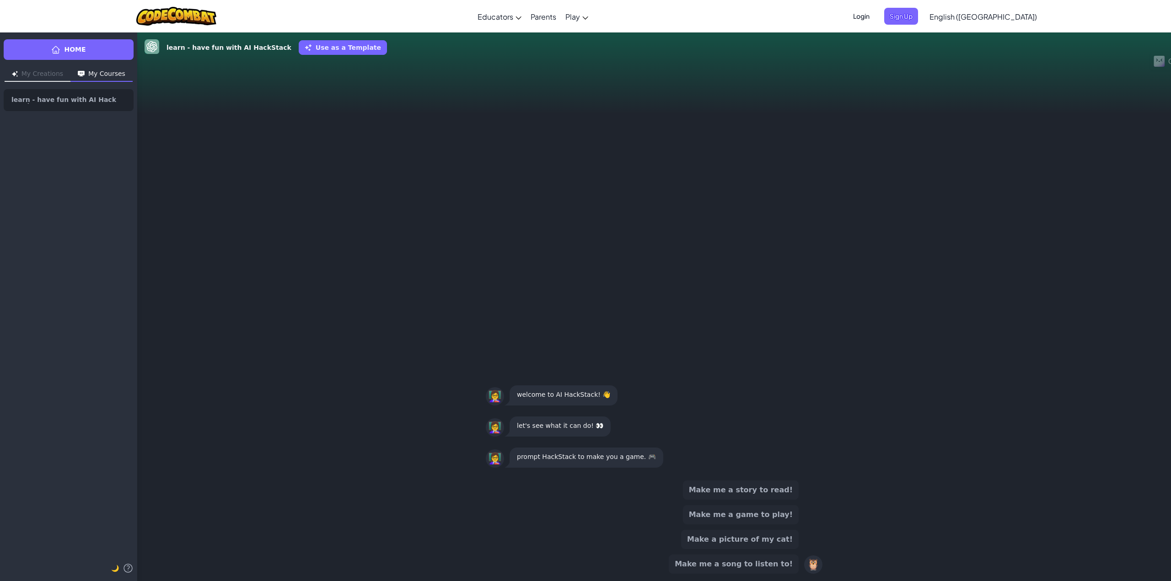
click at [765, 515] on button "Make me a game to play!" at bounding box center [741, 514] width 116 height 19
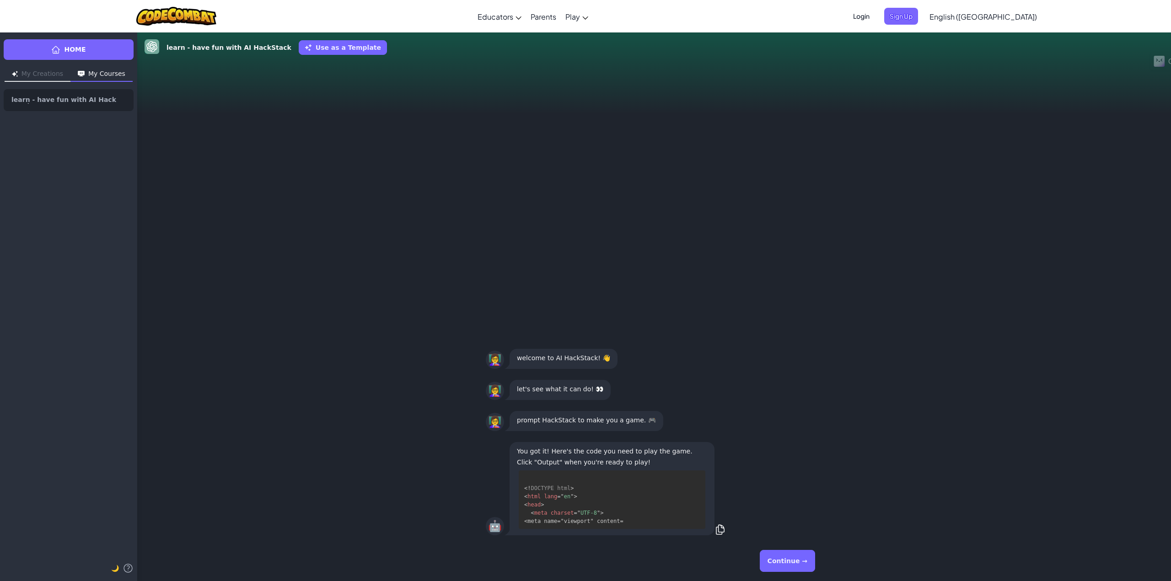
click at [801, 559] on button "Continue →" at bounding box center [787, 561] width 55 height 22
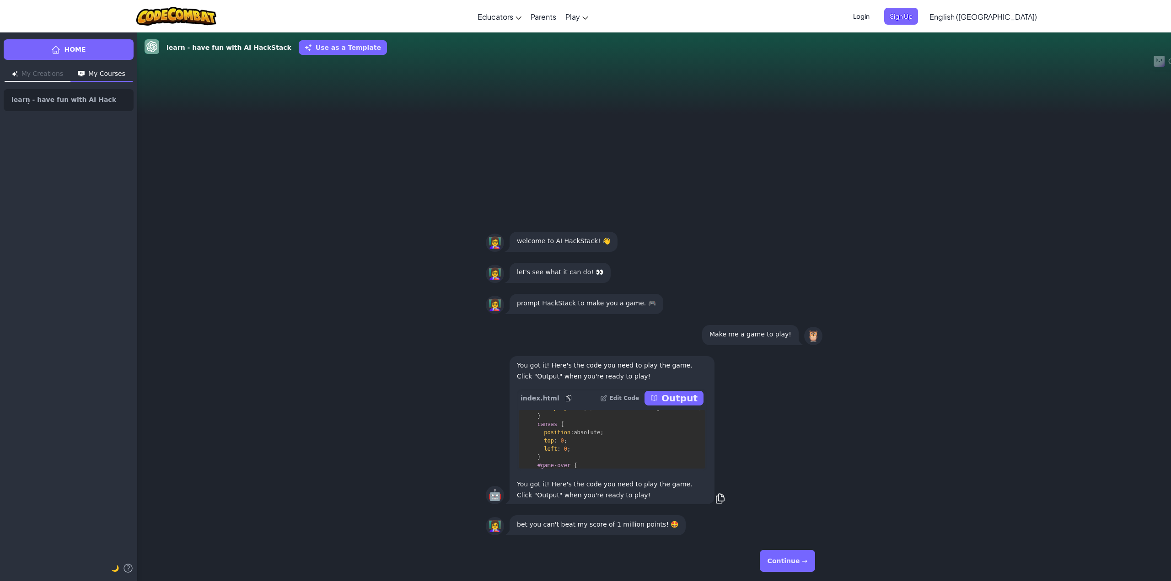
scroll to position [320, 0]
click at [672, 398] on p "Output" at bounding box center [679, 398] width 36 height 13
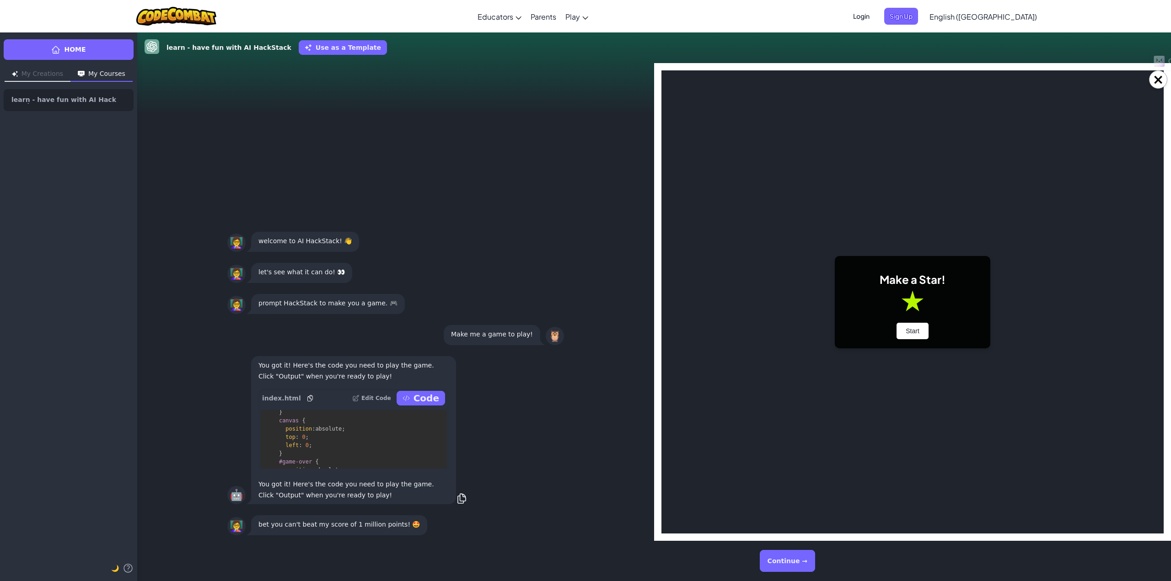
scroll to position [0, 0]
click at [905, 325] on button "Start" at bounding box center [912, 331] width 32 height 16
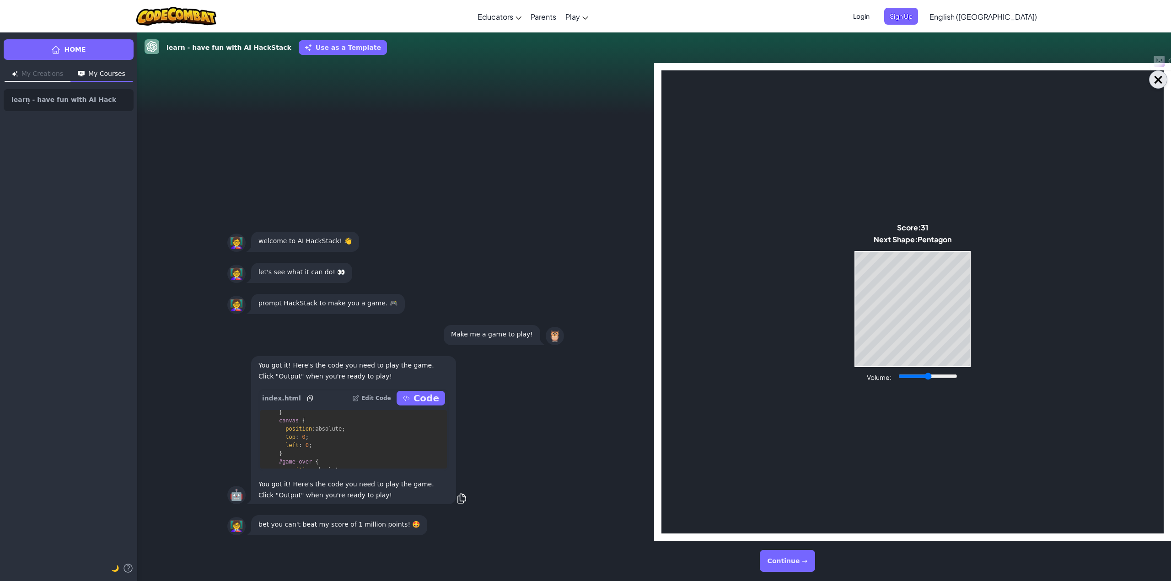
click at [1160, 77] on button "×" at bounding box center [1158, 79] width 18 height 18
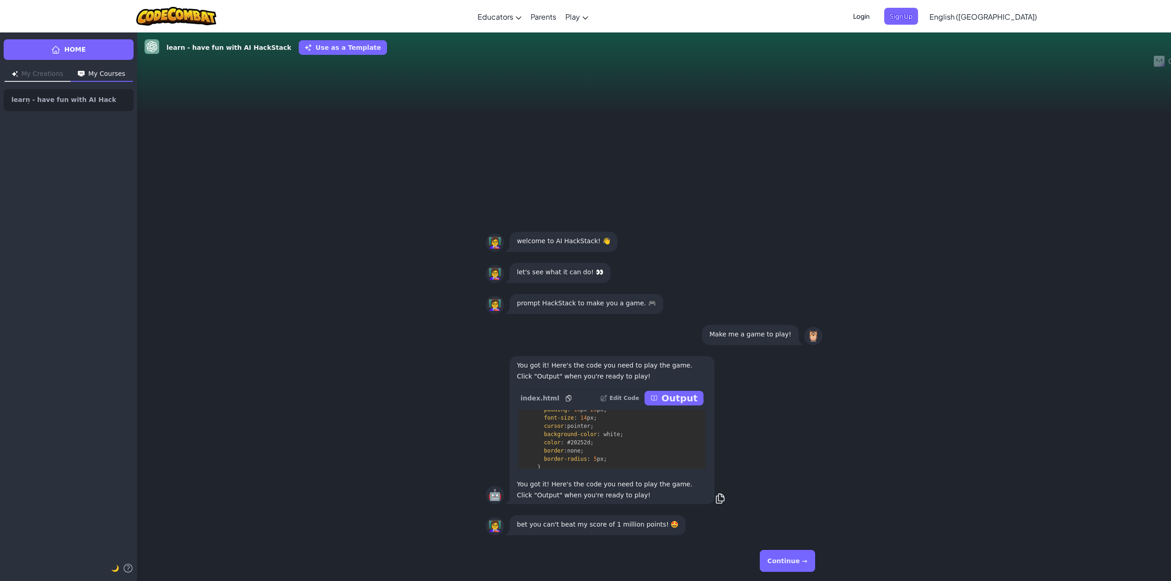
scroll to position [503, 0]
click at [782, 553] on button "Continue →" at bounding box center [787, 561] width 55 height 22
click at [787, 543] on div "Continue →" at bounding box center [653, 561] width 351 height 40
click at [783, 557] on button "Continue →" at bounding box center [787, 561] width 55 height 22
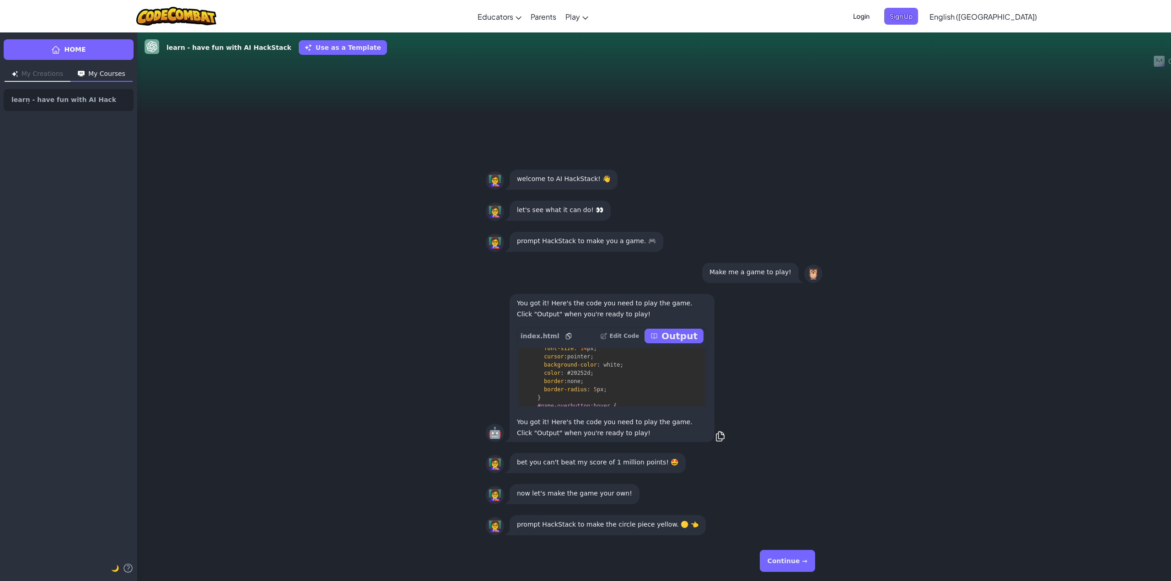
click at [788, 557] on button "Continue →" at bounding box center [787, 561] width 55 height 22
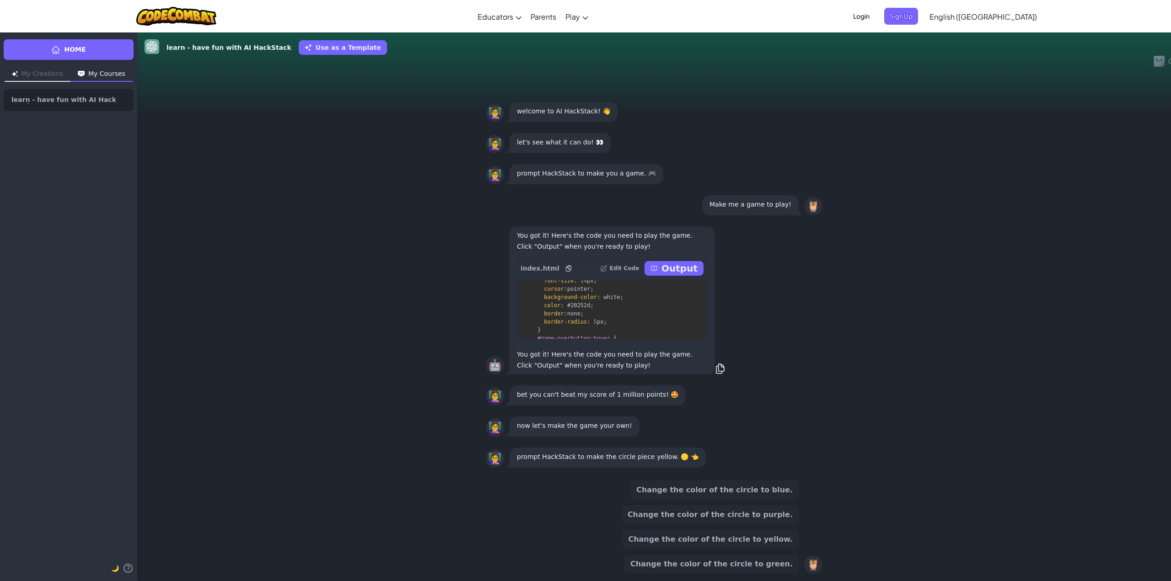
click at [755, 540] on button "Change the color of the circle to yellow." at bounding box center [710, 539] width 177 height 19
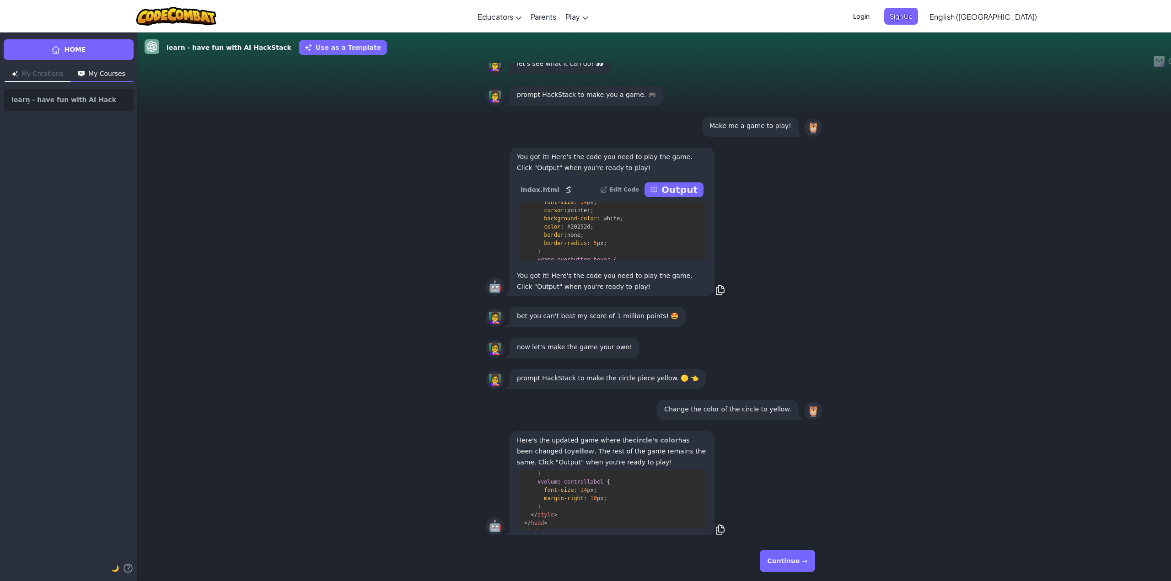
scroll to position [1235, 0]
click at [98, 45] on link "Home" at bounding box center [69, 49] width 130 height 21
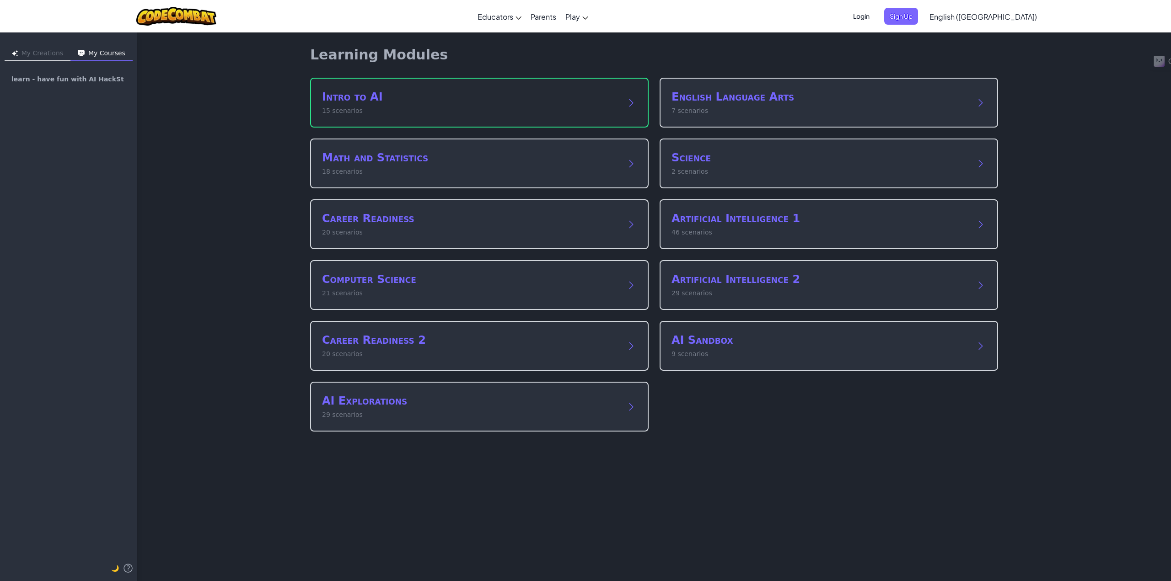
click at [480, 111] on p "15 scenarios" at bounding box center [470, 111] width 296 height 10
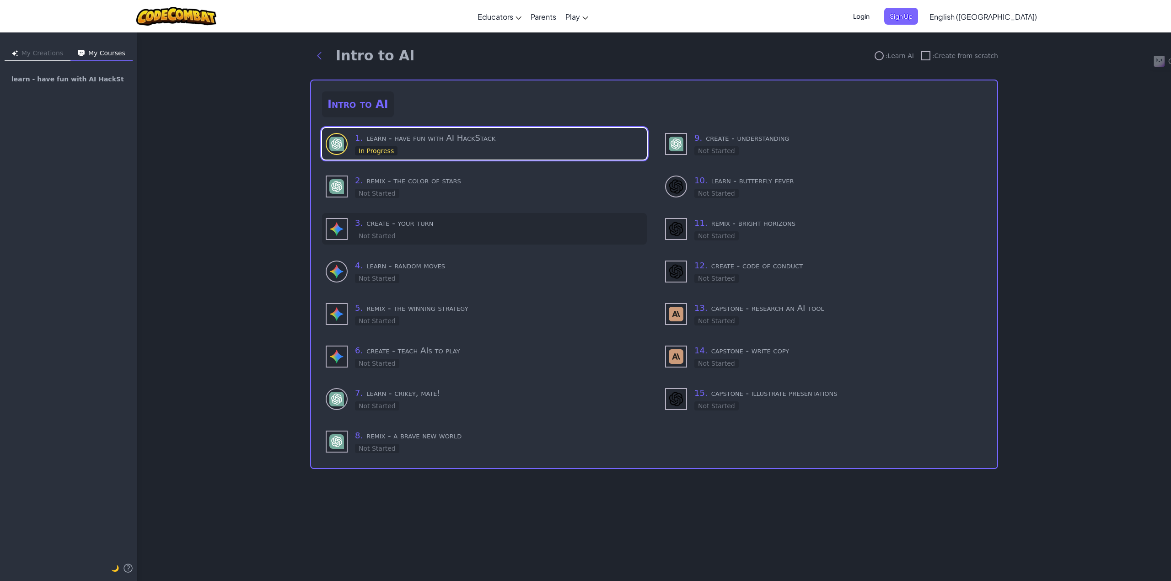
click at [447, 221] on h3 "3 . create - your turn" at bounding box center [499, 223] width 288 height 13
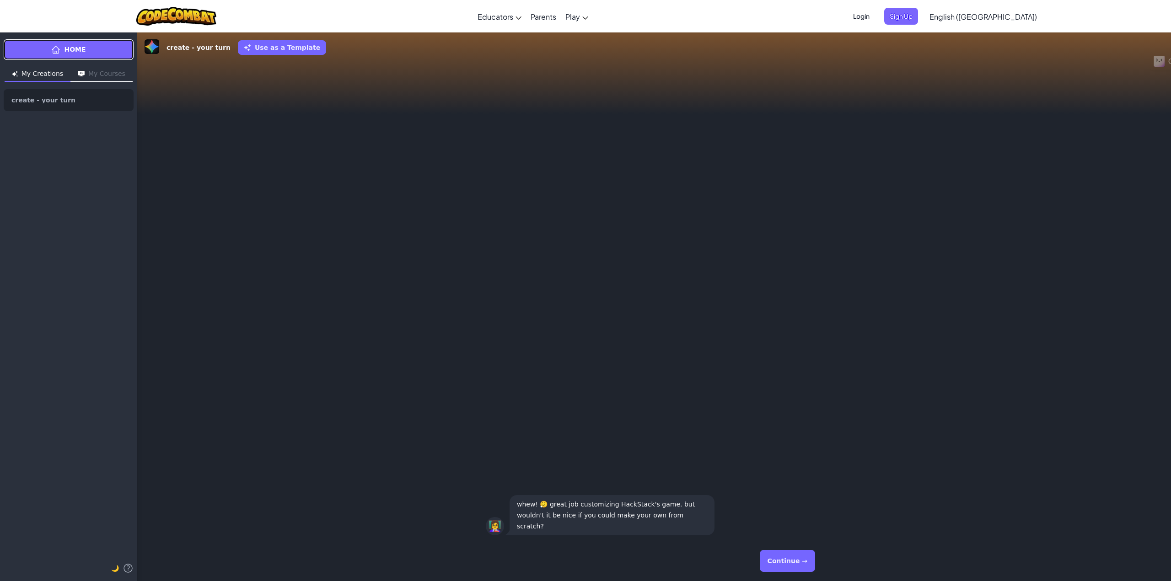
click at [68, 46] on span "Home" at bounding box center [74, 50] width 21 height 10
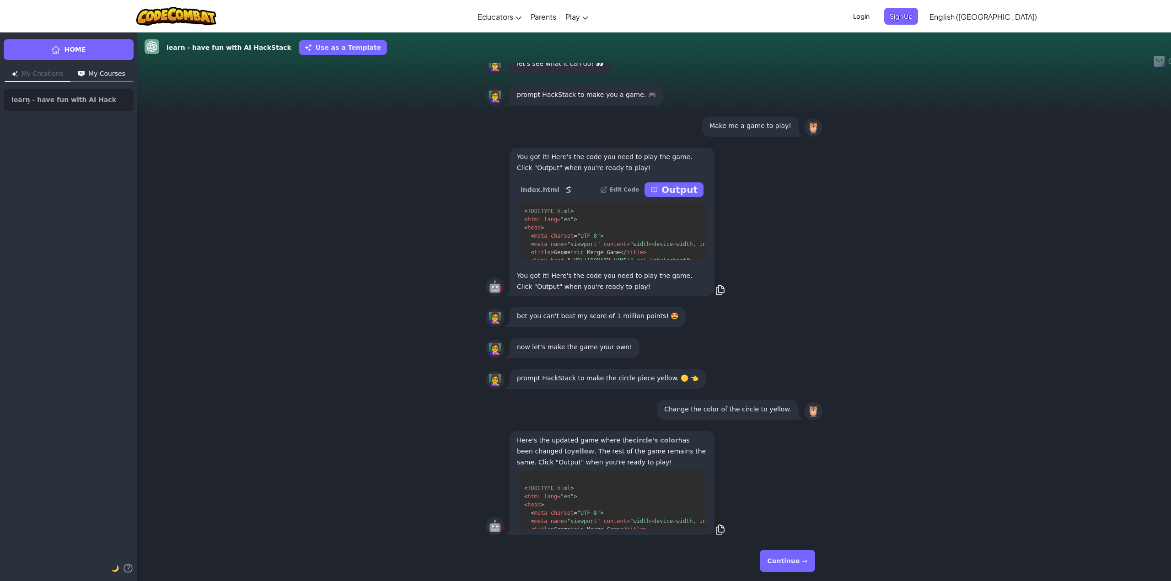
drag, startPoint x: 308, startPoint y: 122, endPoint x: 241, endPoint y: 101, distance: 70.7
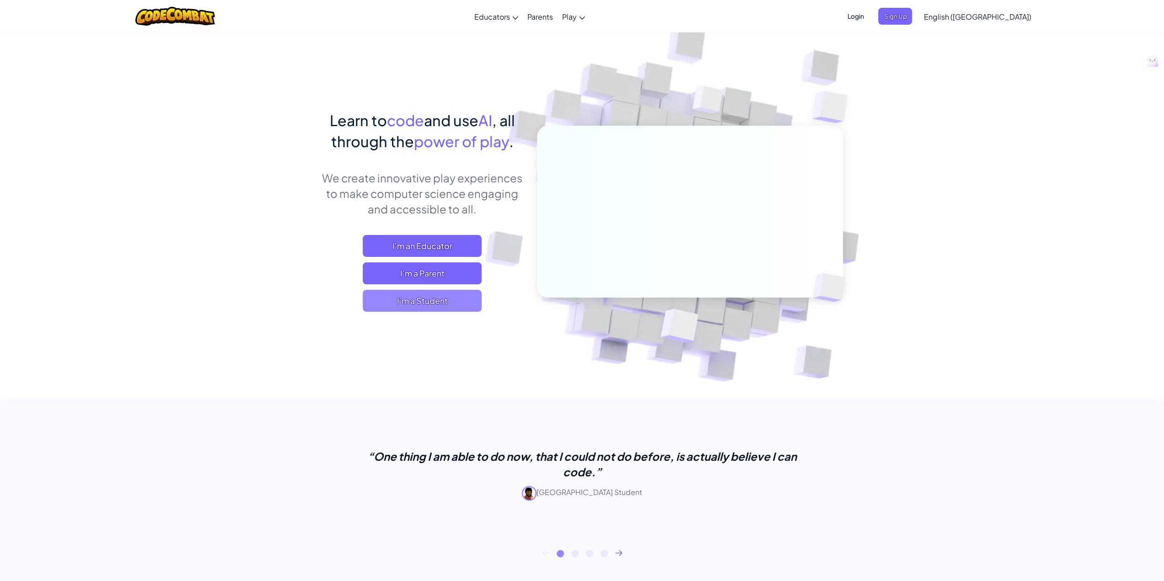
click at [398, 308] on span "I'm a Student" at bounding box center [422, 301] width 119 height 22
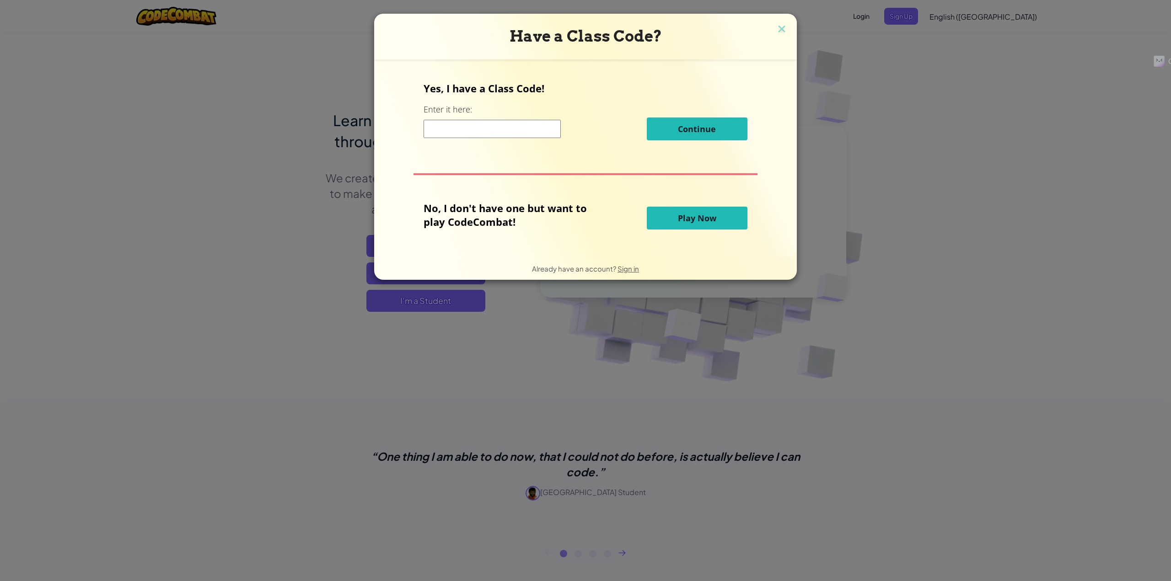
click at [507, 138] on div "Continue" at bounding box center [584, 129] width 323 height 23
click at [695, 216] on span "Play Now" at bounding box center [697, 218] width 38 height 11
